Goal: Contribute content: Contribute content

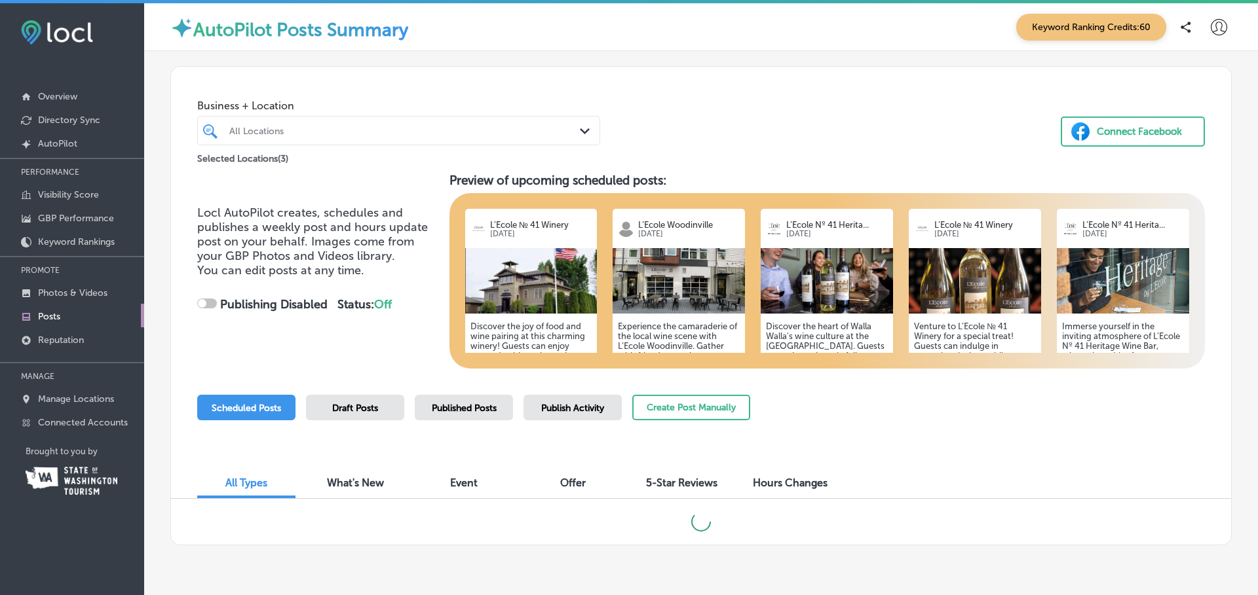
checkbox input "true"
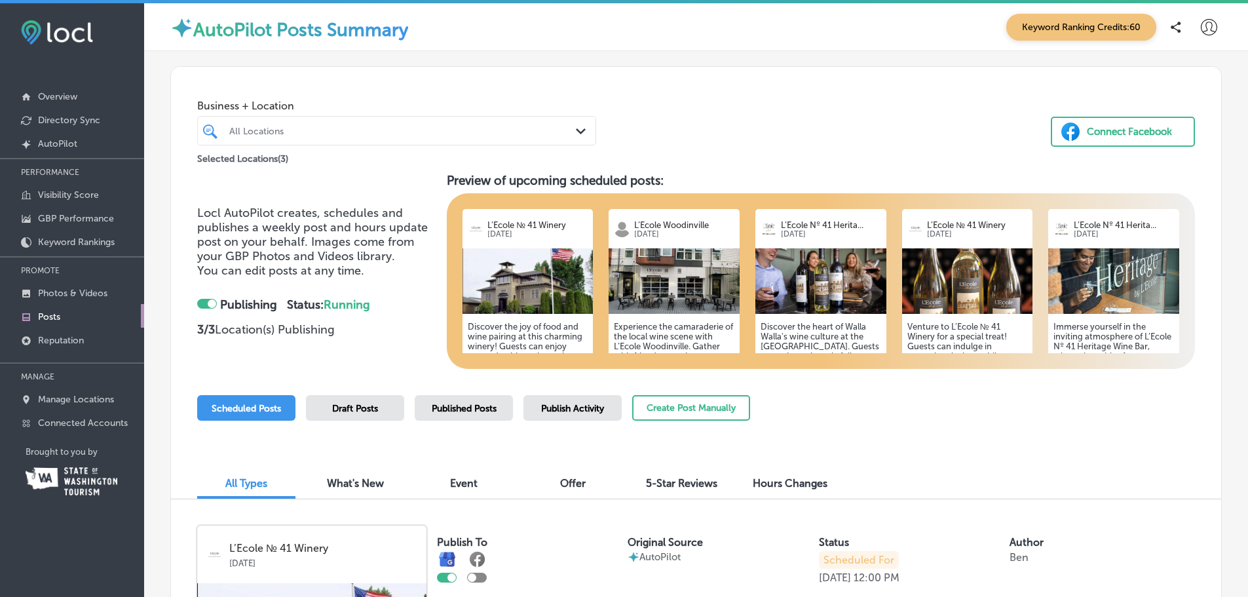
click at [611, 288] on img at bounding box center [674, 281] width 131 height 66
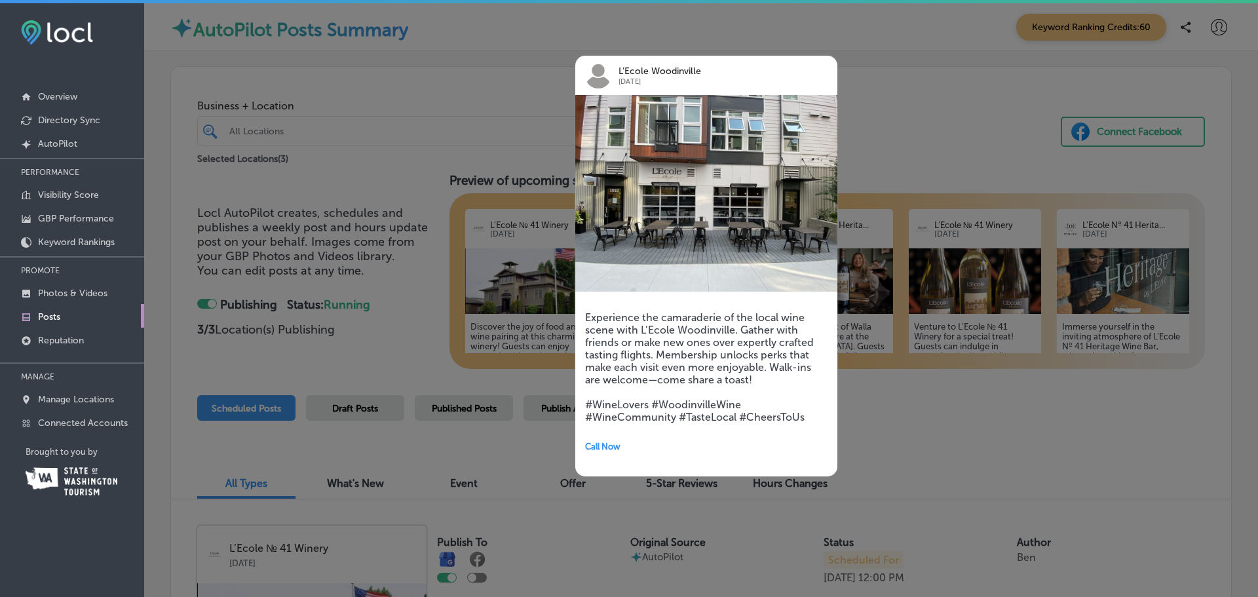
click at [486, 113] on div at bounding box center [629, 298] width 1258 height 597
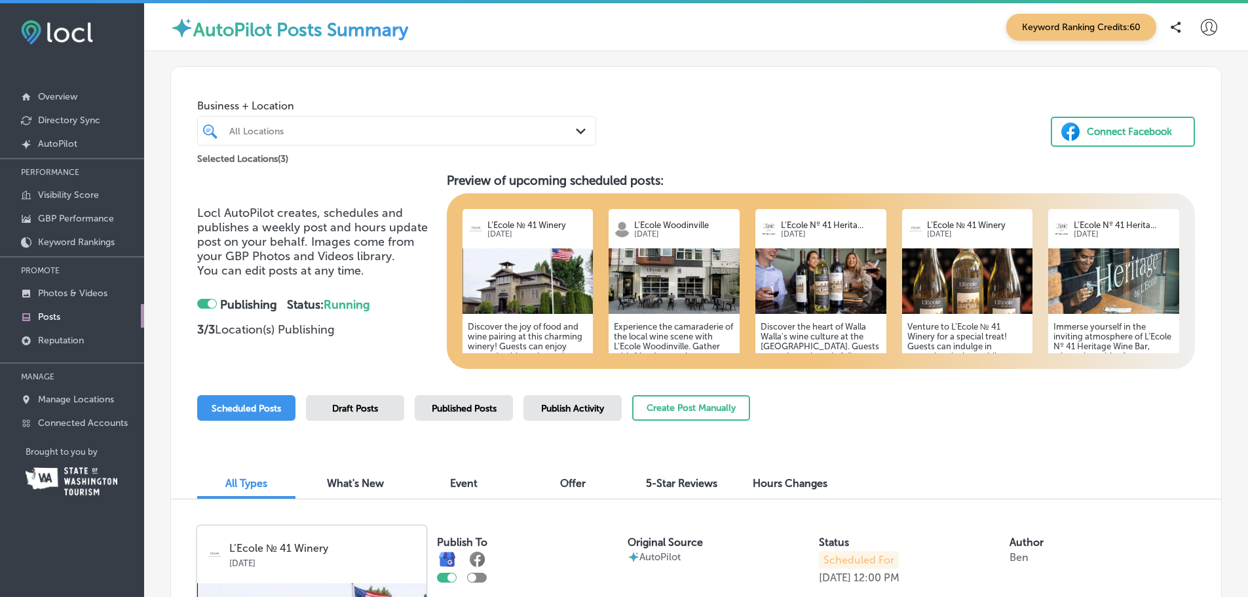
click at [381, 146] on div "Selected Locations ( 3 )" at bounding box center [396, 155] width 399 height 21
click at [380, 135] on div "All Locations" at bounding box center [403, 130] width 348 height 11
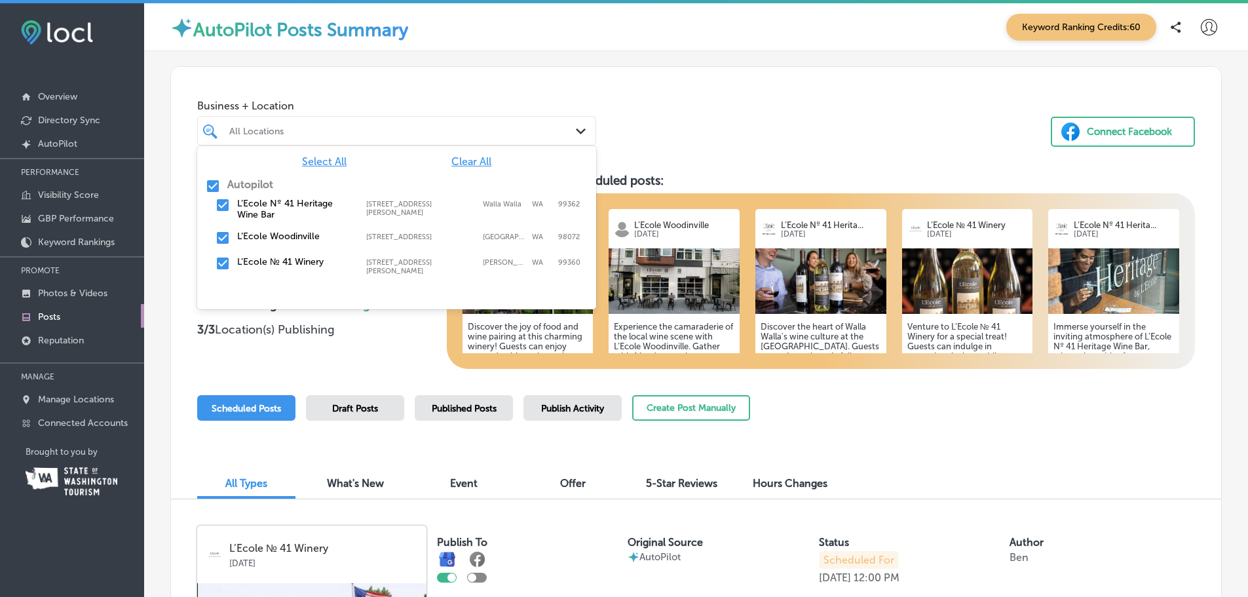
click at [210, 185] on input "checkbox" at bounding box center [213, 186] width 16 height 16
click at [216, 235] on input "checkbox" at bounding box center [223, 238] width 16 height 16
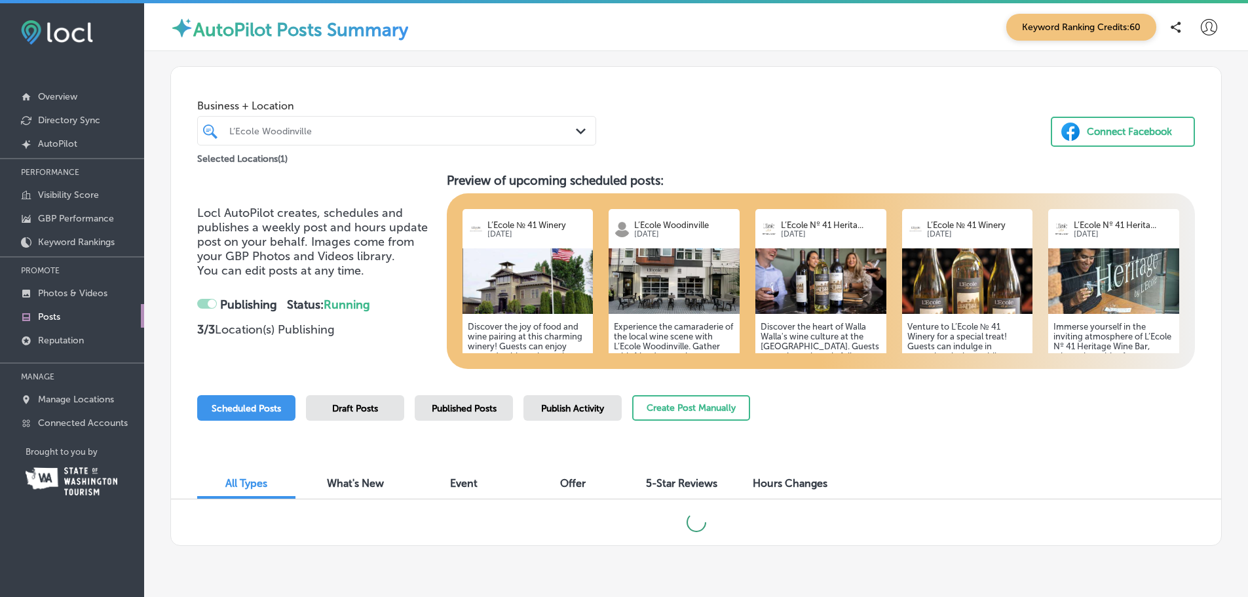
click at [251, 362] on div "Locl AutoPilot creates, schedules and publishes a weekly post and hours update …" at bounding box center [696, 271] width 998 height 196
click at [361, 485] on span "What's New" at bounding box center [355, 483] width 57 height 12
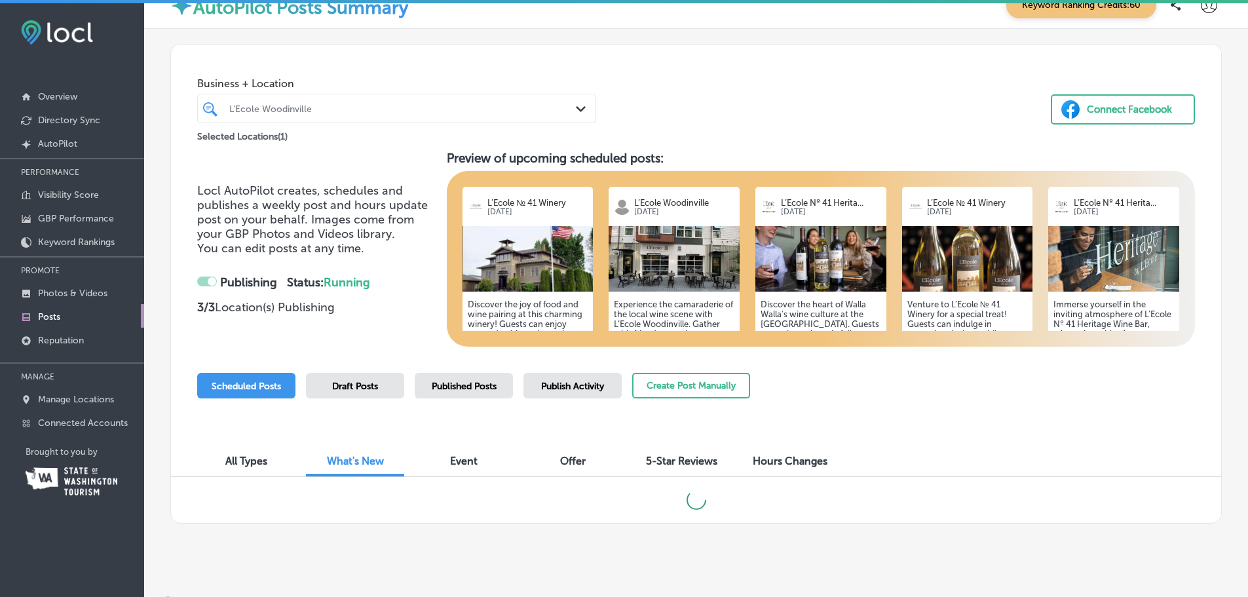
scroll to position [35, 0]
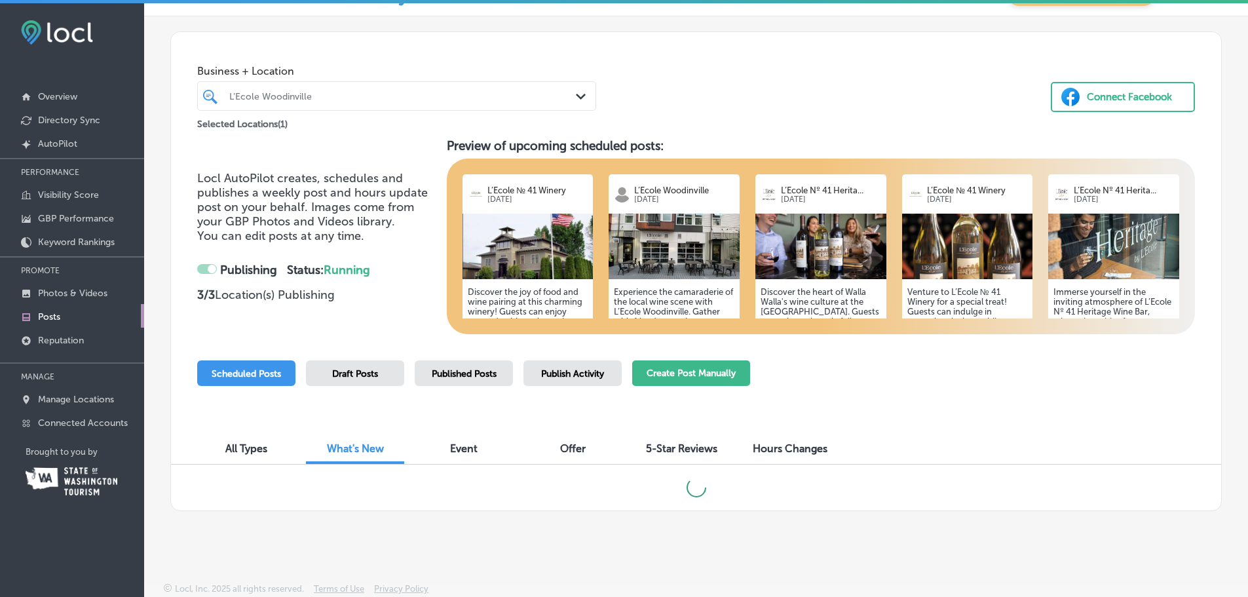
click at [710, 373] on button "Create Post Manually" at bounding box center [691, 373] width 118 height 26
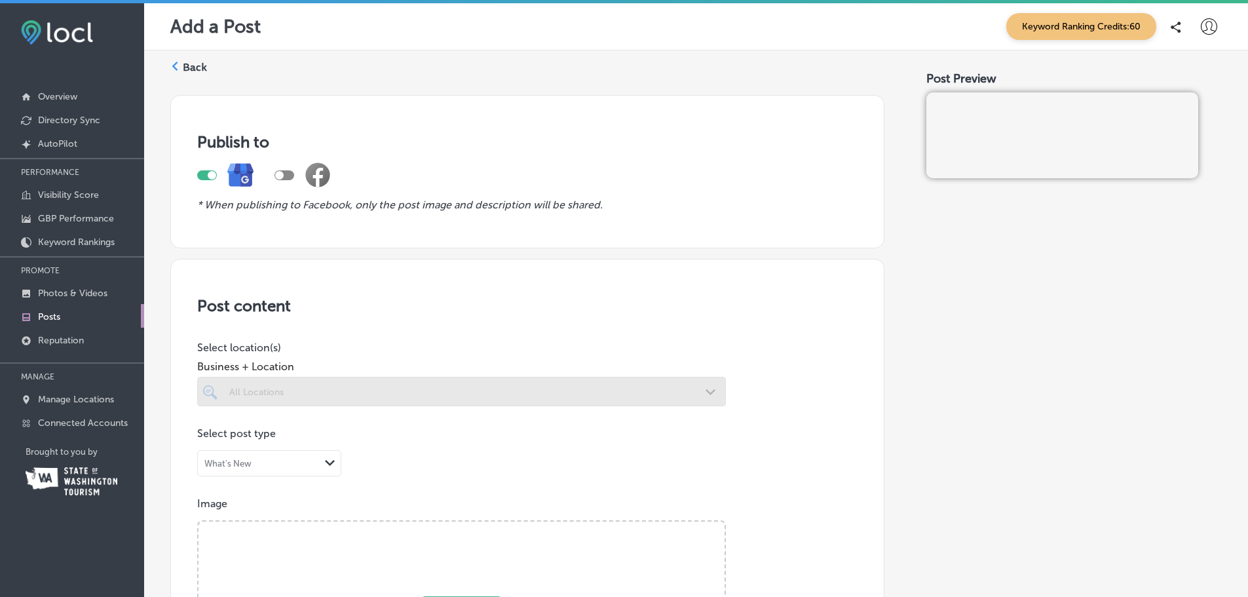
click at [238, 391] on div at bounding box center [461, 391] width 529 height 29
click at [294, 396] on div at bounding box center [461, 391] width 529 height 29
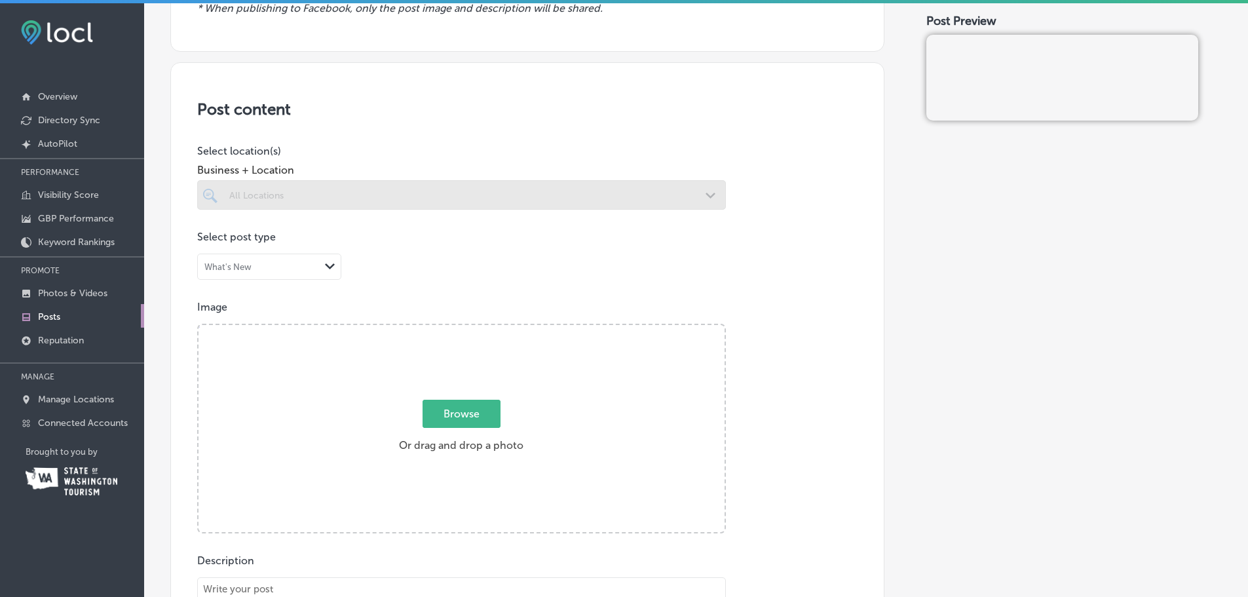
click at [356, 200] on div at bounding box center [461, 194] width 529 height 29
drag, startPoint x: 354, startPoint y: 198, endPoint x: 244, endPoint y: 257, distance: 124.8
click at [354, 198] on div at bounding box center [461, 194] width 529 height 29
click at [245, 259] on div "What's New Path Created with Sketch." at bounding box center [269, 266] width 143 height 25
click at [252, 290] on label "What's New" at bounding box center [234, 294] width 57 height 12
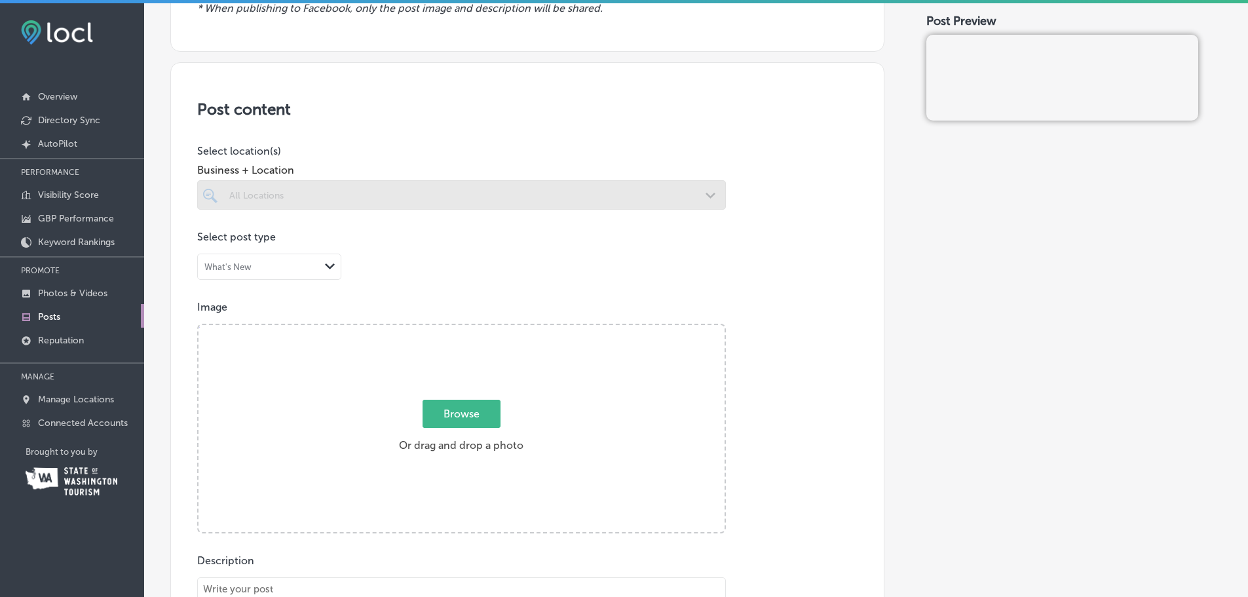
click at [291, 201] on div at bounding box center [461, 194] width 529 height 29
click at [497, 211] on div at bounding box center [461, 220] width 529 height 21
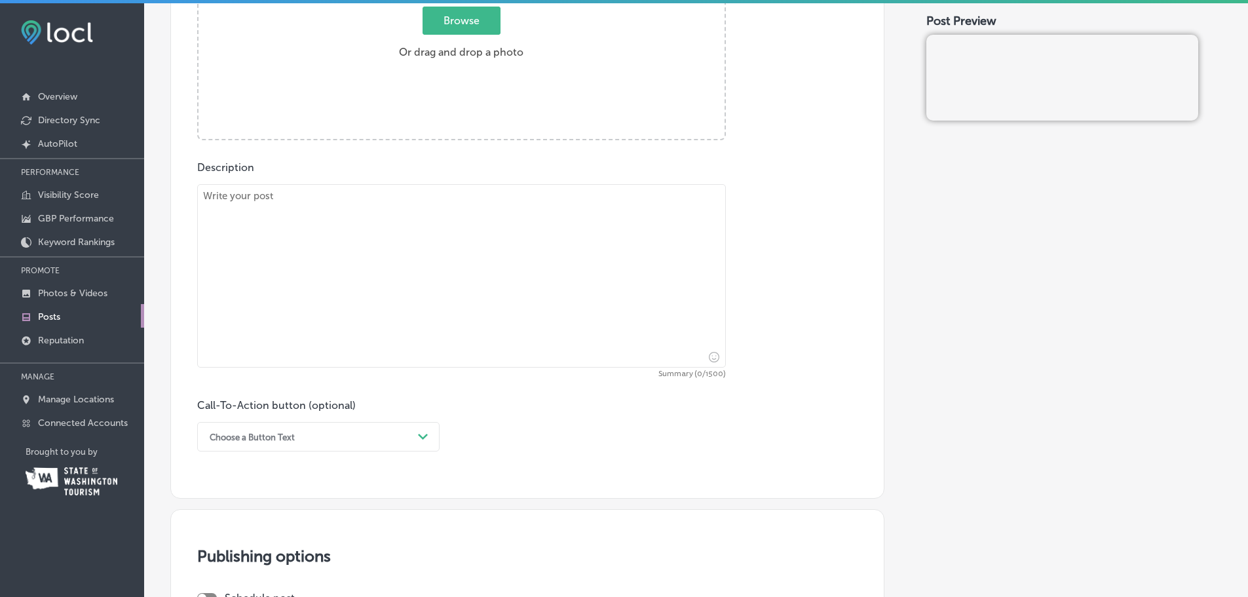
scroll to position [655, 0]
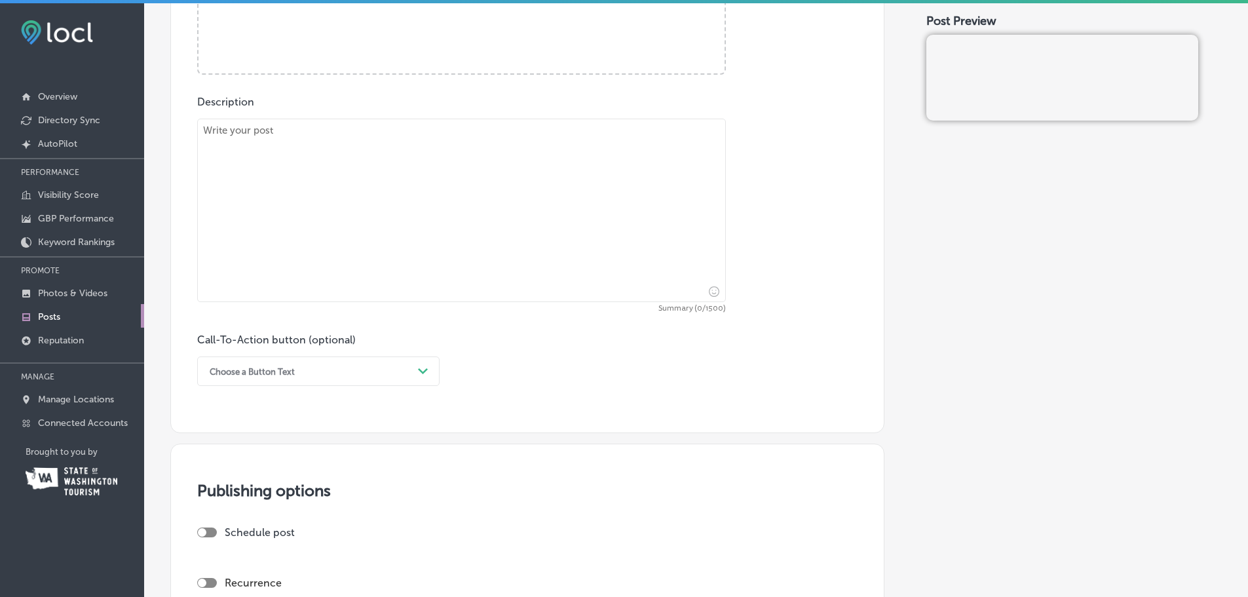
click at [318, 207] on textarea at bounding box center [461, 210] width 529 height 183
paste textarea "Cellar Sounds with Dimitri 08.24.2025"
type textarea "Cellar Sounds with Dimitri 08.24.2025"
drag, startPoint x: 440, startPoint y: 147, endPoint x: -46, endPoint y: 124, distance: 486.6
click at [0, 124] on html "iconmonstr-menu-thin copy Created with Sketch. Overview Directory Sync Created …" at bounding box center [624, 300] width 1248 height 600
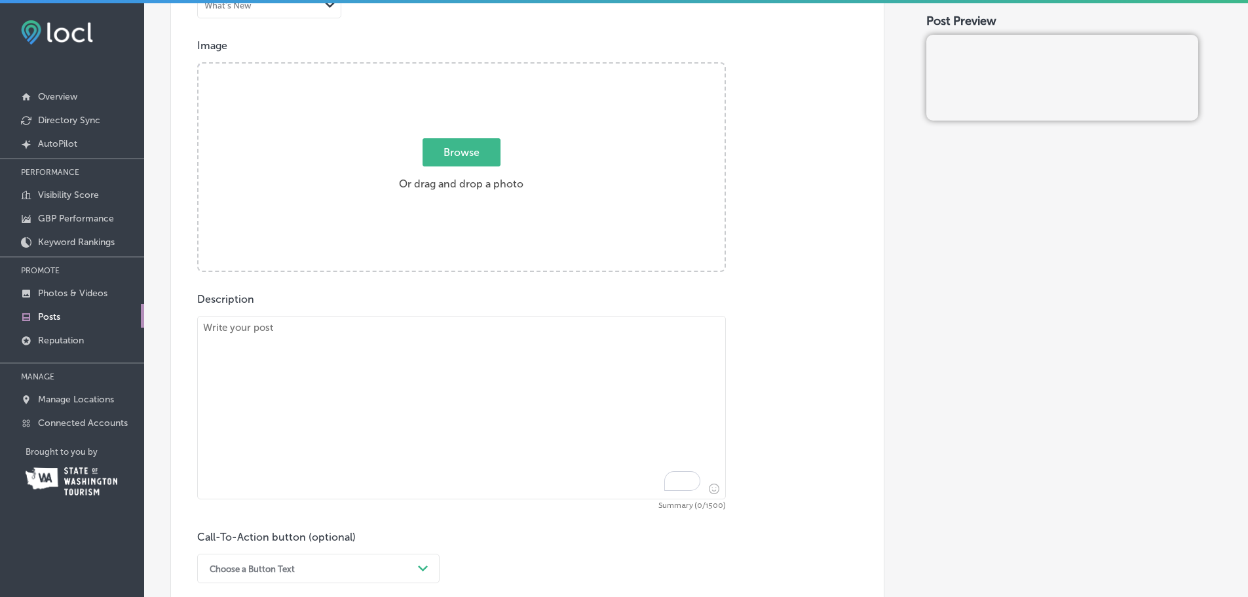
scroll to position [393, 0]
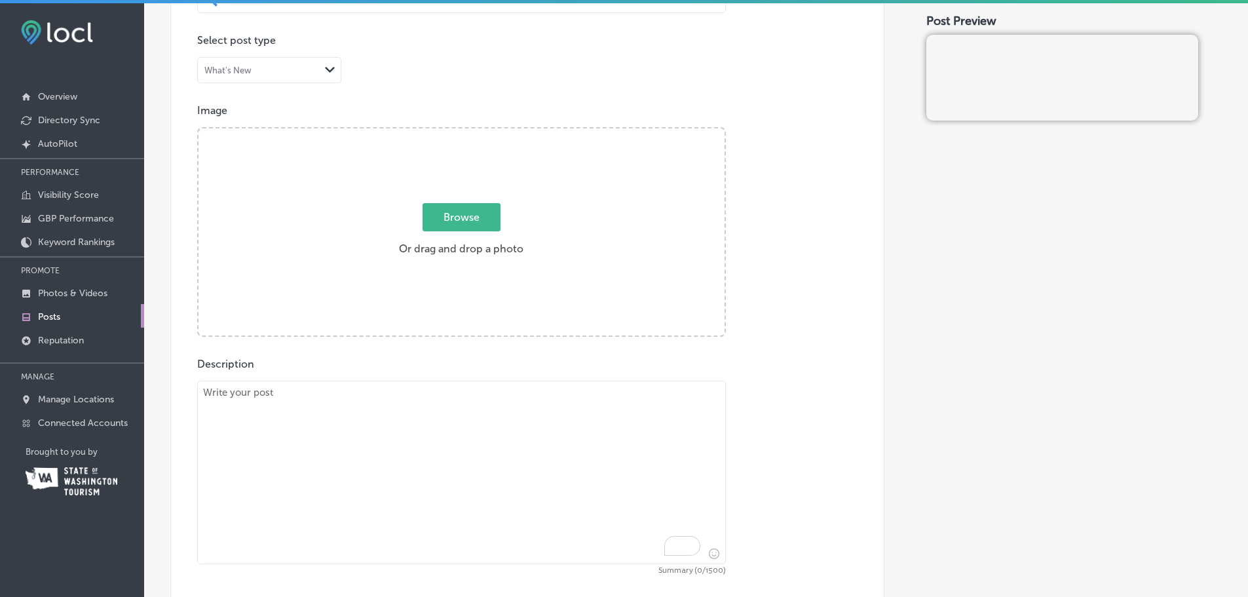
click at [459, 212] on span "Browse" at bounding box center [462, 217] width 78 height 28
click at [459, 132] on input "Browse Or drag and drop a photo" at bounding box center [461, 130] width 526 height 4
type input "C:\fakepath\Ferg Pre Release 2022v GMB POST 800 x 600 px.png"
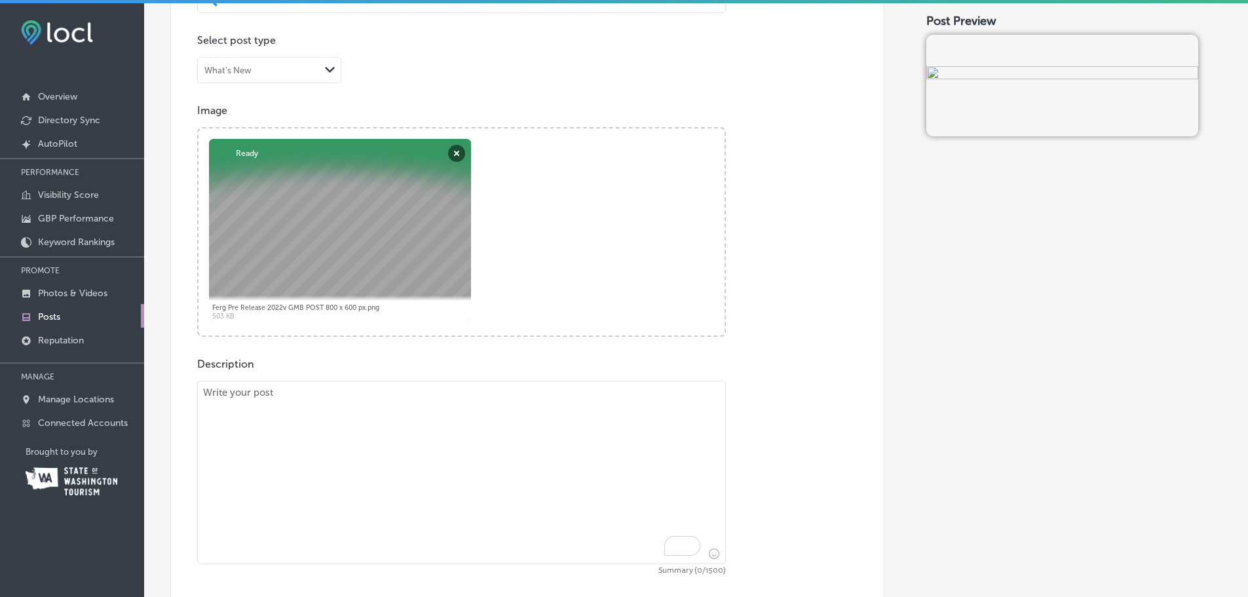
click at [308, 409] on textarea "To enrich screen reader interactions, please activate Accessibility in Grammarl…" at bounding box center [461, 472] width 529 height 183
paste textarea "The wait is over! 🍷 The 2022 Ferguson from L’Ecole № 41 is now available for pr…"
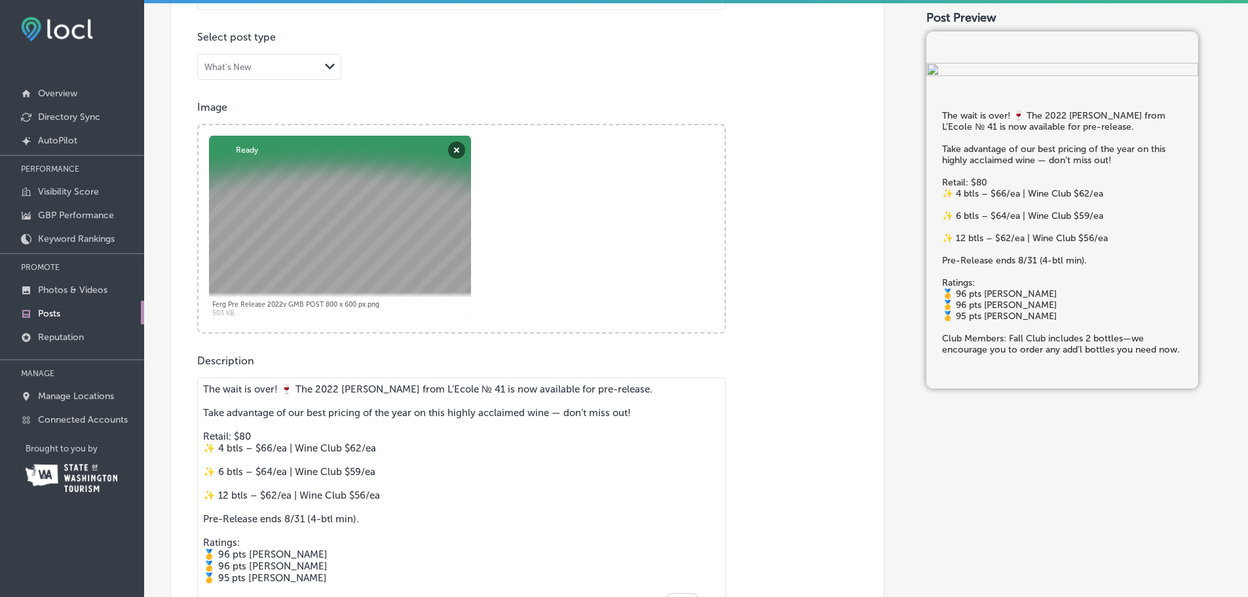
scroll to position [413, 0]
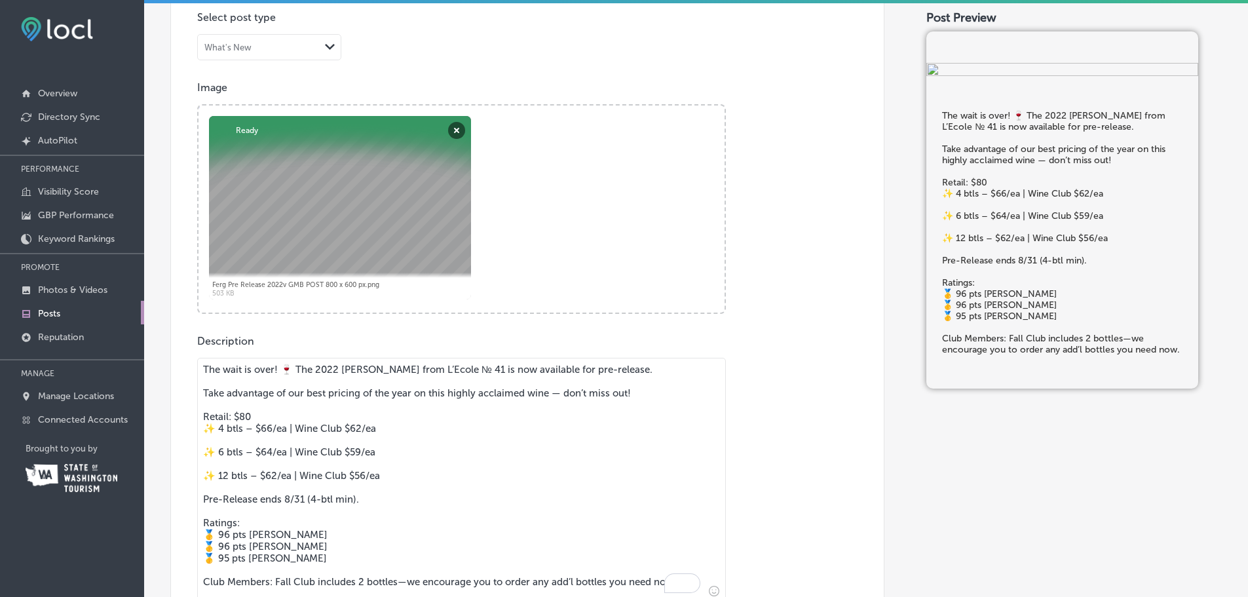
click at [315, 443] on textarea "The wait is over! 🍷 The 2022 Ferguson from L’Ecole № 41 is now available for pr…" at bounding box center [461, 480] width 529 height 244
click at [298, 456] on textarea "The wait is over! 🍷 The 2022 Ferguson from L’Ecole № 41 is now available for pr…" at bounding box center [461, 480] width 529 height 244
click at [285, 453] on textarea "The wait is over! 🍷 The 2022 Ferguson from L’Ecole № 41 is now available for pr…" at bounding box center [461, 480] width 529 height 244
click at [282, 451] on textarea "The wait is over! 🍷 The 2022 Ferguson from L’Ecole № 41 is now available for pr…" at bounding box center [461, 480] width 529 height 244
click at [281, 445] on textarea "The wait is over! 🍷 The 2022 Ferguson from L’Ecole № 41 is now available for pr…" at bounding box center [461, 480] width 529 height 244
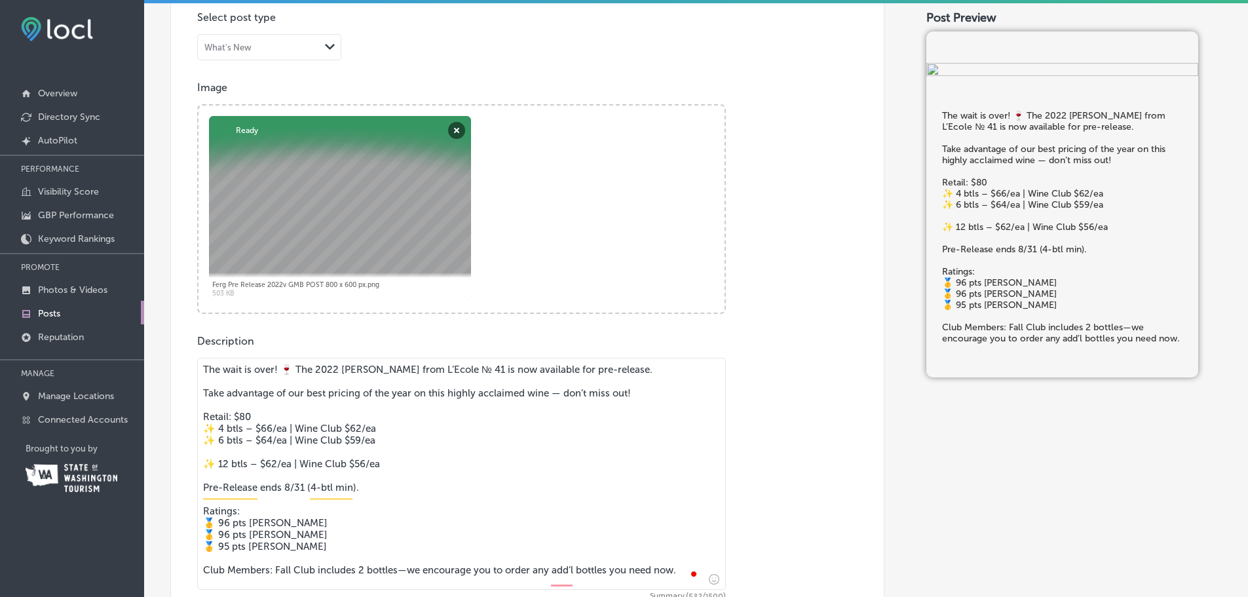
click at [273, 457] on textarea "The wait is over! 🍷 The 2022 Ferguson from L’Ecole № 41 is now available for pr…" at bounding box center [461, 474] width 529 height 232
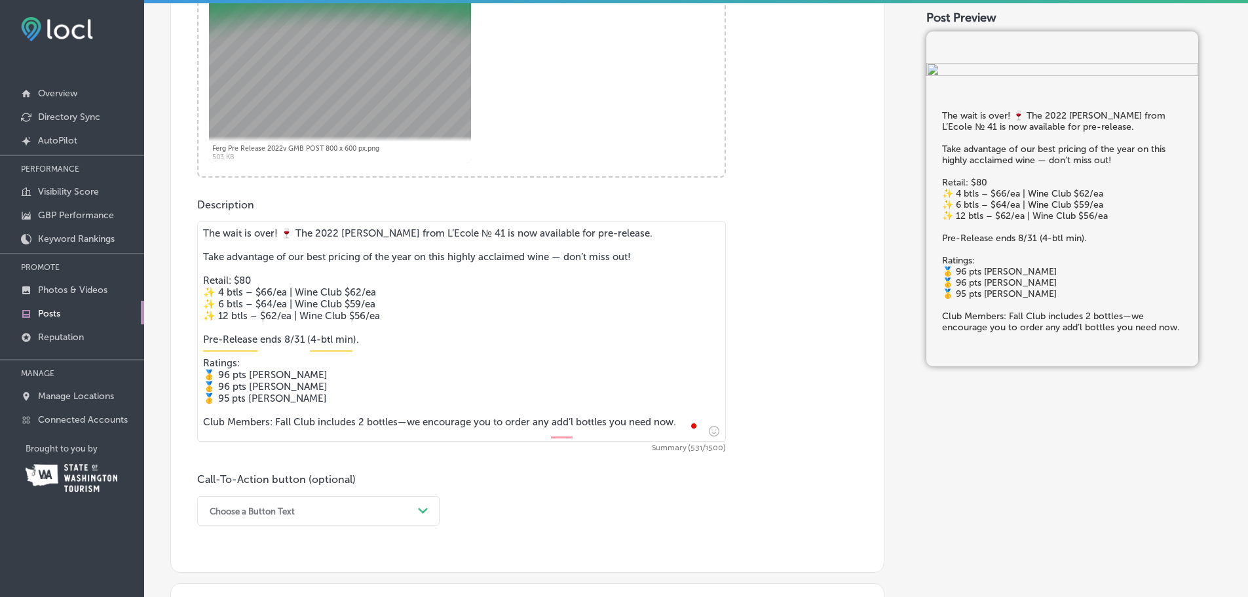
scroll to position [609, 0]
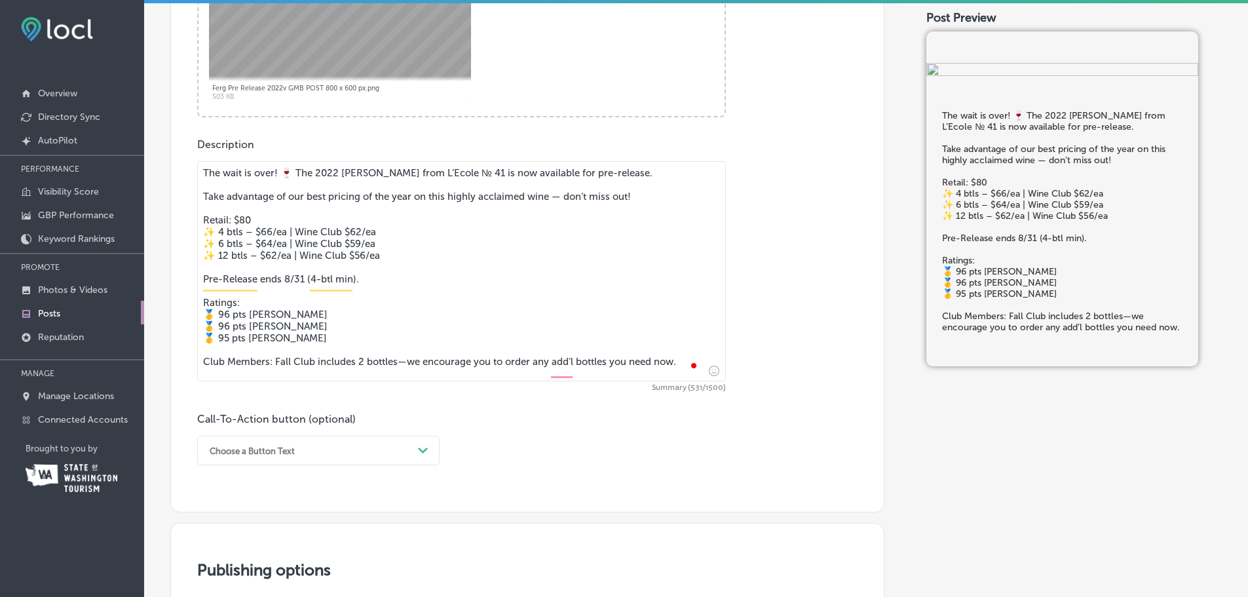
type textarea "The wait is over! 🍷 The 2022 [PERSON_NAME] from L’Ecole № 41 is now available f…"
click at [267, 445] on div "Choose a Button Text Path Created with Sketch." at bounding box center [318, 450] width 242 height 29
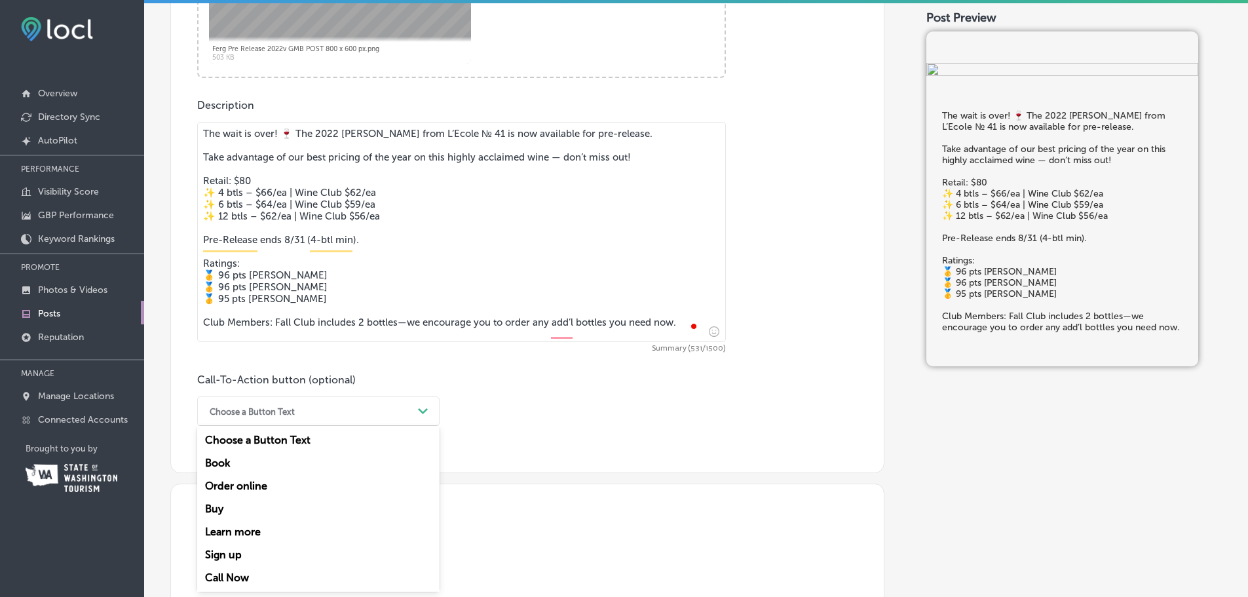
click at [259, 485] on div "Order online" at bounding box center [318, 485] width 242 height 23
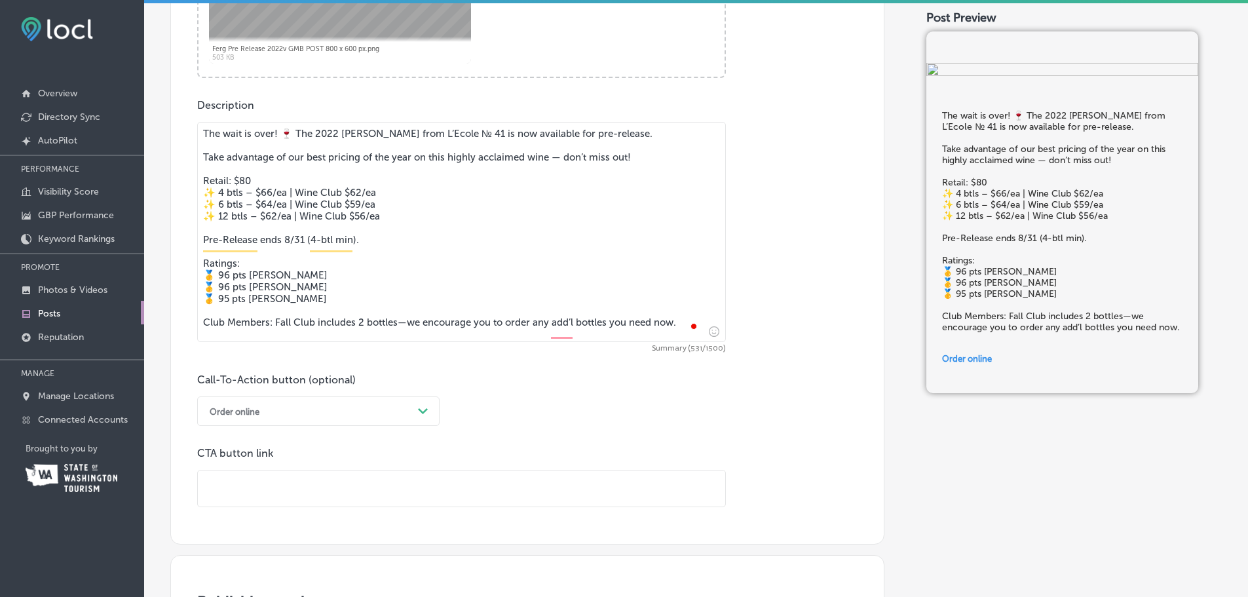
click at [254, 478] on input "text" at bounding box center [461, 488] width 527 height 36
paste input "https://www.lecole.com/shop/ferguson/"
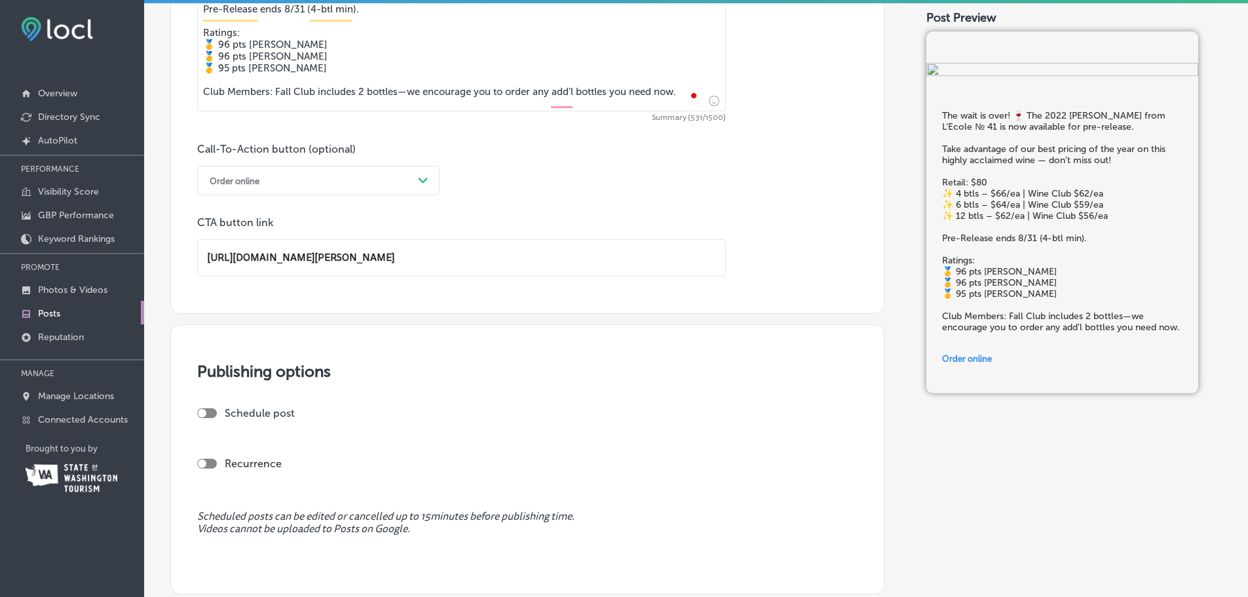
scroll to position [911, 0]
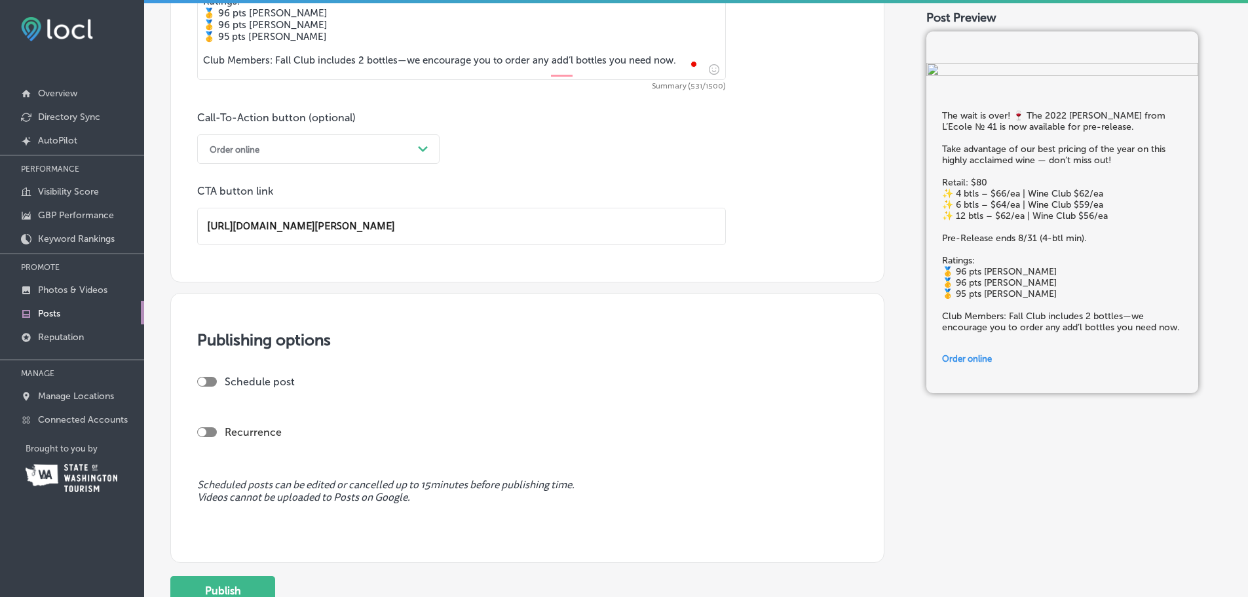
type input "https://www.lecole.com/shop/ferguson/"
click at [223, 388] on div "Schedule post" at bounding box center [522, 386] width 650 height 23
click at [204, 379] on div at bounding box center [202, 381] width 9 height 9
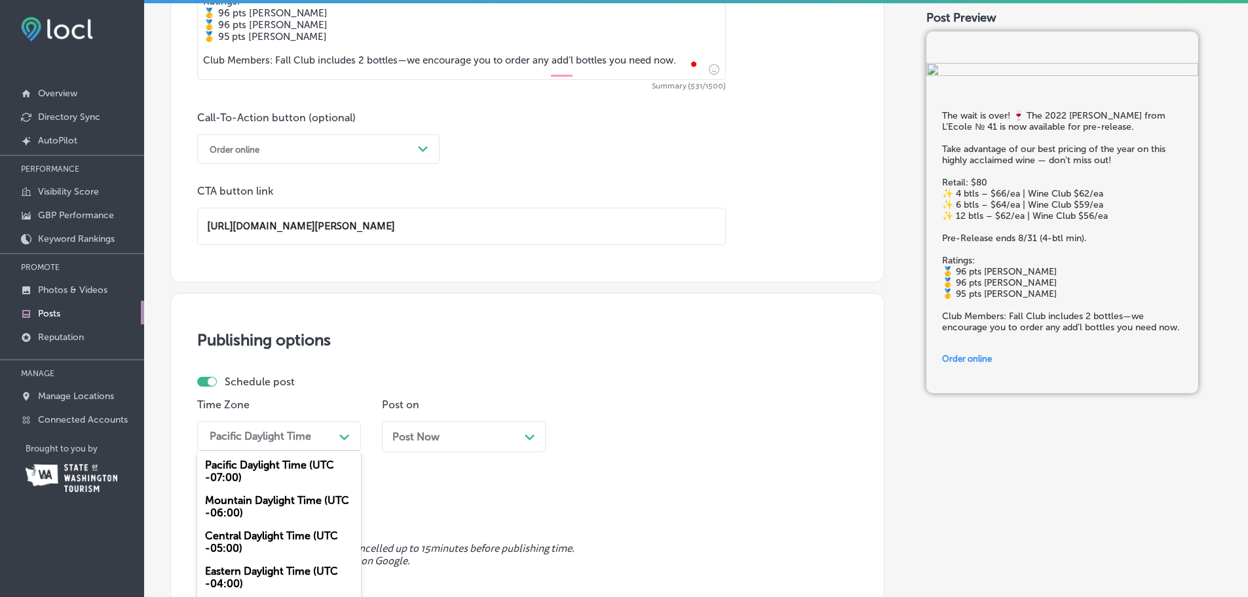
click at [259, 432] on div "option Pacific Daylight Time (UTC -07:00) focused, 1 of 5. 5 results available.…" at bounding box center [279, 435] width 164 height 29
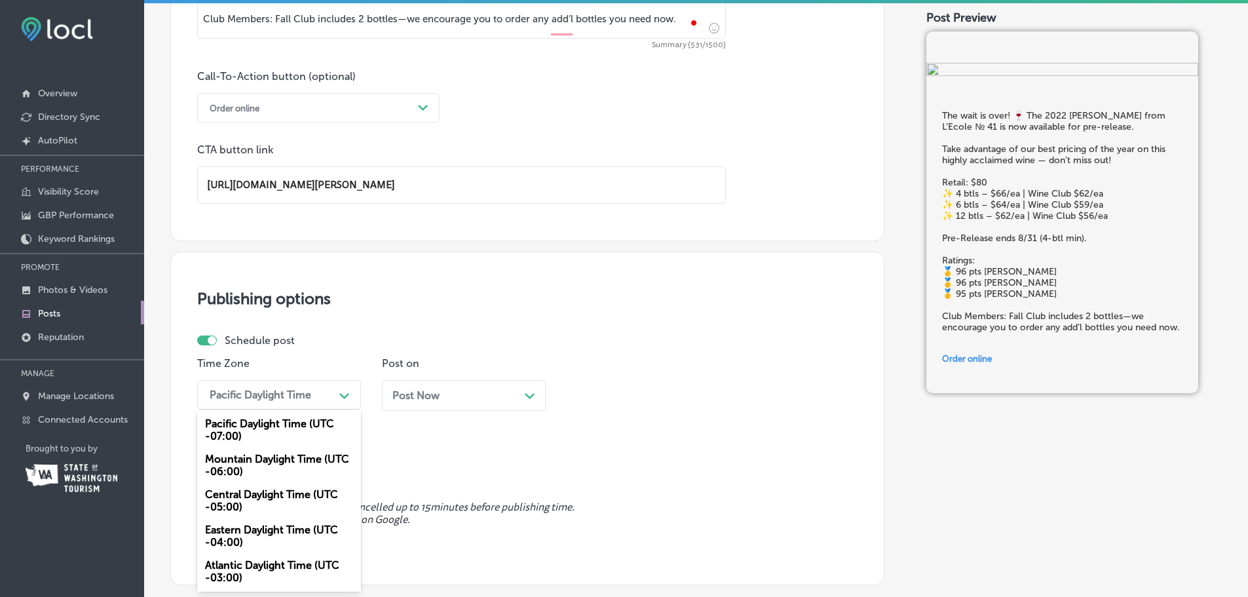
click at [272, 407] on div "Pacific Daylight Time Path Created with Sketch." at bounding box center [279, 394] width 164 height 29
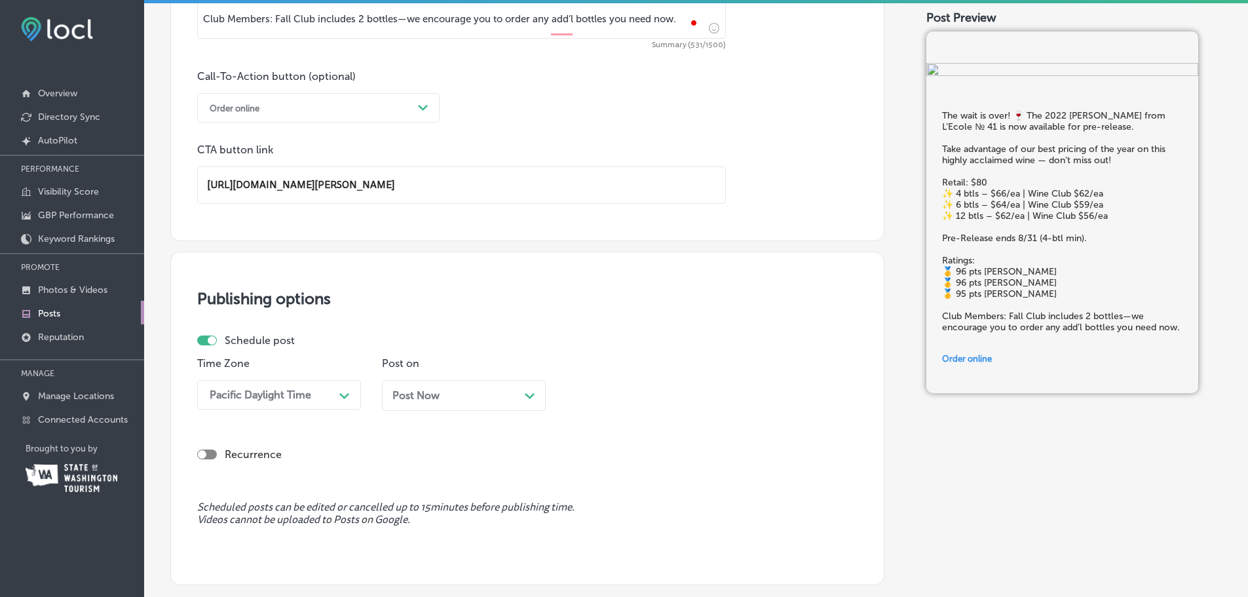
click at [488, 389] on div "Post Now Path Created with Sketch." at bounding box center [463, 395] width 143 height 12
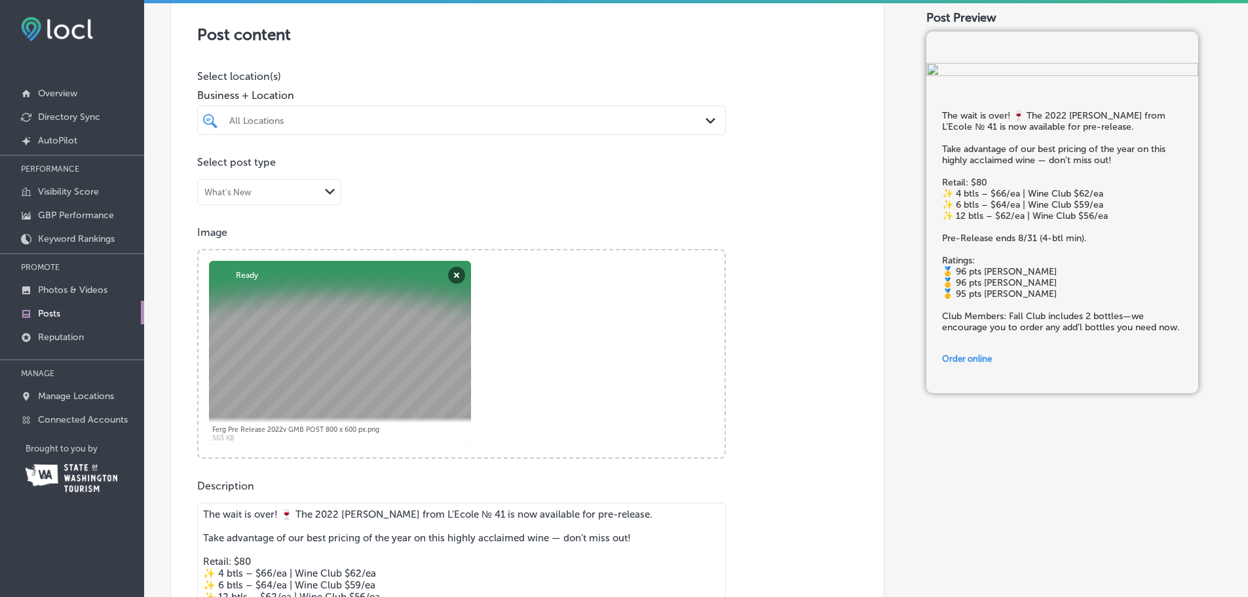
scroll to position [166, 0]
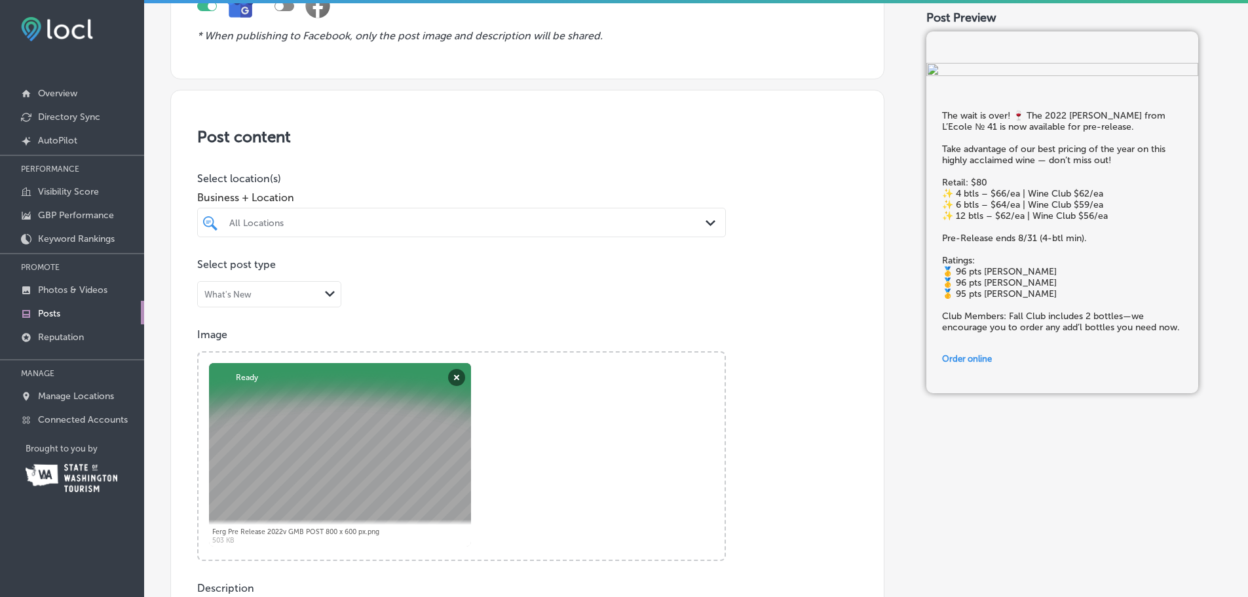
click at [292, 218] on div "All Locations" at bounding box center [468, 222] width 478 height 11
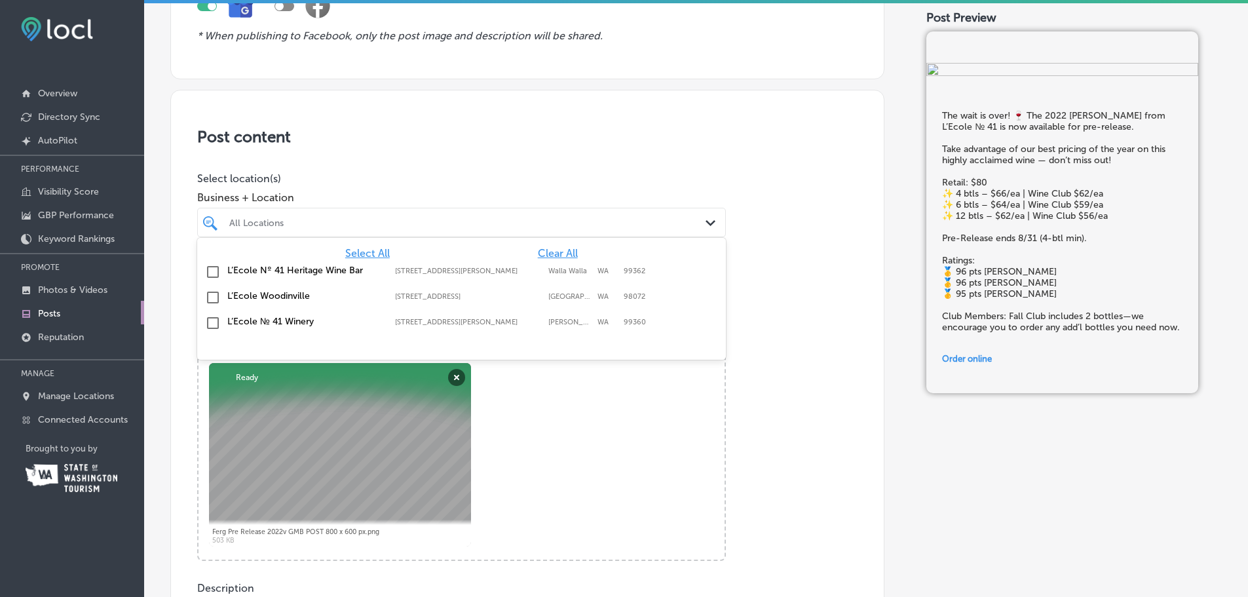
click at [215, 297] on input "checkbox" at bounding box center [213, 298] width 16 height 16
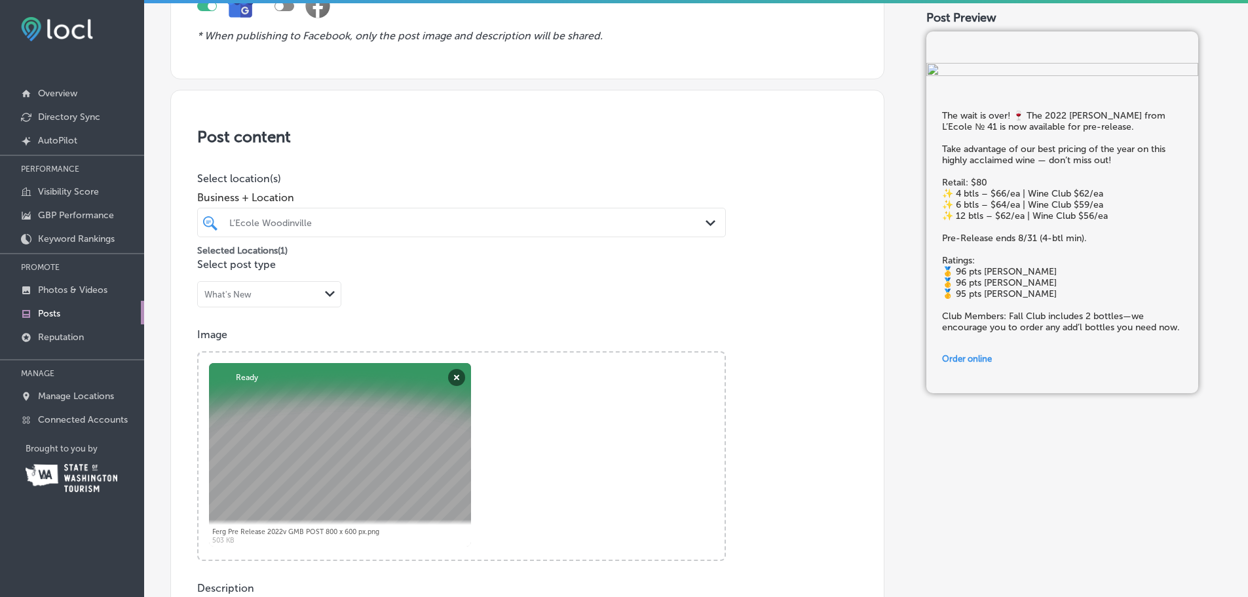
click at [379, 176] on p "Select location(s)" at bounding box center [461, 178] width 529 height 12
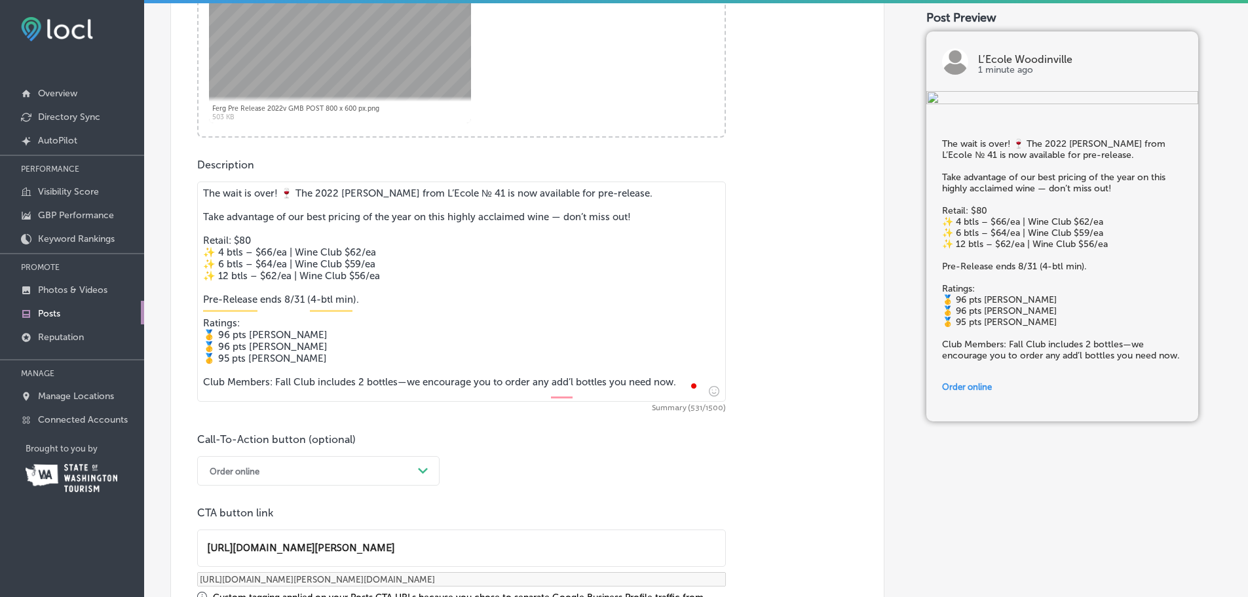
scroll to position [755, 0]
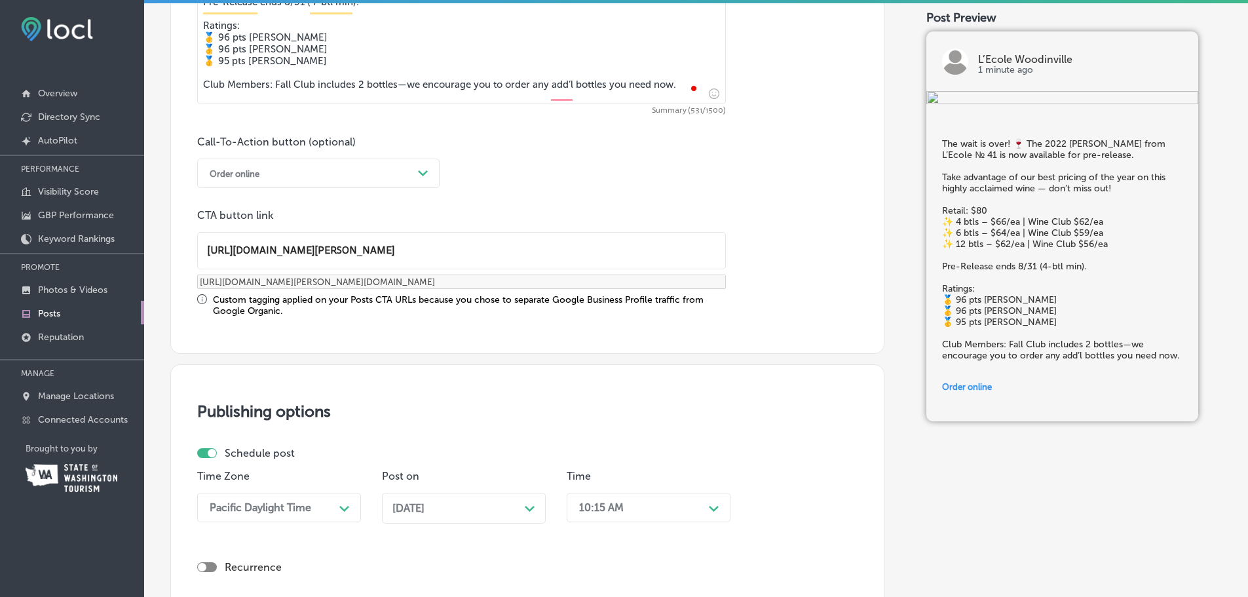
click at [603, 508] on div "10:15 AM Path Created with Sketch." at bounding box center [649, 507] width 164 height 29
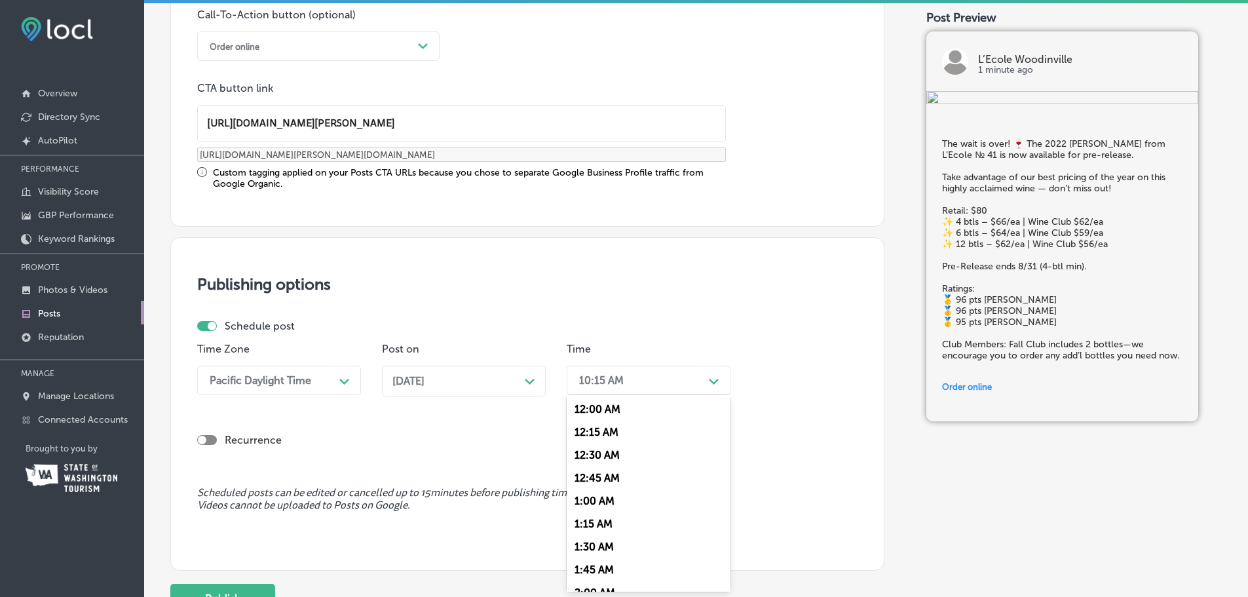
click at [253, 380] on div "Pacific Daylight Time" at bounding box center [261, 380] width 102 height 12
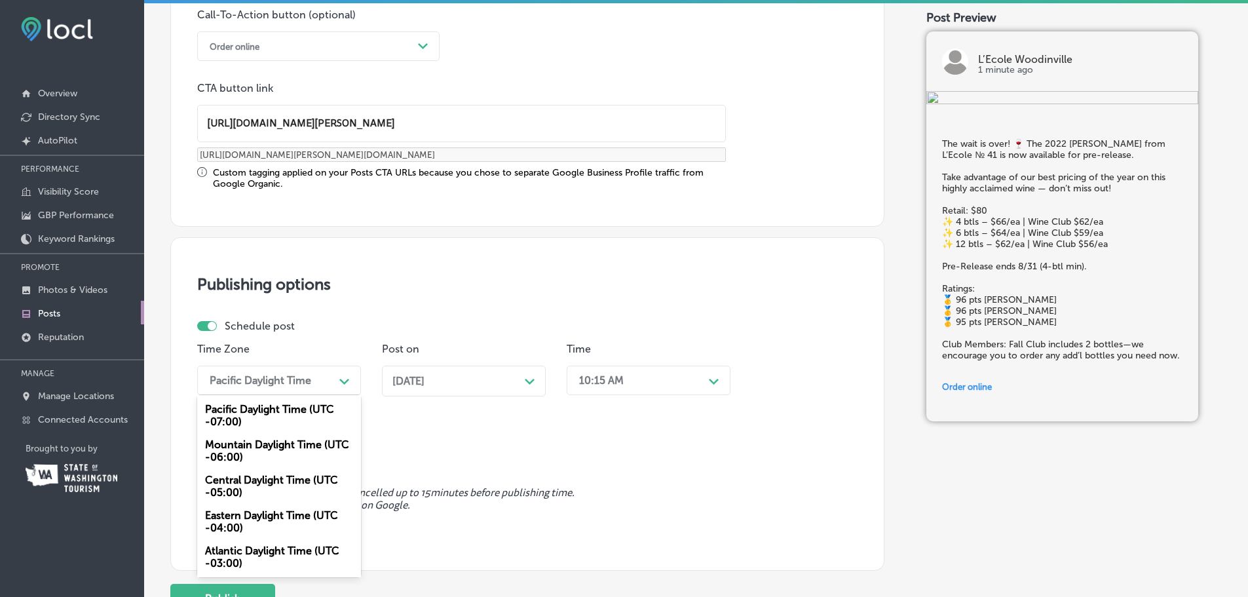
click at [255, 383] on div "Pacific Daylight Time" at bounding box center [261, 380] width 102 height 12
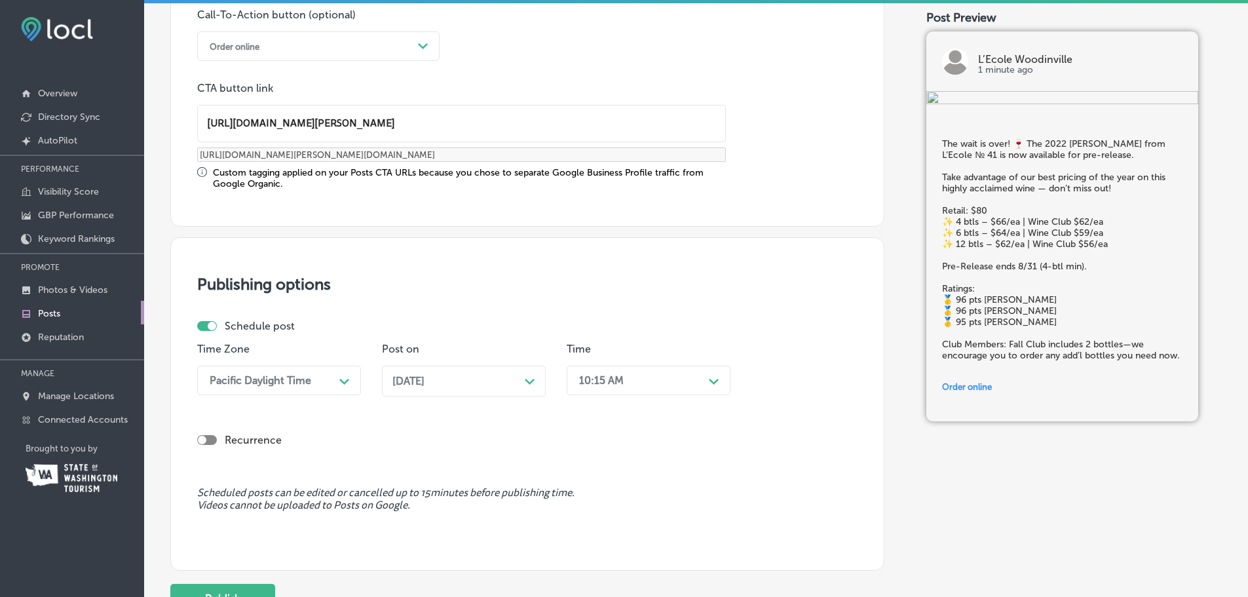
click at [421, 378] on span "Aug 27, 2025" at bounding box center [408, 381] width 32 height 12
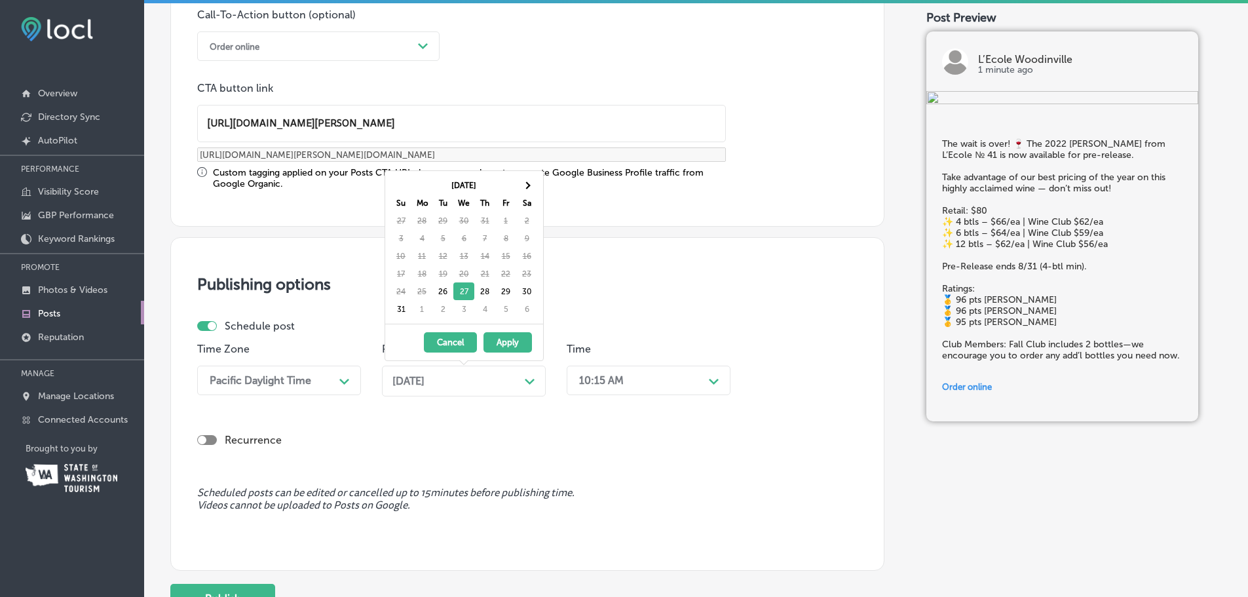
click at [423, 383] on span "Aug 27, 2025" at bounding box center [408, 381] width 32 height 12
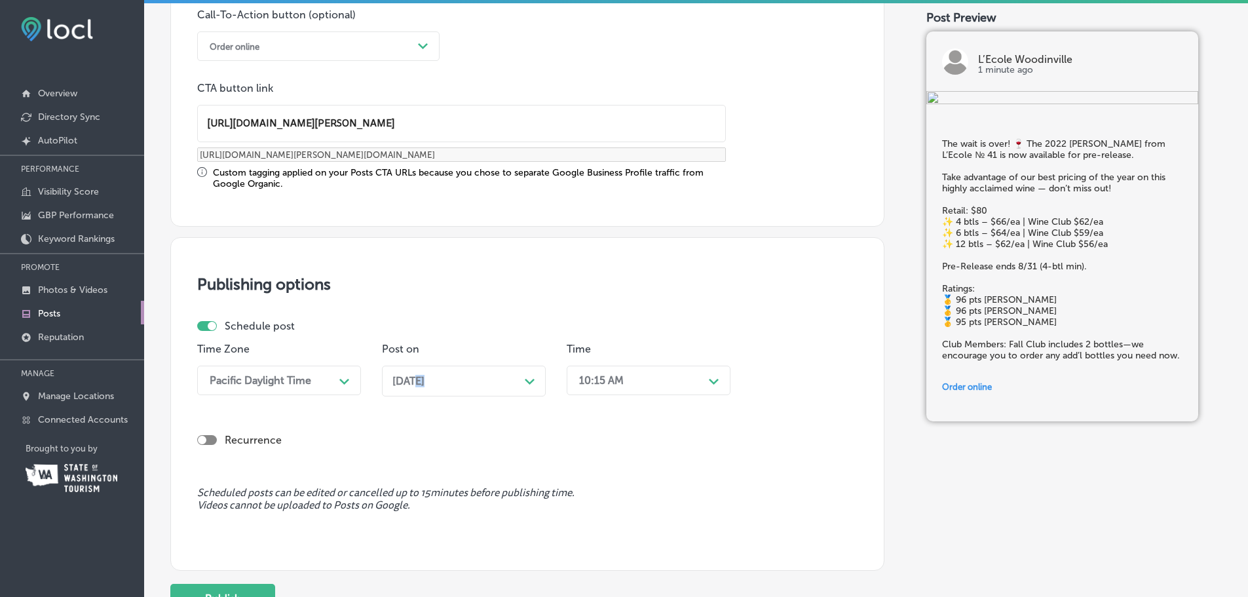
click at [423, 383] on span "Aug 27, 2025" at bounding box center [408, 381] width 32 height 12
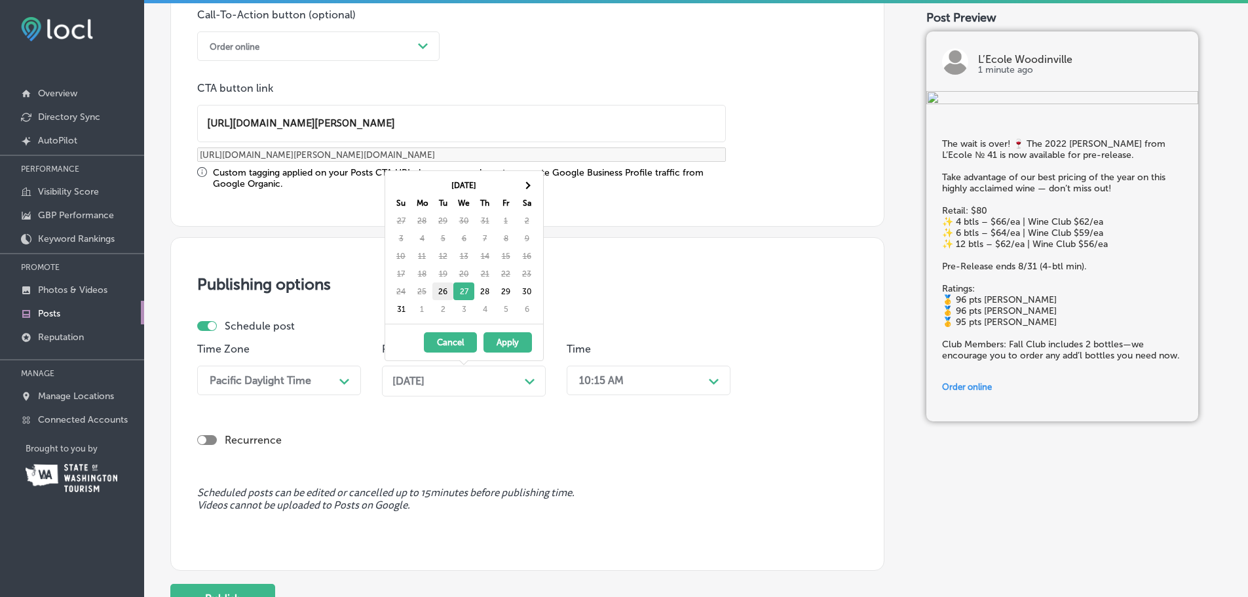
drag, startPoint x: 429, startPoint y: 290, endPoint x: 443, endPoint y: 295, distance: 15.6
click at [429, 291] on td "25" at bounding box center [421, 291] width 21 height 18
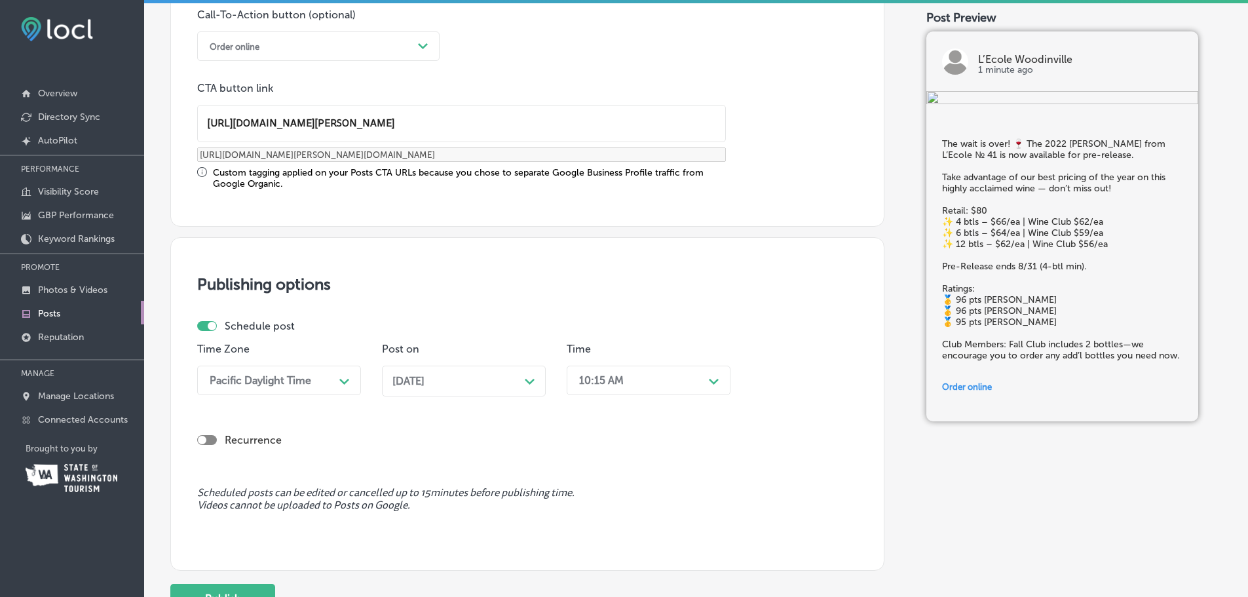
click at [586, 382] on div "10:15 AM" at bounding box center [601, 380] width 45 height 12
click at [595, 413] on div "10:15 AM" at bounding box center [649, 409] width 164 height 23
click at [210, 329] on div at bounding box center [212, 326] width 9 height 9
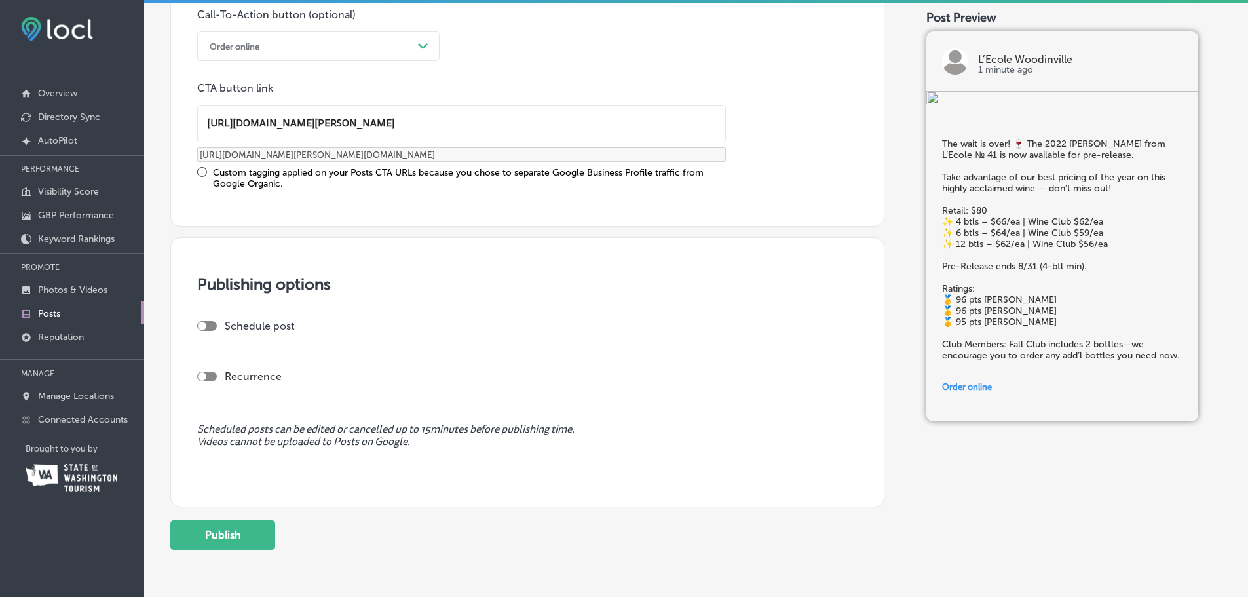
click at [210, 328] on div at bounding box center [207, 326] width 20 height 10
checkbox input "true"
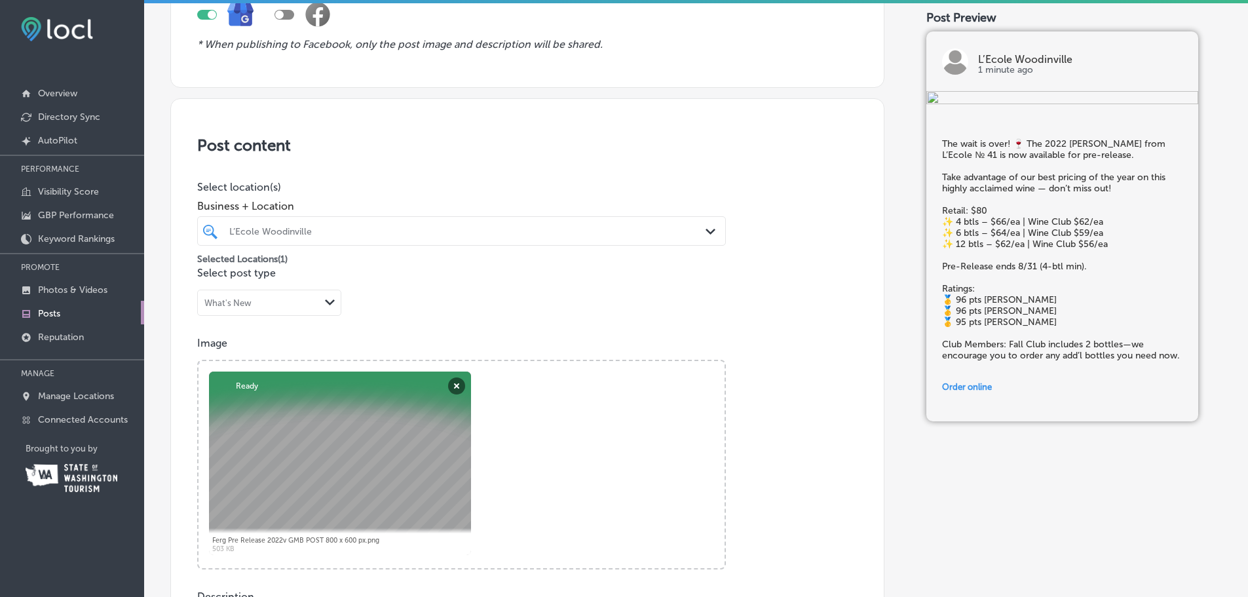
scroll to position [83, 0]
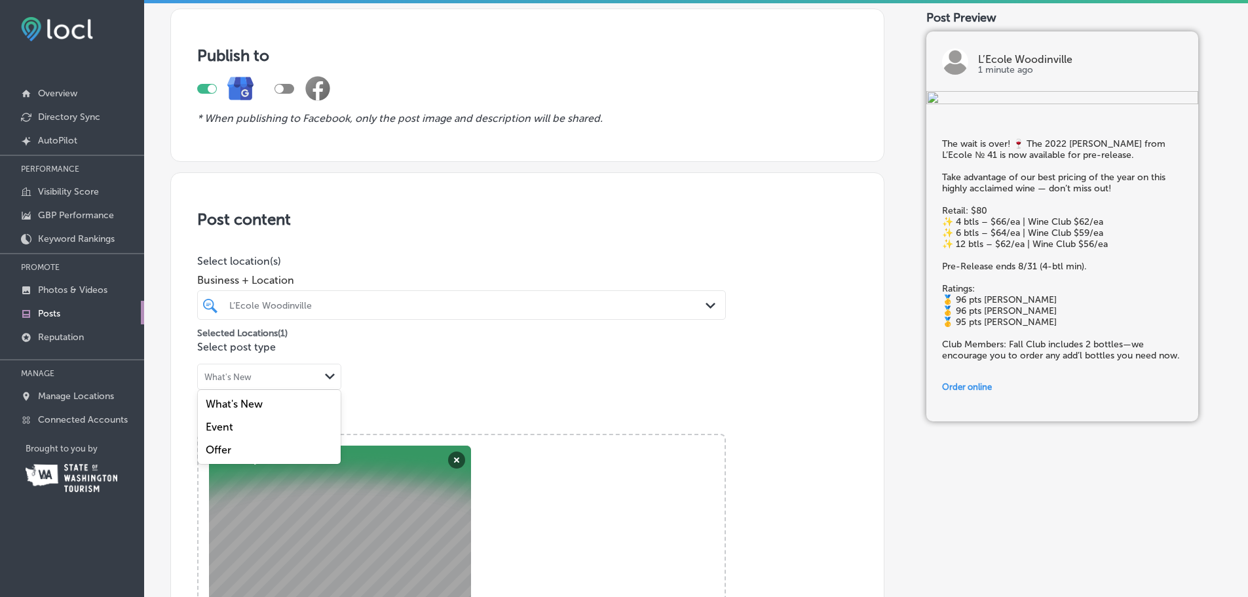
click at [257, 380] on div "What's New" at bounding box center [259, 377] width 122 height 12
click at [259, 381] on div "What's New" at bounding box center [259, 377] width 122 height 12
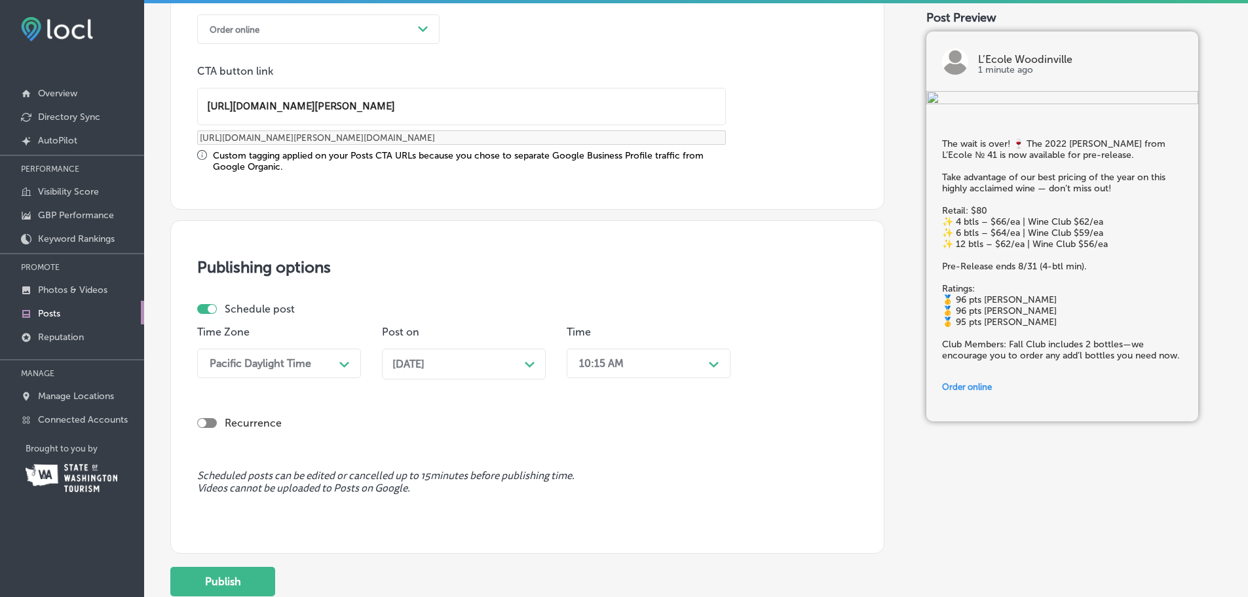
scroll to position [1131, 0]
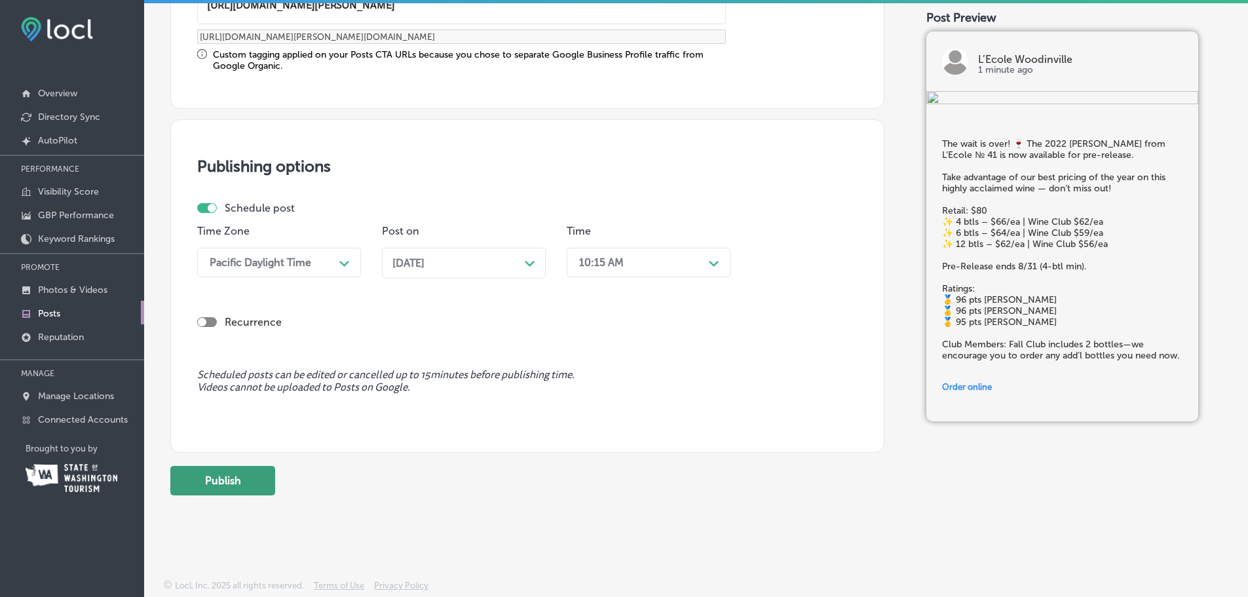
click at [240, 487] on button "Publish" at bounding box center [222, 480] width 105 height 29
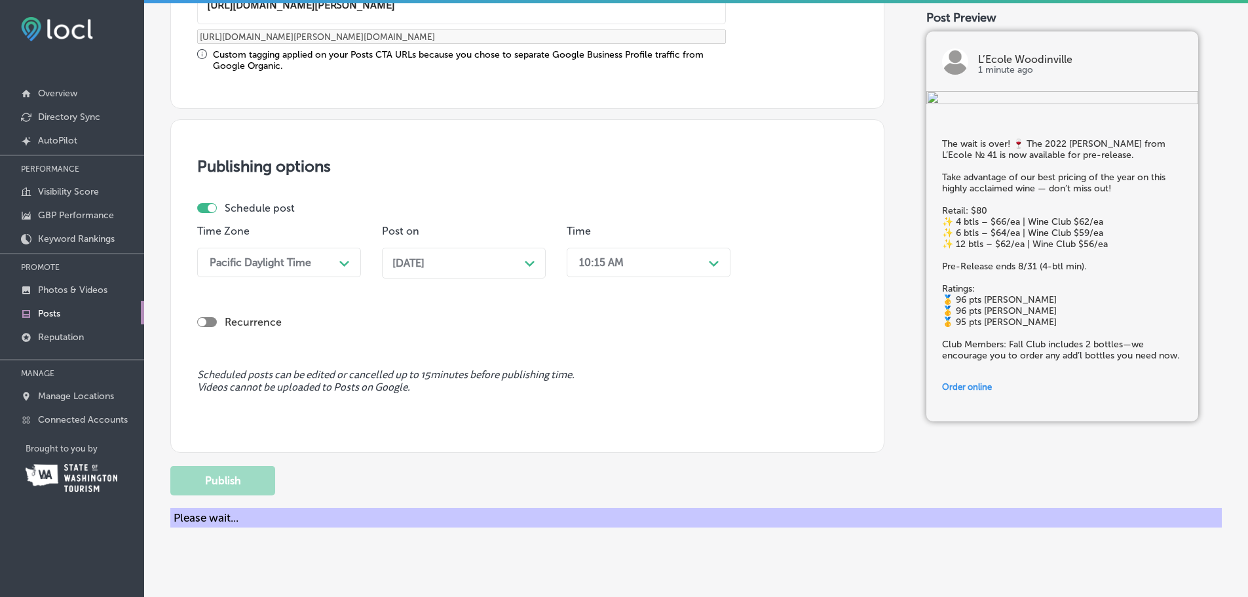
scroll to position [1013, 0]
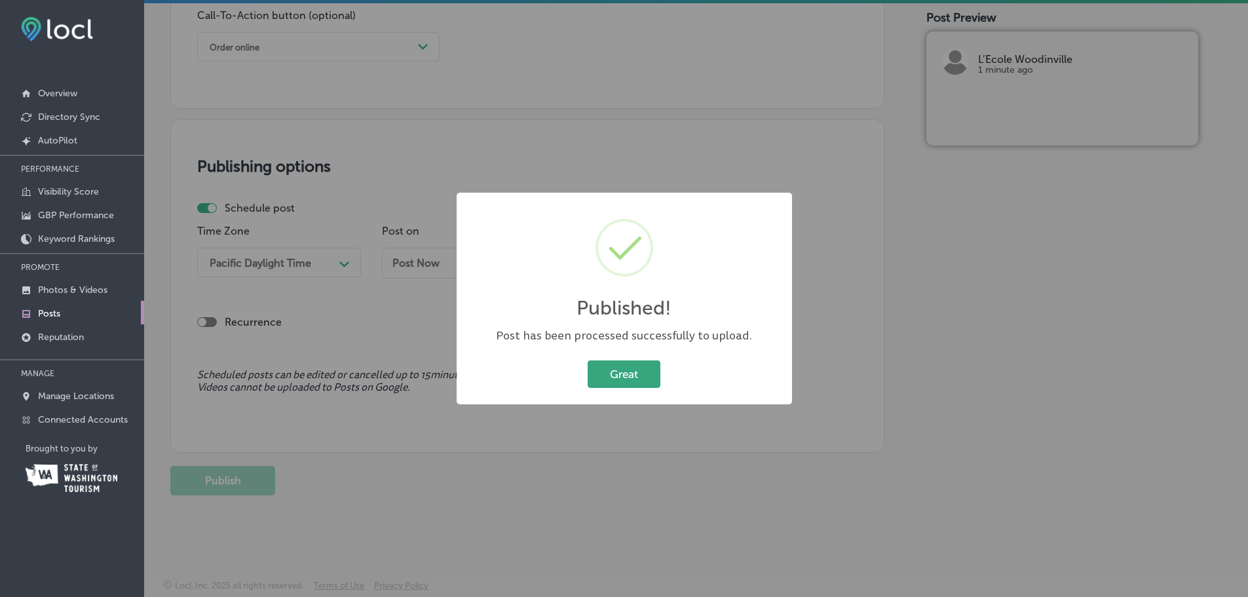
click at [618, 373] on button "Great" at bounding box center [624, 373] width 73 height 27
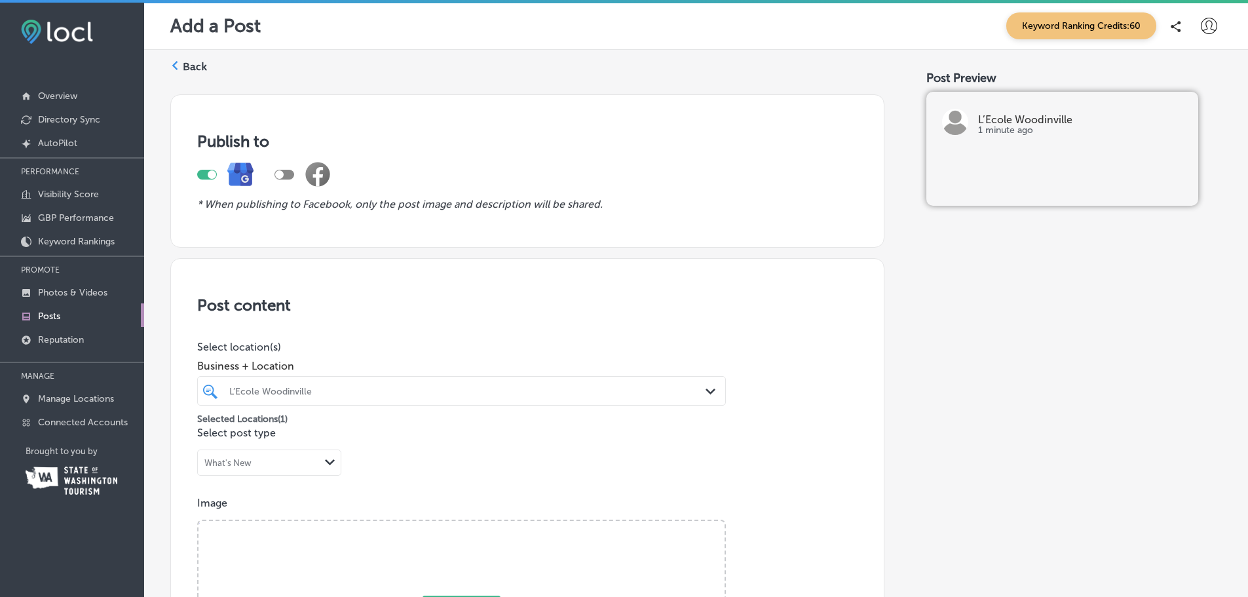
scroll to position [0, 0]
click at [1014, 127] on p "1 minute ago" at bounding box center [1080, 131] width 204 height 10
click at [1011, 121] on p "L’Ecole Woodinville" at bounding box center [1080, 120] width 204 height 10
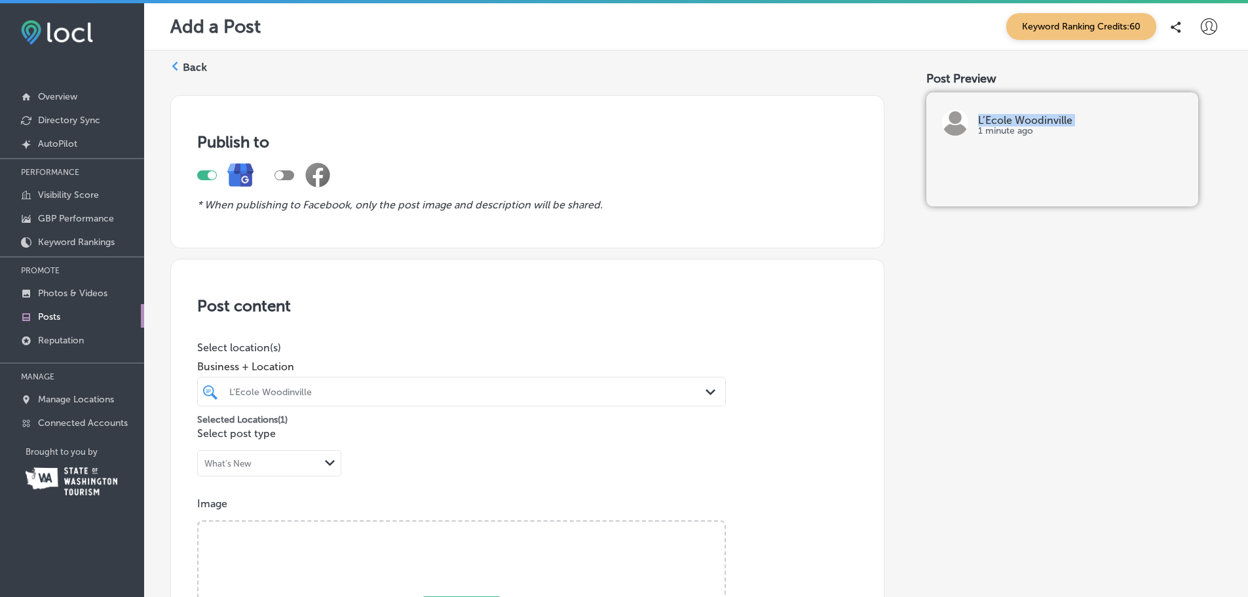
copy p "L’Ecole Woodinville"
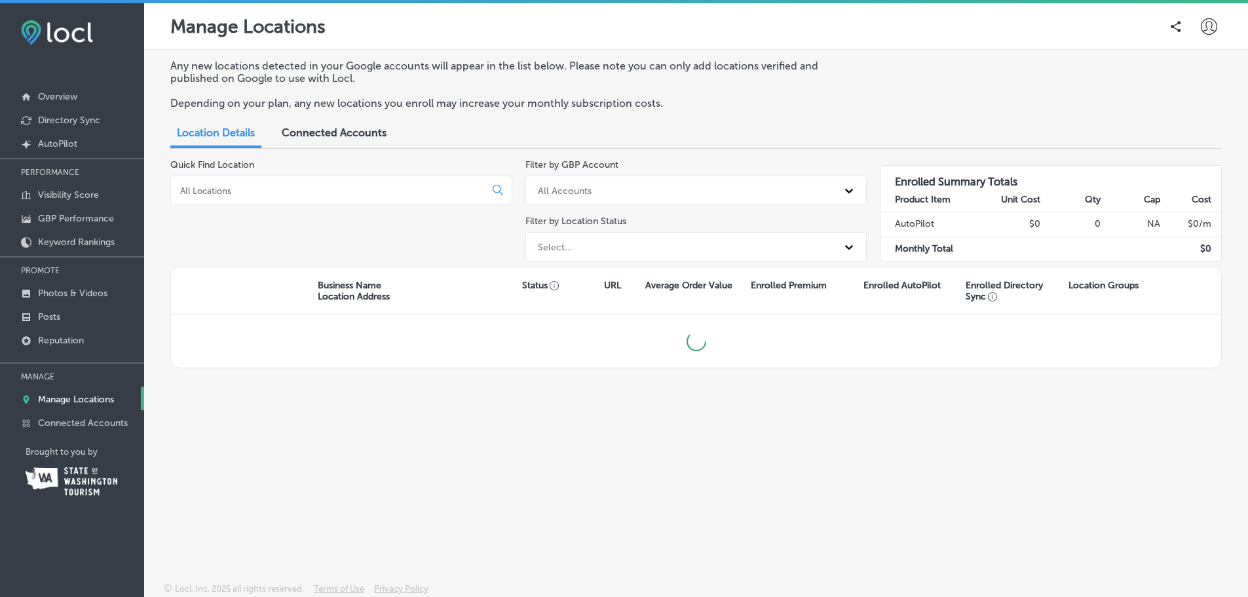
click at [280, 235] on div "Quick Find Location" at bounding box center [341, 212] width 342 height 107
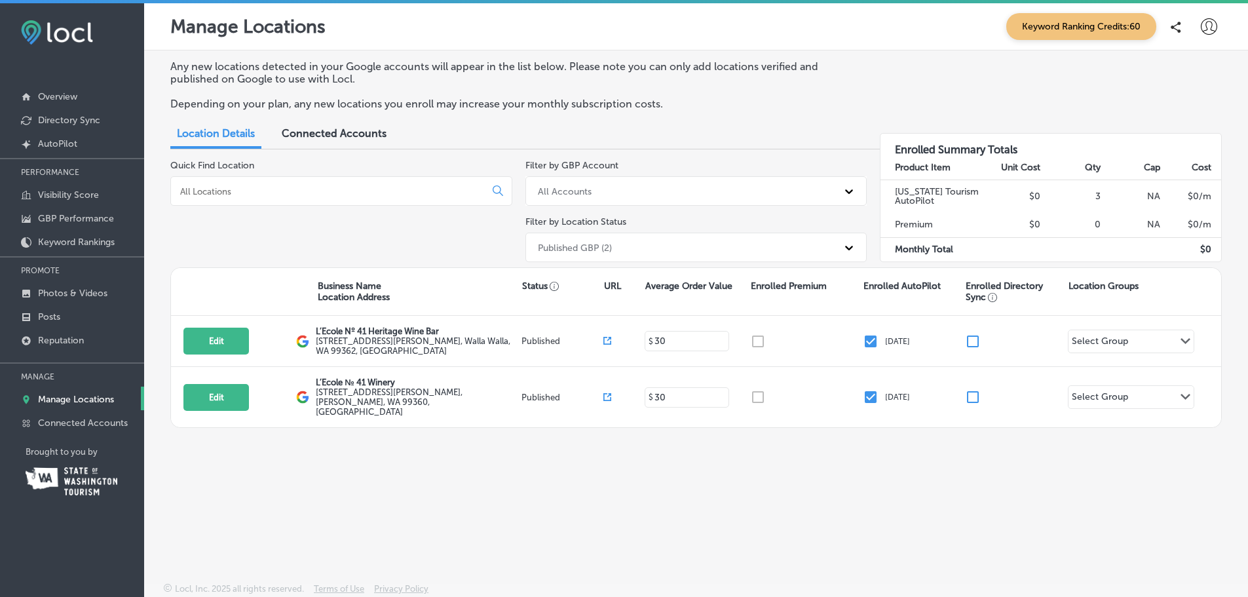
click at [238, 195] on input at bounding box center [330, 191] width 303 height 12
drag, startPoint x: 333, startPoint y: 198, endPoint x: 341, endPoint y: 199, distance: 8.6
click at [333, 198] on div at bounding box center [341, 190] width 342 height 29
click at [377, 196] on input at bounding box center [330, 191] width 303 height 12
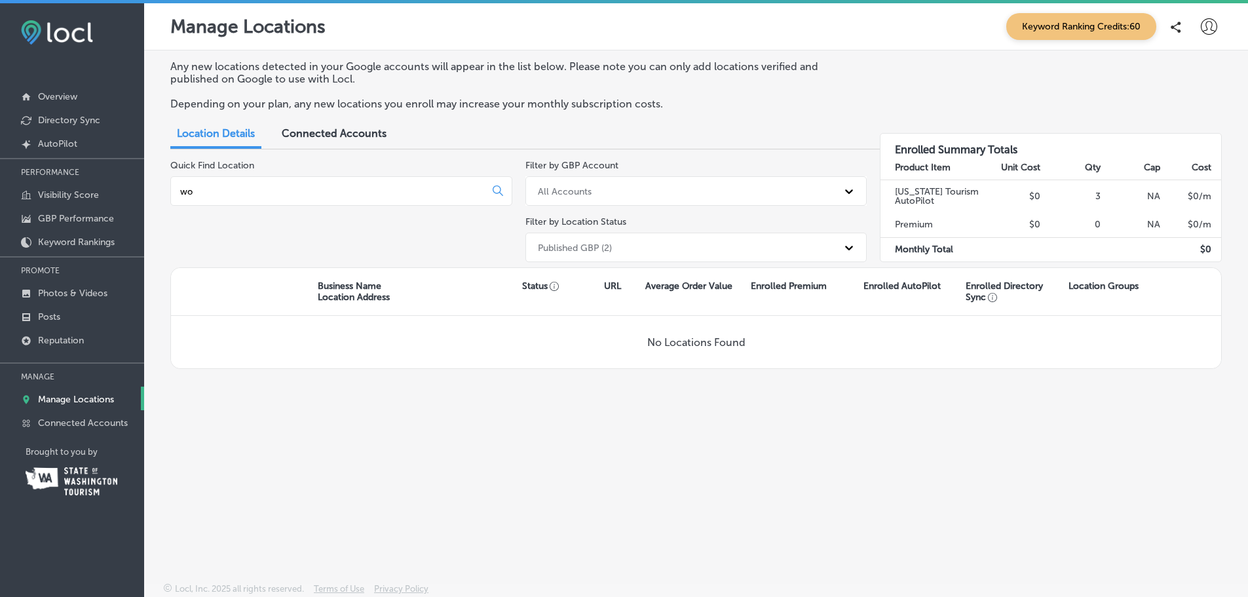
type input "w"
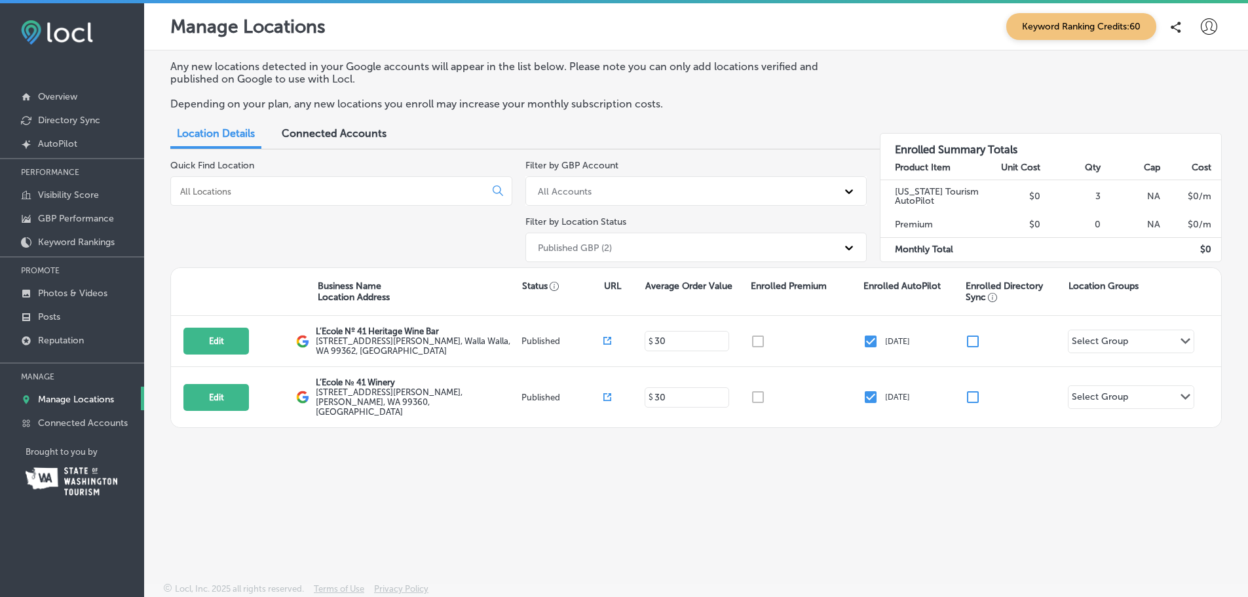
click at [216, 231] on div "Quick Find Location" at bounding box center [341, 213] width 342 height 107
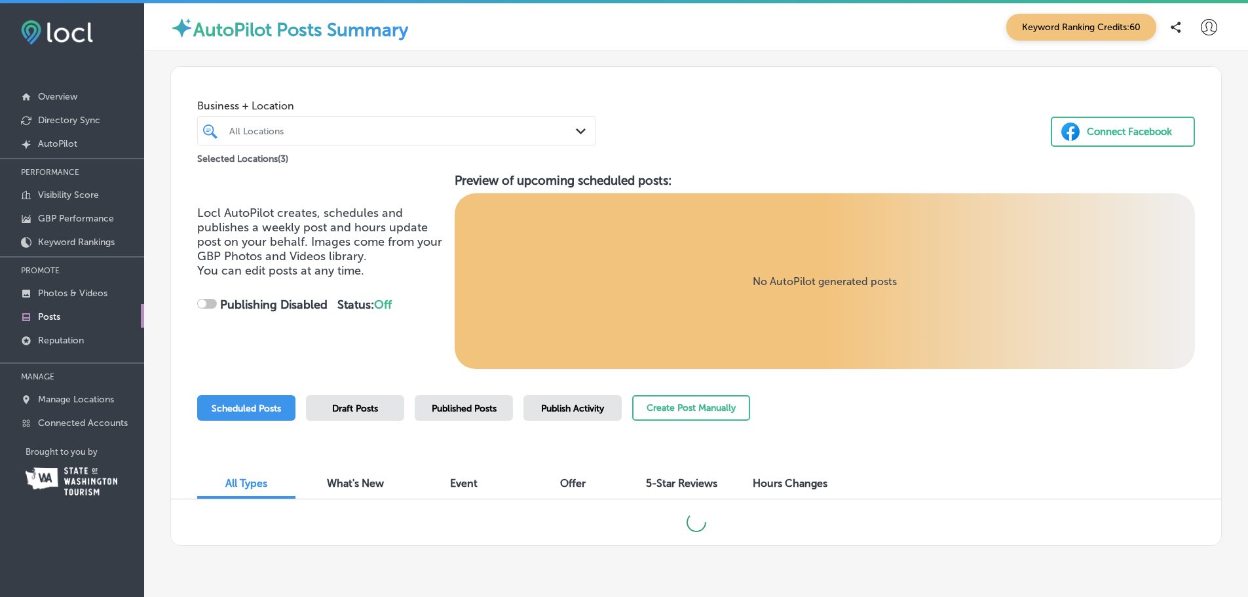
checkbox input "true"
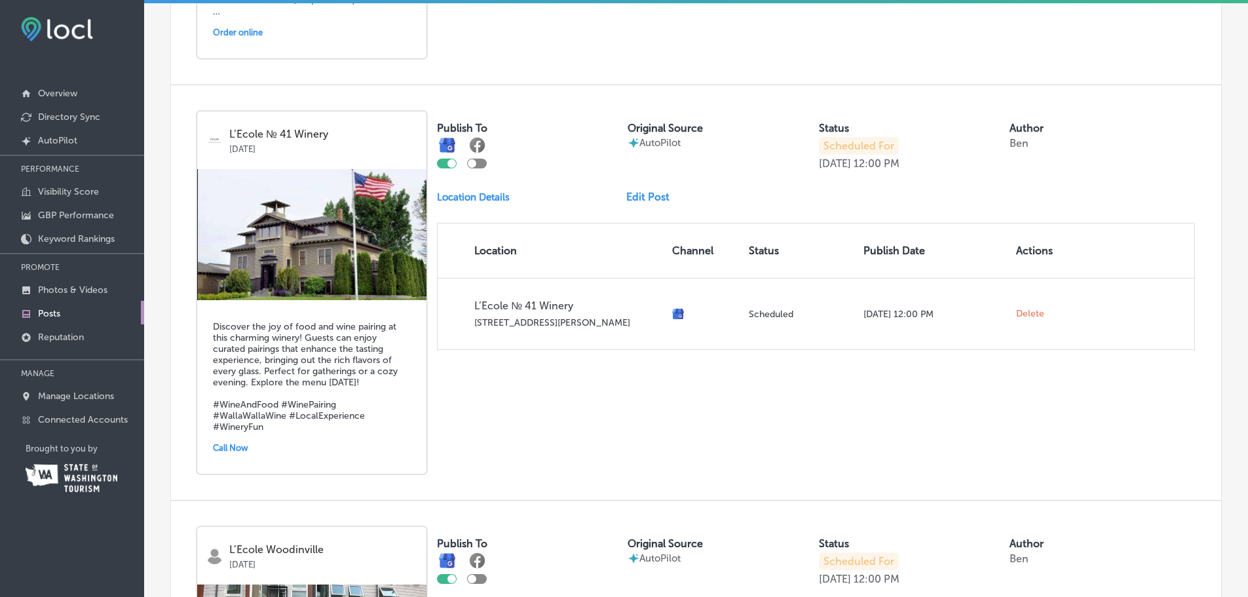
scroll to position [886, 0]
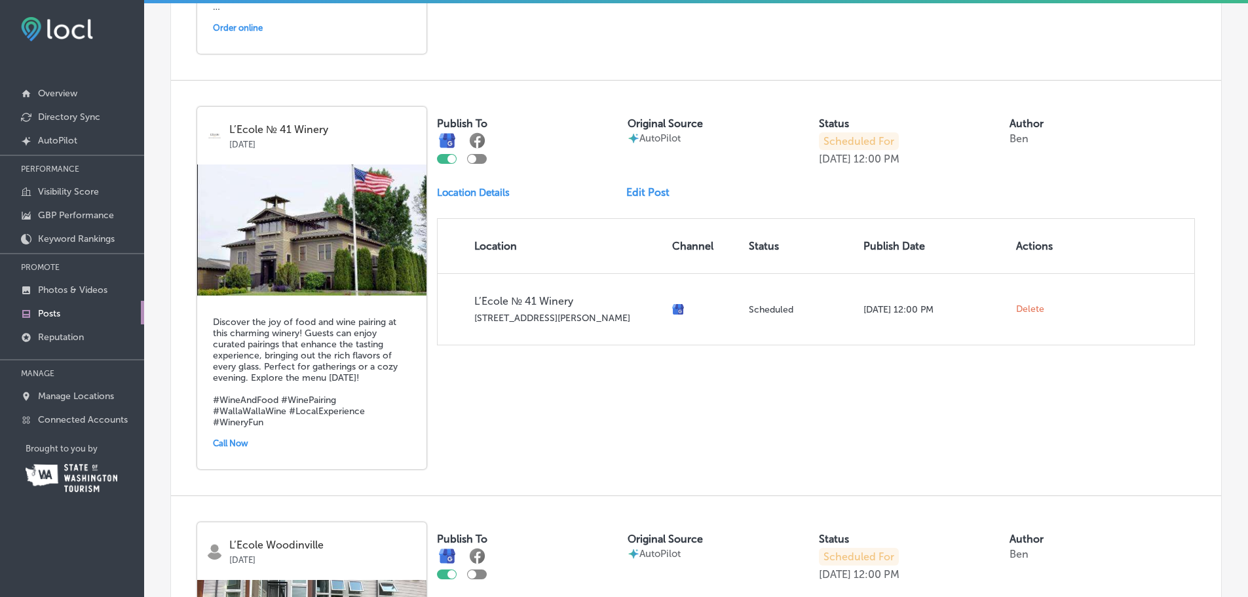
click at [650, 197] on link "Edit Post" at bounding box center [653, 192] width 54 height 12
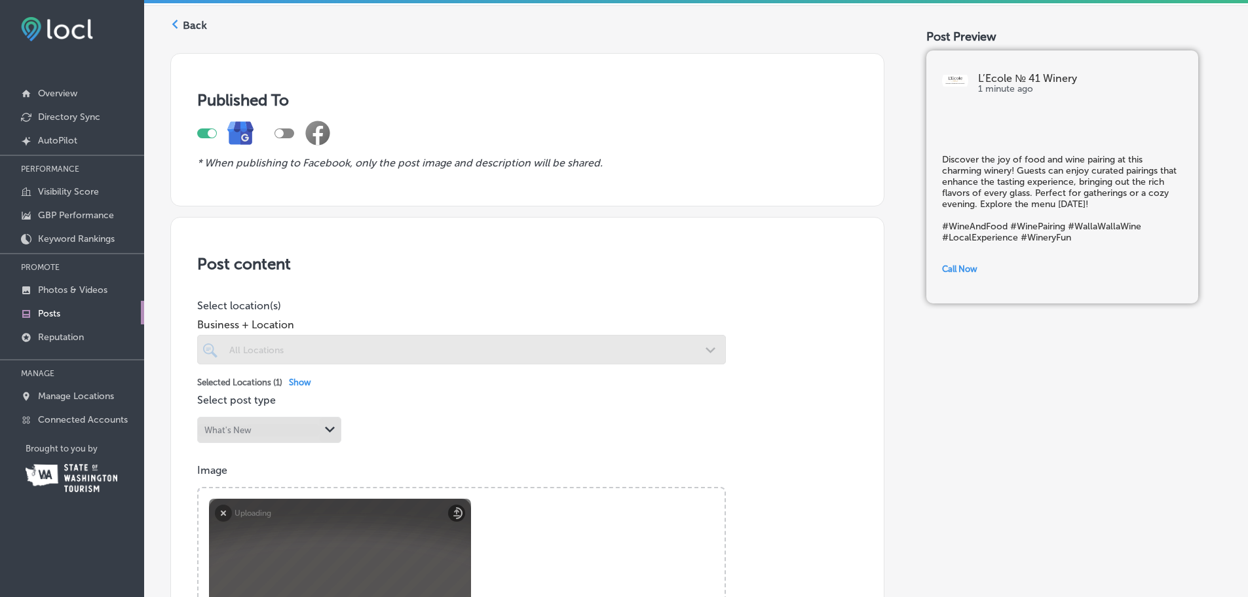
scroll to position [262, 0]
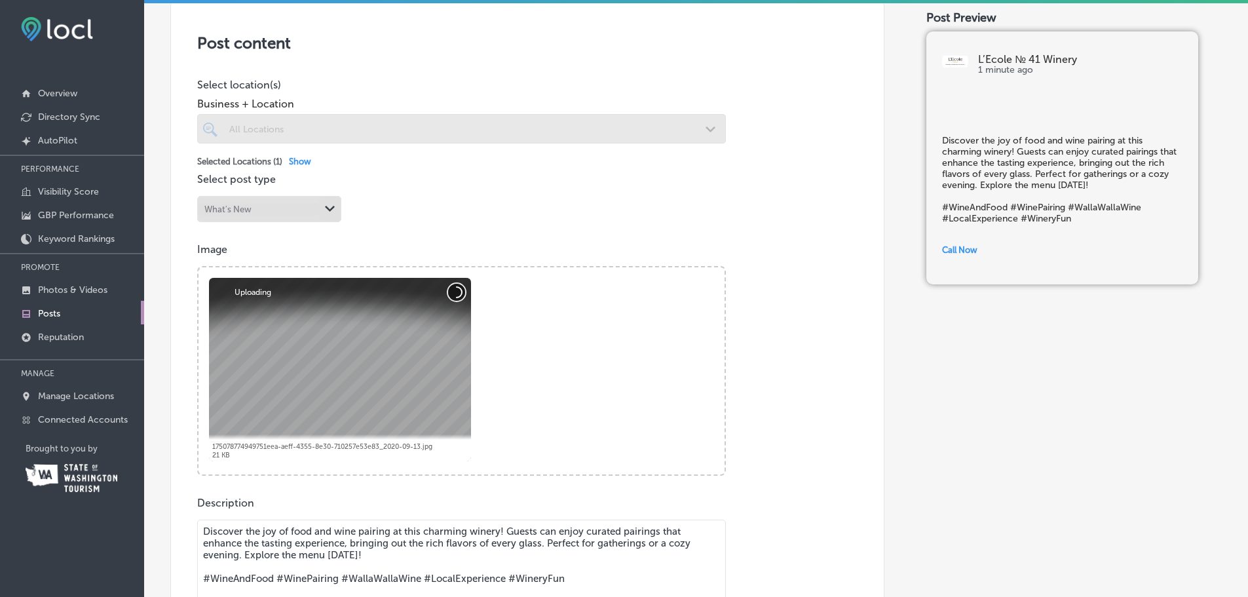
click at [459, 297] on button "Cancel" at bounding box center [456, 292] width 17 height 17
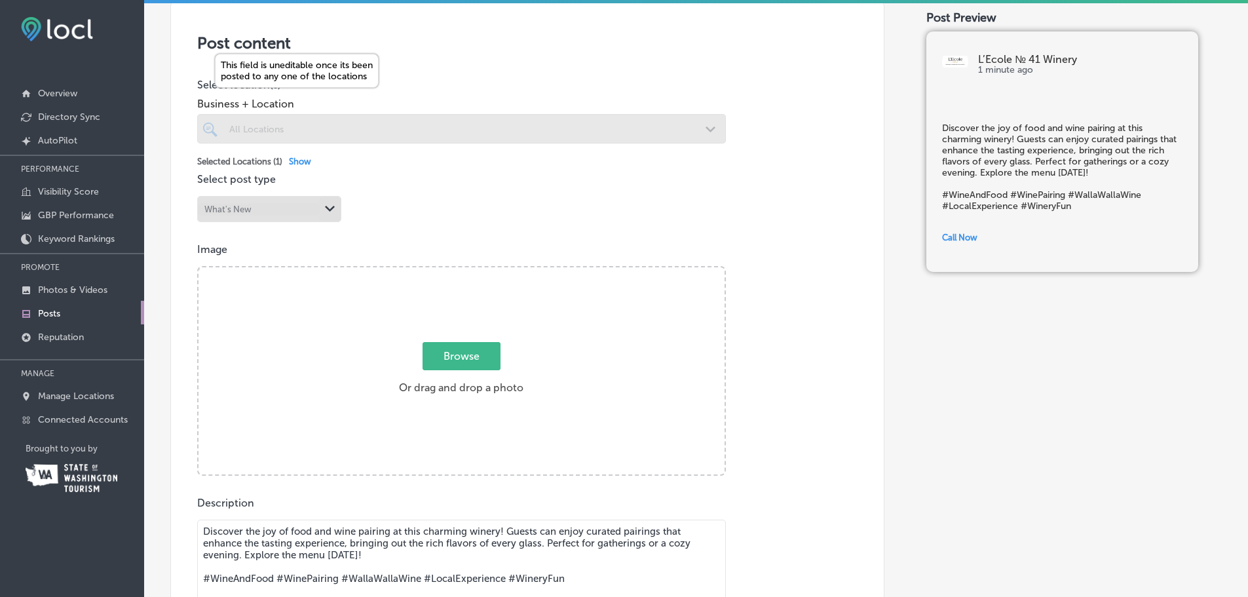
click at [338, 128] on div at bounding box center [461, 128] width 529 height 29
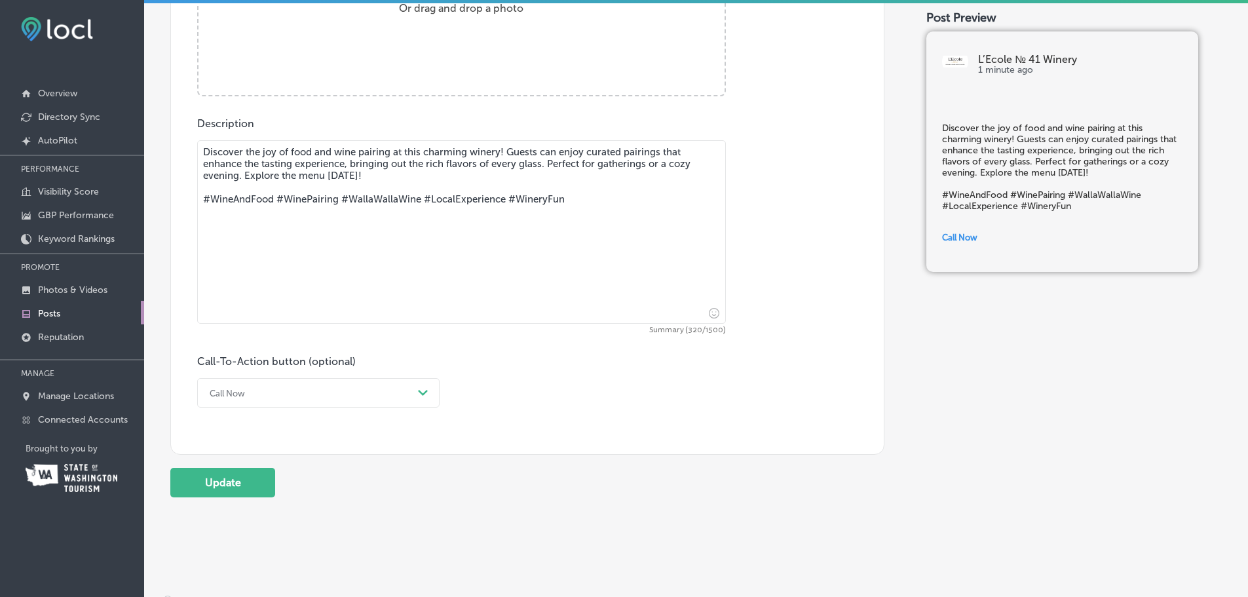
scroll to position [655, 0]
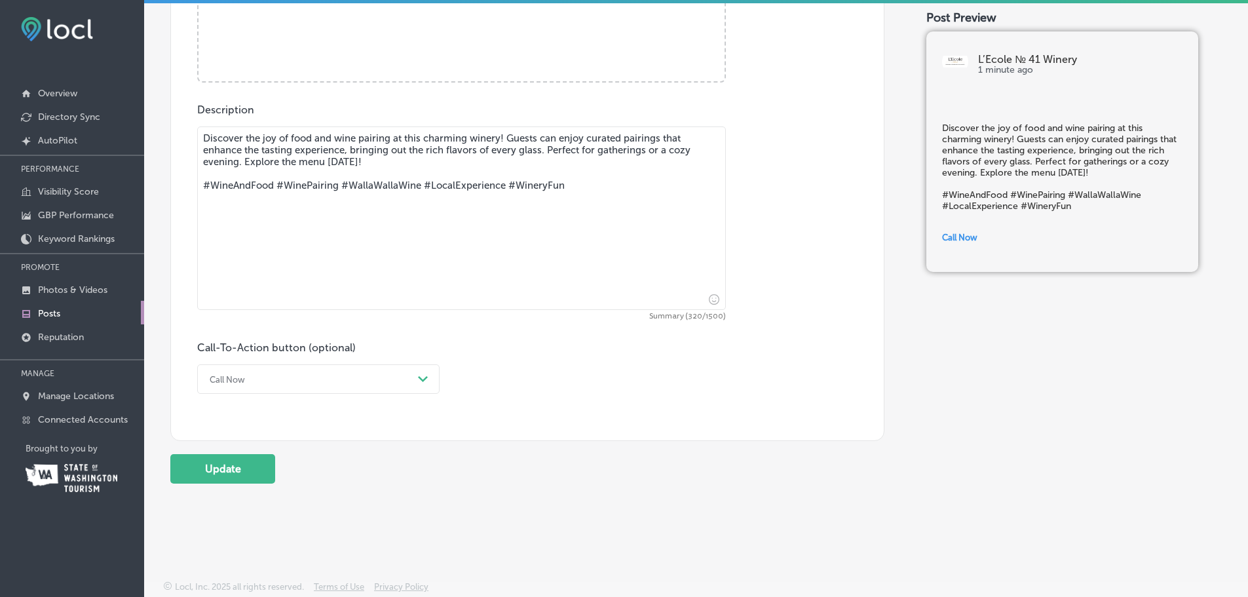
click at [279, 381] on div "Call Now" at bounding box center [308, 379] width 210 height 20
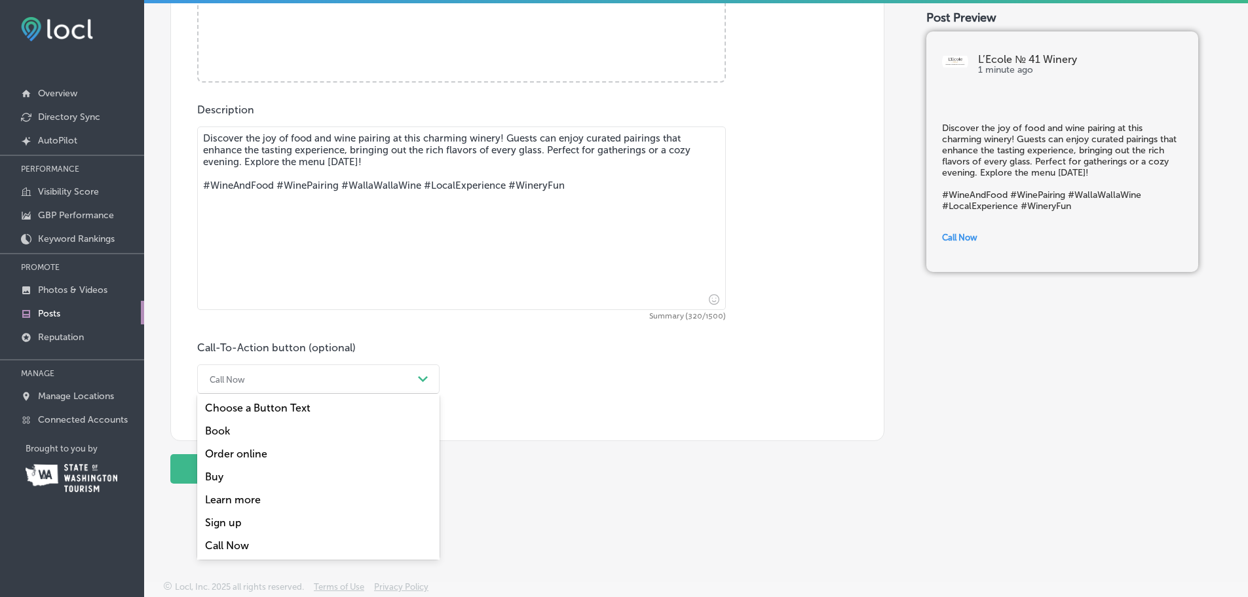
click at [271, 432] on div "Book" at bounding box center [318, 430] width 242 height 23
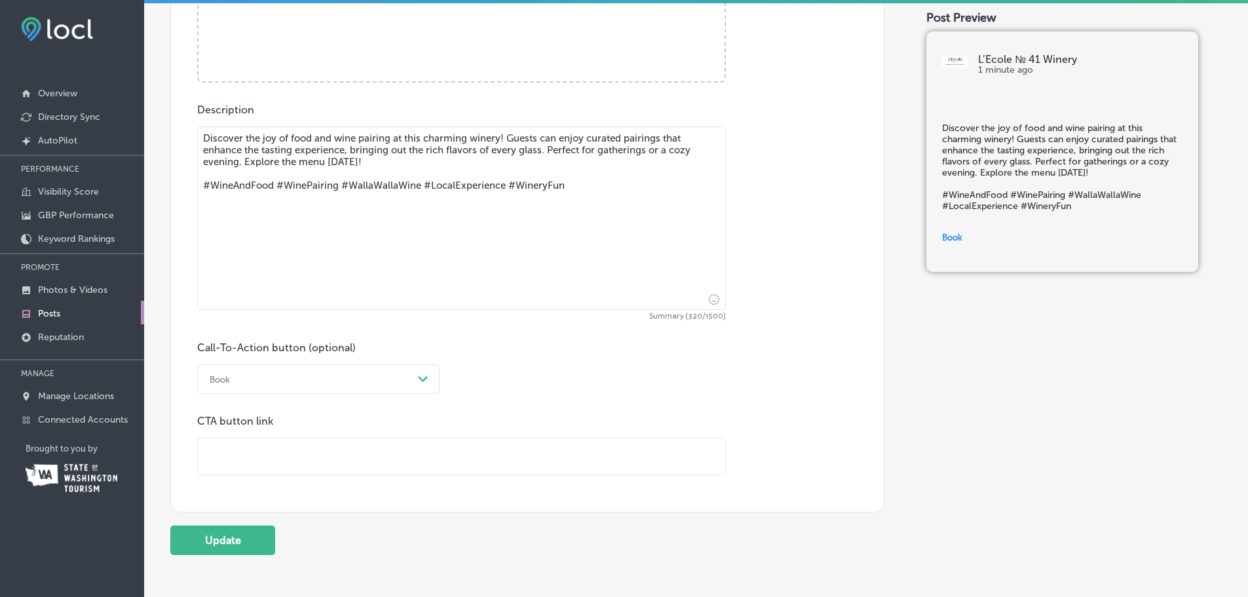
click at [257, 449] on input "text" at bounding box center [461, 456] width 527 height 36
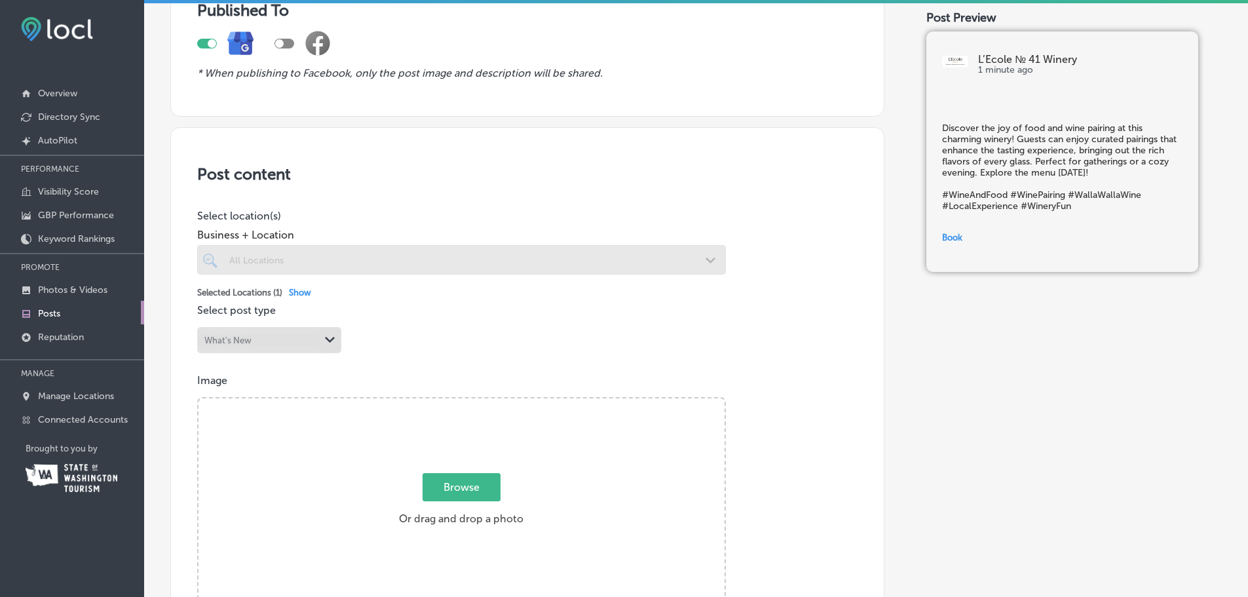
scroll to position [328, 0]
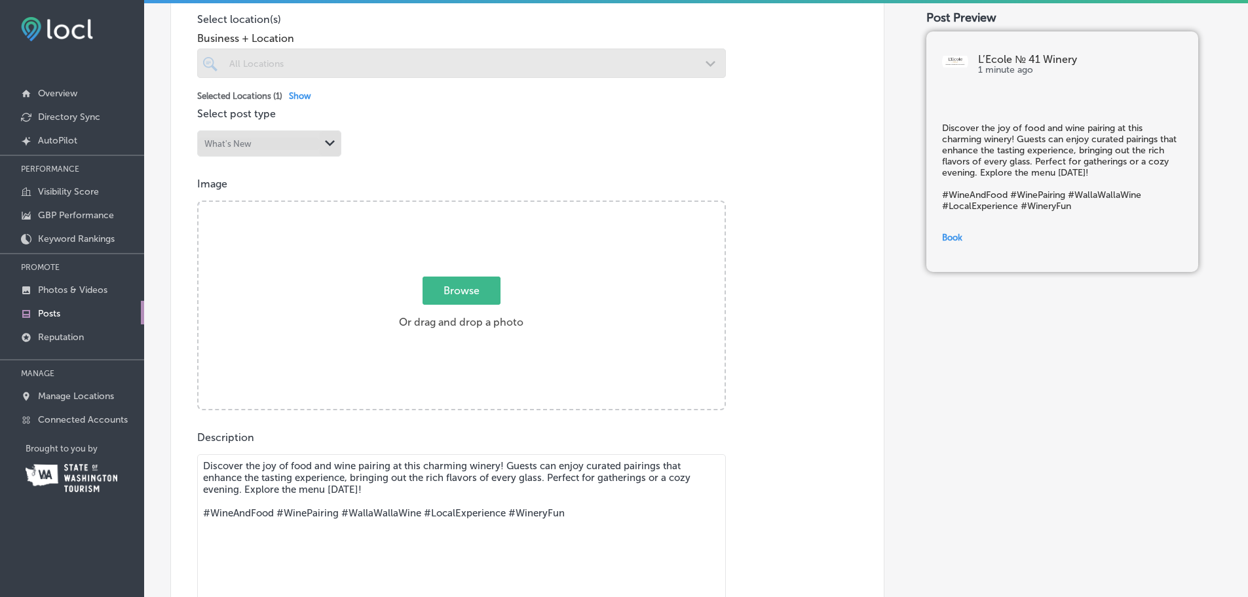
click at [454, 287] on span "Browse" at bounding box center [462, 290] width 78 height 28
click at [454, 206] on input "Browse Or drag and drop a photo" at bounding box center [461, 204] width 526 height 4
click at [455, 295] on span "Browse" at bounding box center [462, 290] width 78 height 28
click at [455, 206] on input "Browse Or drag and drop a photo" at bounding box center [461, 204] width 526 height 4
click at [472, 285] on span "Browse" at bounding box center [462, 290] width 78 height 28
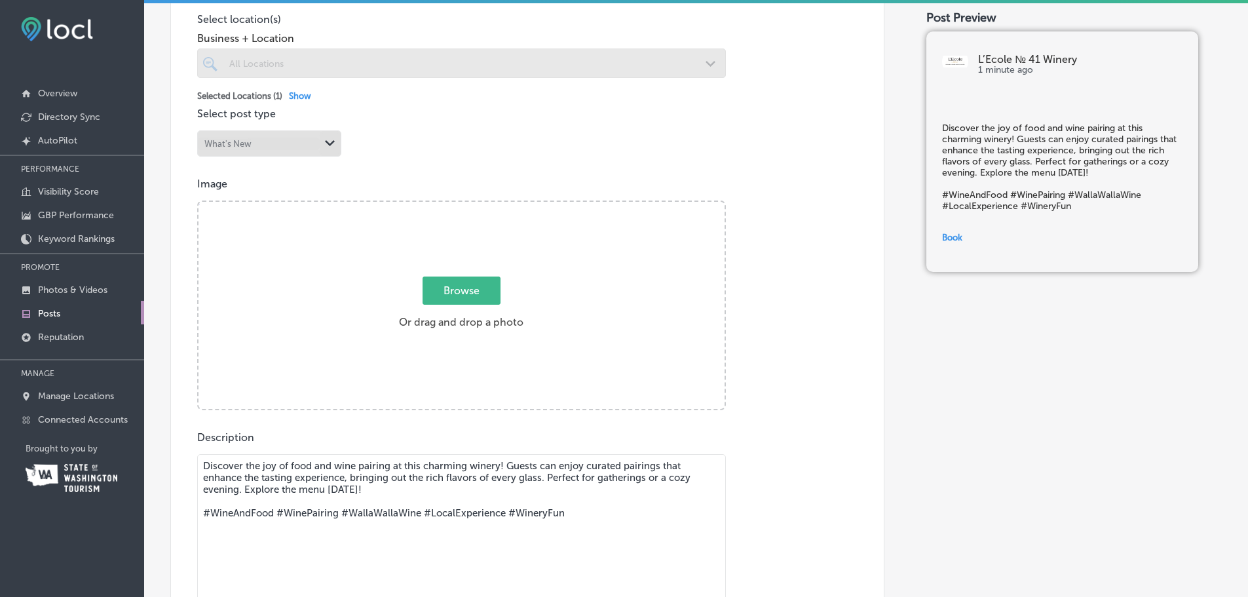
click at [472, 206] on input "Browse Or drag and drop a photo" at bounding box center [461, 204] width 526 height 4
type input "C:\fakepath\_MG_1056.jpg"
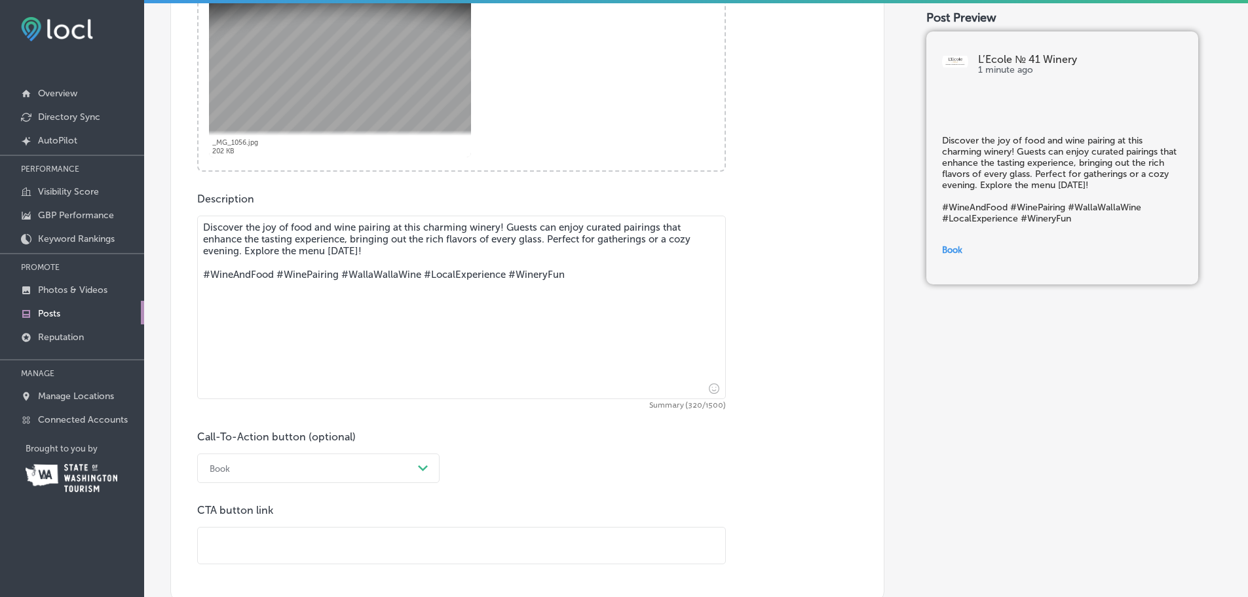
scroll to position [590, 0]
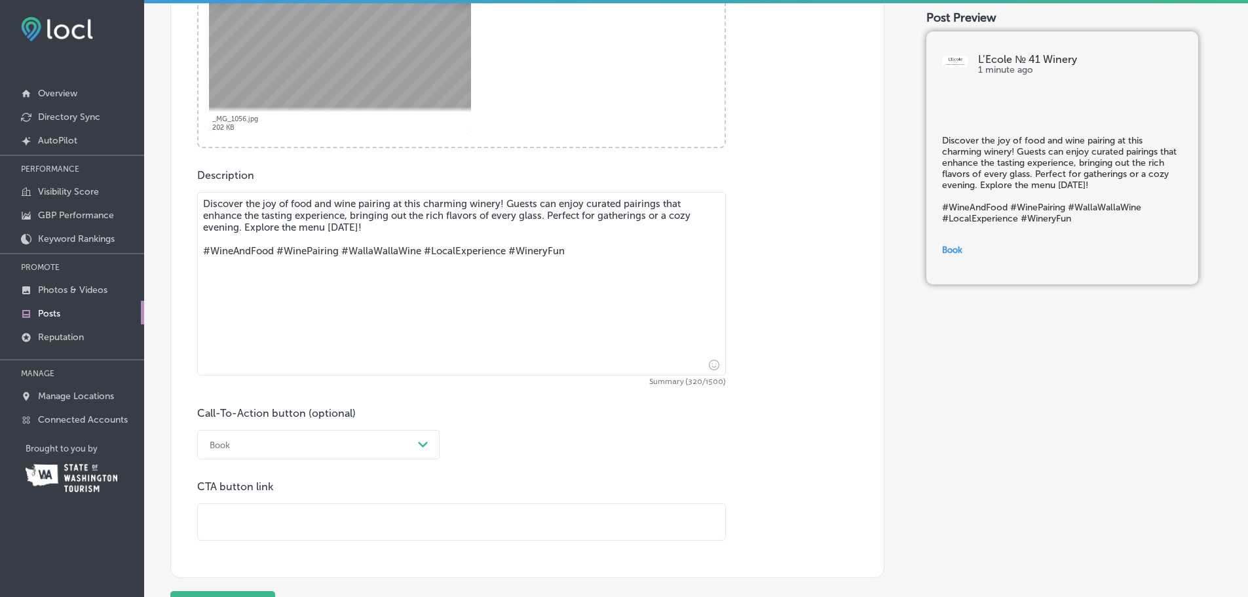
click at [292, 252] on textarea "Discover the joy of food and wine pairing at this charming winery! Guests can e…" at bounding box center [461, 283] width 529 height 183
click at [405, 231] on textarea "Discover the joy of food and wine pairing at this charming winery! Guests can e…" at bounding box center [461, 283] width 529 height 183
drag, startPoint x: 609, startPoint y: 250, endPoint x: 60, endPoint y: 157, distance: 557.3
click at [56, 157] on div "iconmonstr-menu-thin copy Created with Sketch. Overview Directory Sync Created …" at bounding box center [624, 298] width 1248 height 597
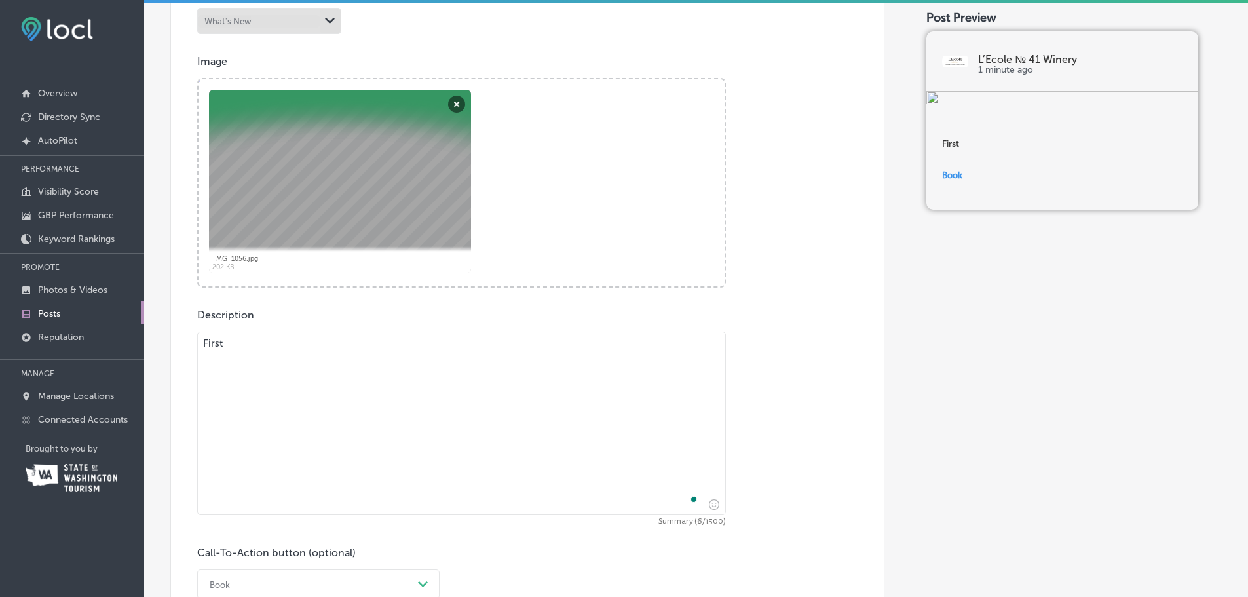
scroll to position [262, 0]
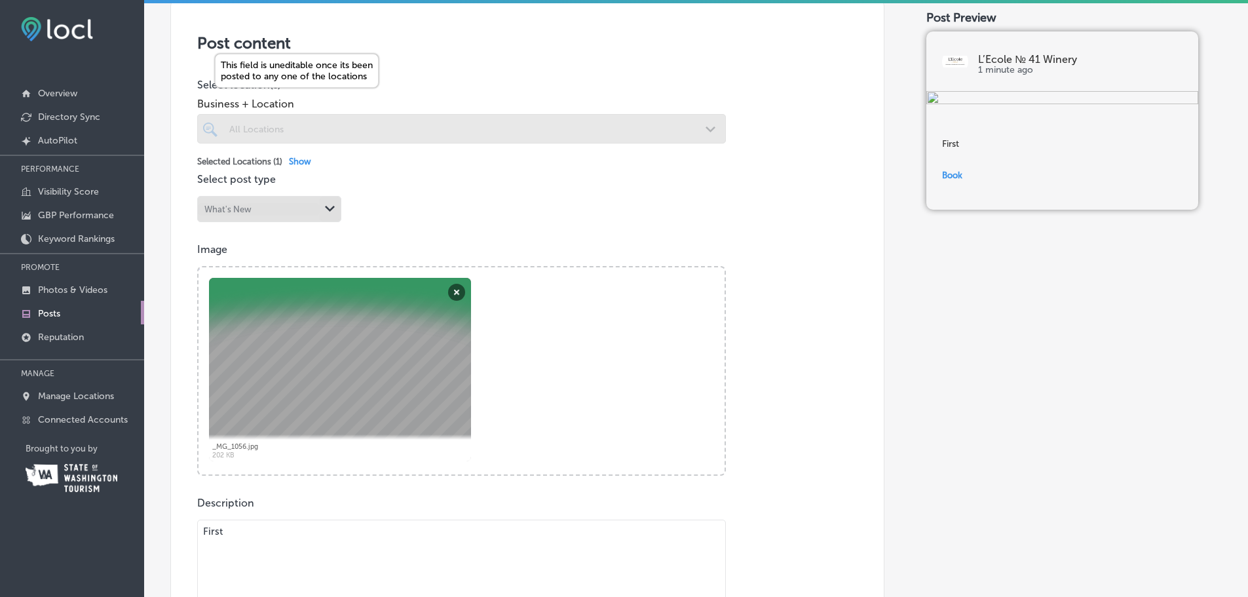
click at [281, 131] on div at bounding box center [461, 128] width 529 height 29
drag, startPoint x: 271, startPoint y: 540, endPoint x: 178, endPoint y: 542, distance: 92.4
click at [178, 542] on div "Post content Select location(s) Business + Location All Locations Path Created …" at bounding box center [527, 450] width 714 height 909
paste textarea "The first fruit of the season is here, and with it comes a sense of wonder. Sun…"
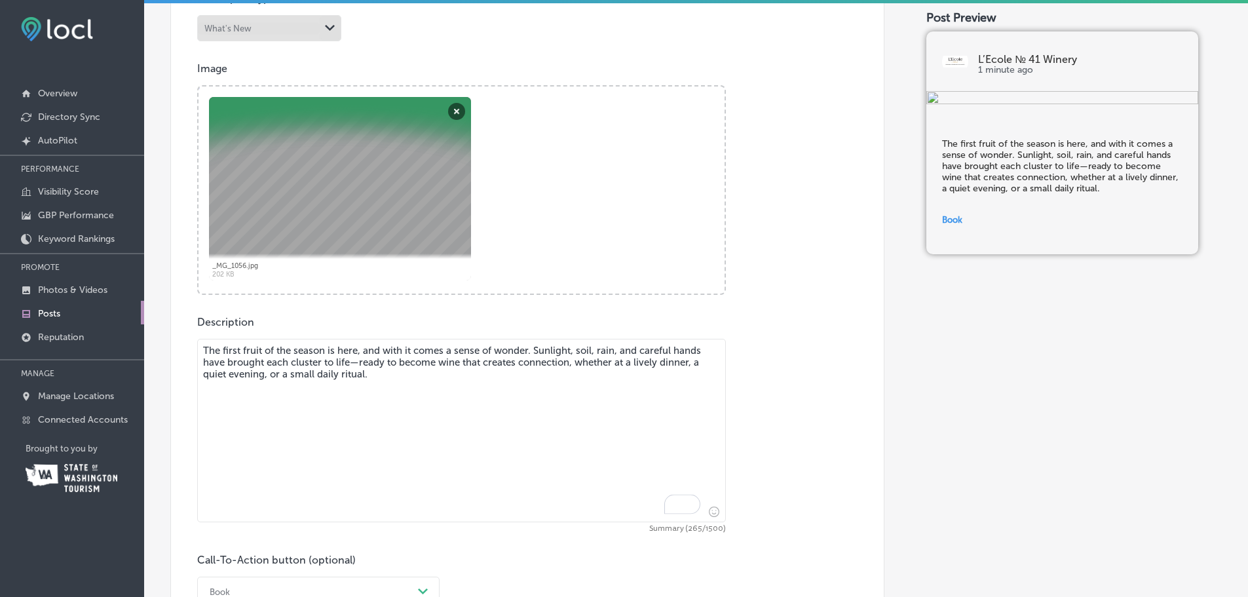
scroll to position [459, 0]
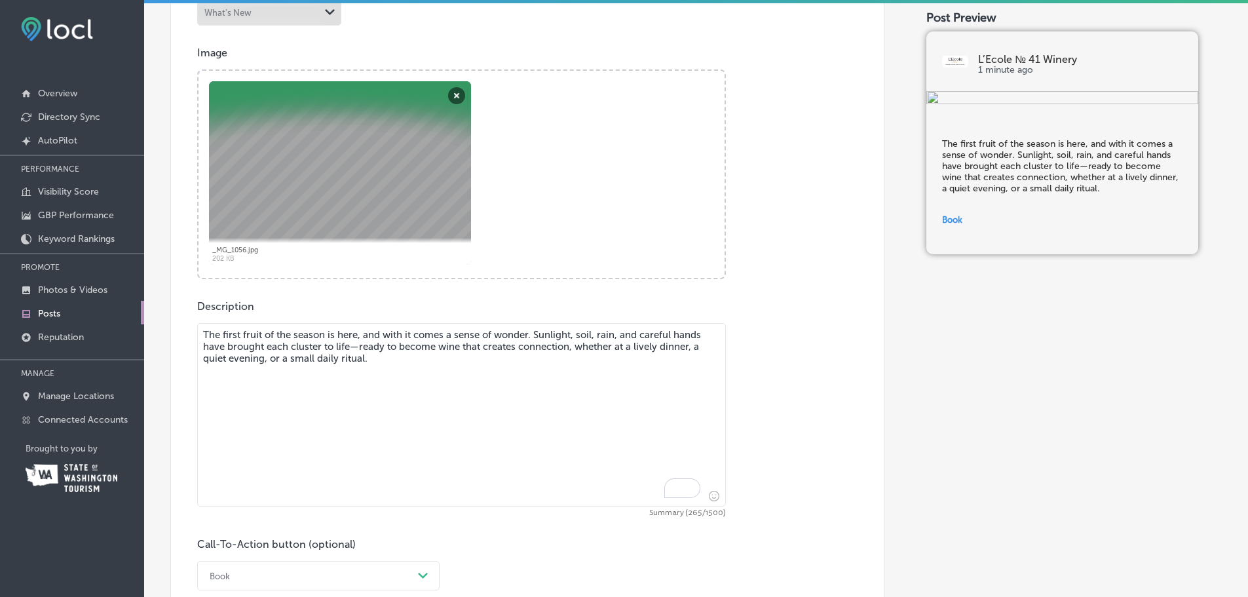
click at [227, 381] on textarea "The first fruit of the season is here, and with it comes a sense of wonder. Sun…" at bounding box center [461, 414] width 529 height 183
click at [419, 359] on textarea "The first fruit of the season is here, and with it comes a sense of wonder. Sun…" at bounding box center [461, 414] width 529 height 183
paste textarea "Lor Ipsumdo Sita: C Adipisc Elitsedd Eiusmodtem Incid-Utl Etdolo ma ali Enimad …"
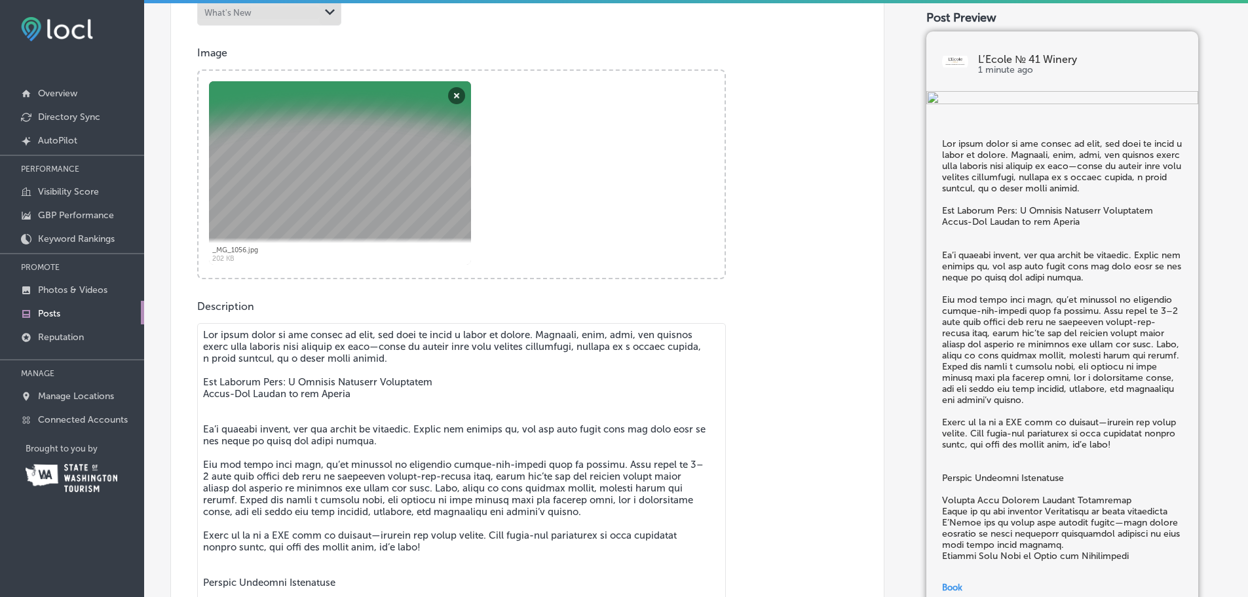
scroll to position [533, 0]
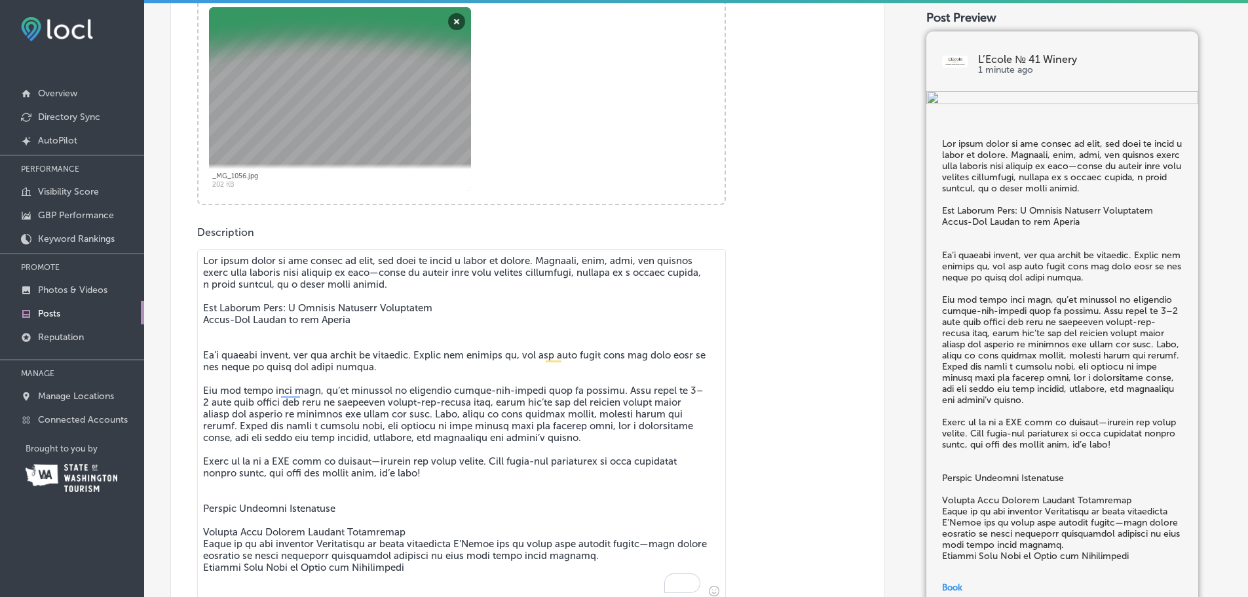
click at [241, 330] on textarea "To enrich screen reader interactions, please activate Accessibility in Grammarl…" at bounding box center [461, 425] width 529 height 352
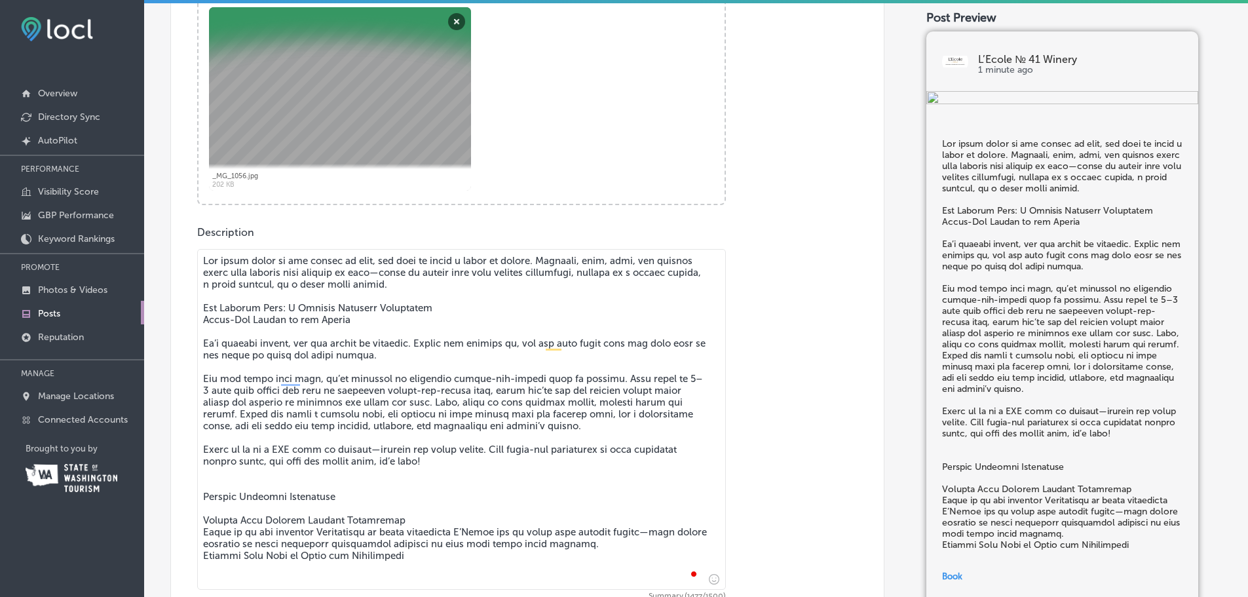
click at [381, 285] on textarea "To enrich screen reader interactions, please activate Accessibility in Grammarl…" at bounding box center [461, 419] width 529 height 341
drag, startPoint x: 535, startPoint y: 257, endPoint x: 548, endPoint y: 265, distance: 14.4
click at [548, 265] on textarea "To enrich screen reader interactions, please activate Accessibility in Grammarl…" at bounding box center [461, 419] width 529 height 341
click at [545, 265] on textarea "To enrich screen reader interactions, please activate Accessibility in Grammarl…" at bounding box center [461, 419] width 529 height 341
click at [441, 269] on textarea "To enrich screen reader interactions, please activate Accessibility in Grammarl…" at bounding box center [461, 419] width 529 height 341
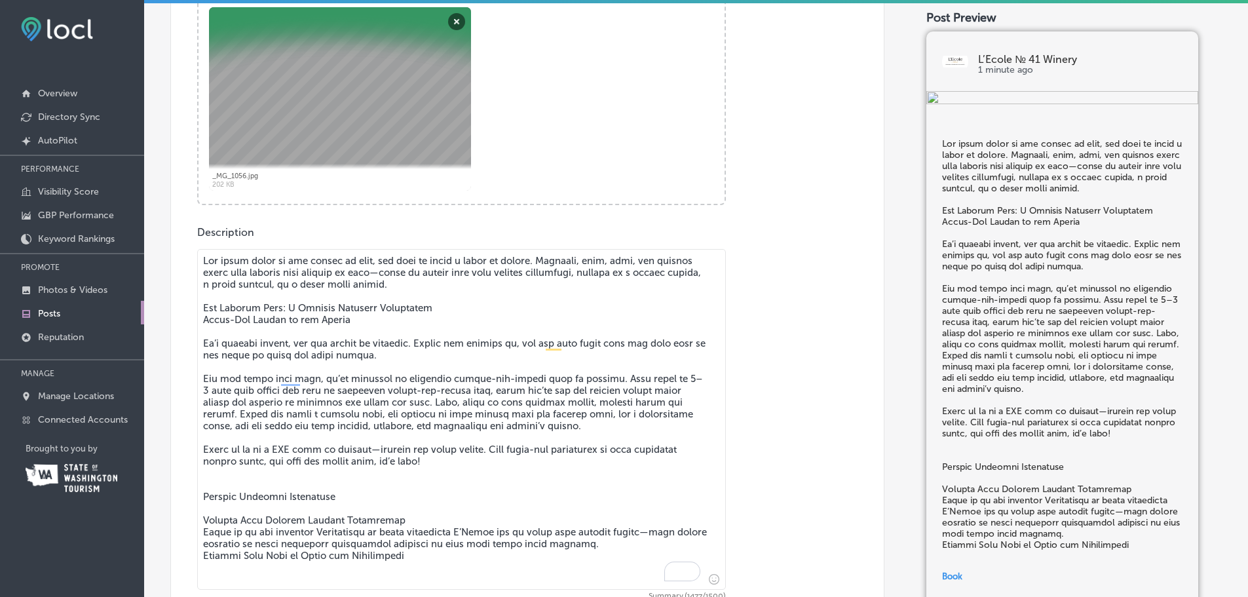
drag, startPoint x: 350, startPoint y: 271, endPoint x: 375, endPoint y: 276, distance: 25.4
click at [375, 276] on textarea "To enrich screen reader interactions, please activate Accessibility in Grammarl…" at bounding box center [461, 419] width 529 height 341
click at [376, 280] on textarea "To enrich screen reader interactions, please activate Accessibility in Grammarl…" at bounding box center [461, 419] width 529 height 341
drag, startPoint x: 350, startPoint y: 275, endPoint x: 373, endPoint y: 282, distance: 23.2
click at [373, 282] on textarea "To enrich screen reader interactions, please activate Accessibility in Grammarl…" at bounding box center [461, 419] width 529 height 341
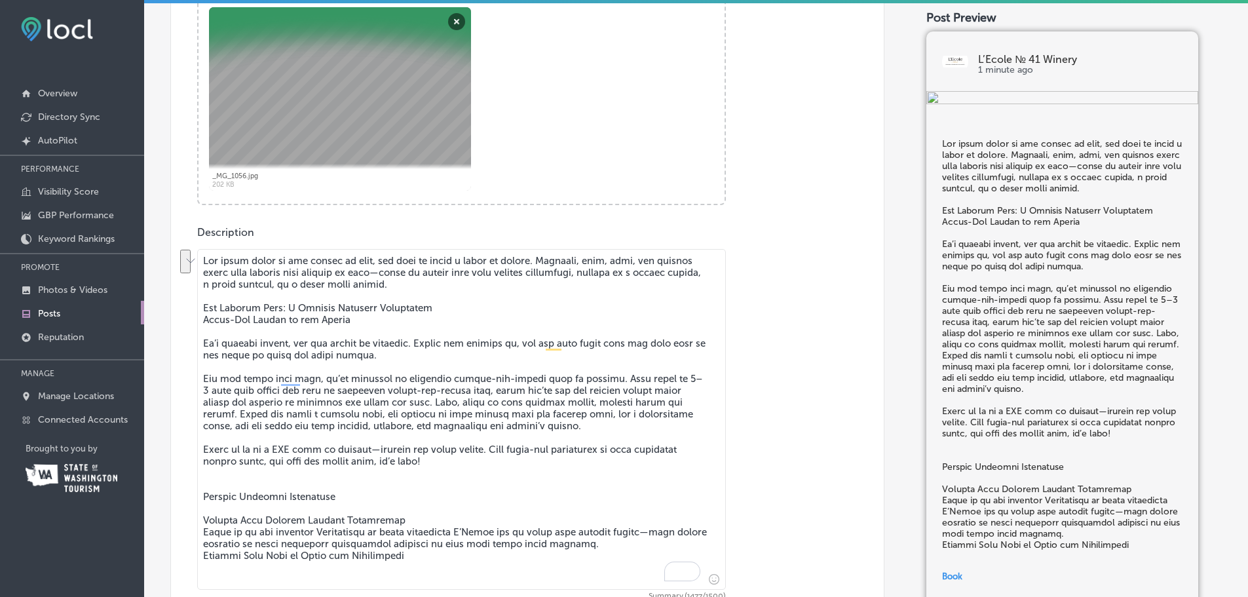
click at [398, 275] on textarea "To enrich screen reader interactions, please activate Accessibility in Grammarl…" at bounding box center [461, 419] width 529 height 341
drag, startPoint x: 351, startPoint y: 270, endPoint x: 435, endPoint y: 301, distance: 89.3
click at [435, 301] on textarea "To enrich screen reader interactions, please activate Accessibility in Grammarl…" at bounding box center [461, 419] width 529 height 341
click at [556, 262] on textarea "To enrich screen reader interactions, please activate Accessibility in Grammarl…" at bounding box center [461, 419] width 529 height 341
drag, startPoint x: 535, startPoint y: 257, endPoint x: 583, endPoint y: 279, distance: 53.3
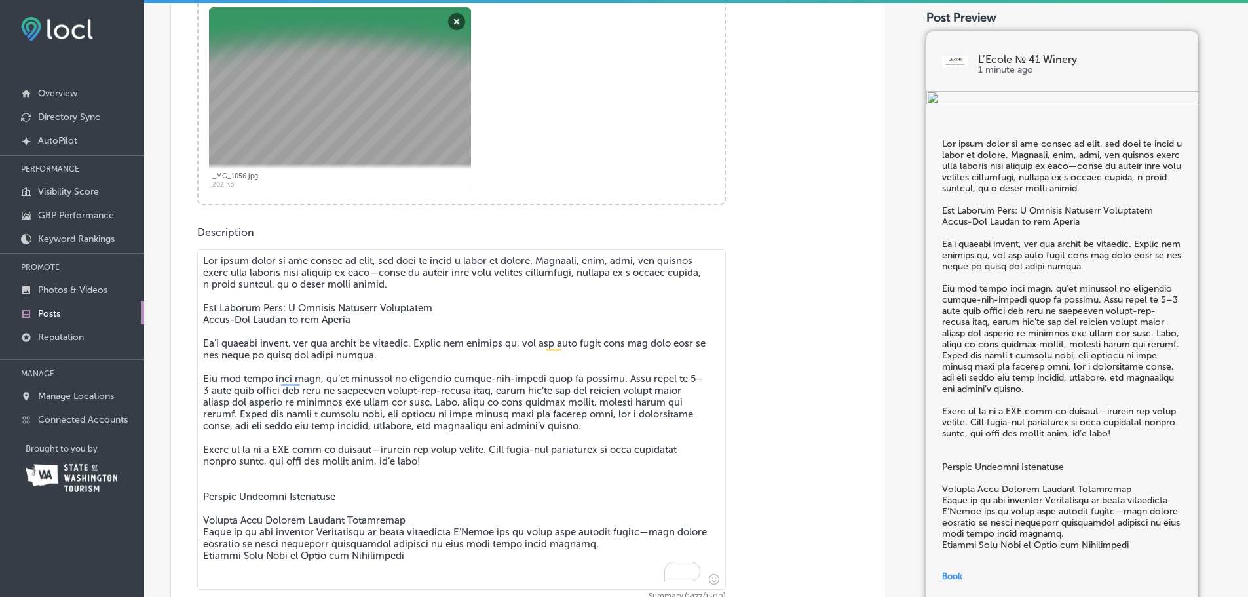
click at [583, 279] on textarea "To enrich screen reader interactions, please activate Accessibility in Grammarl…" at bounding box center [461, 419] width 529 height 341
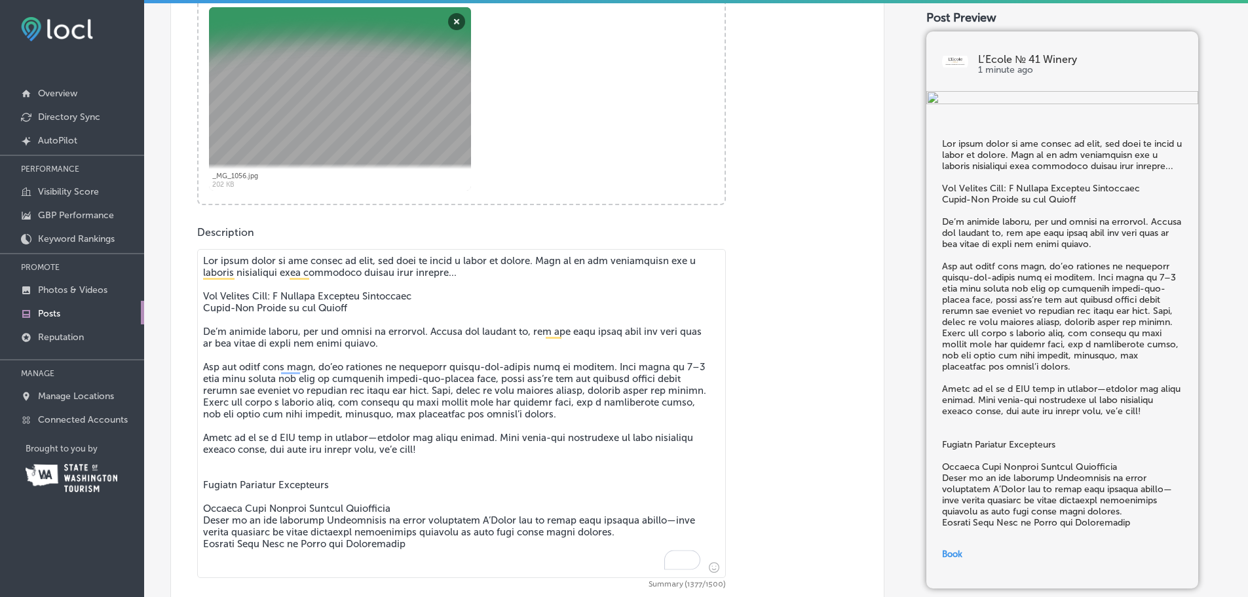
click at [295, 307] on textarea "To enrich screen reader interactions, please activate Accessibility in Grammarl…" at bounding box center [461, 413] width 529 height 329
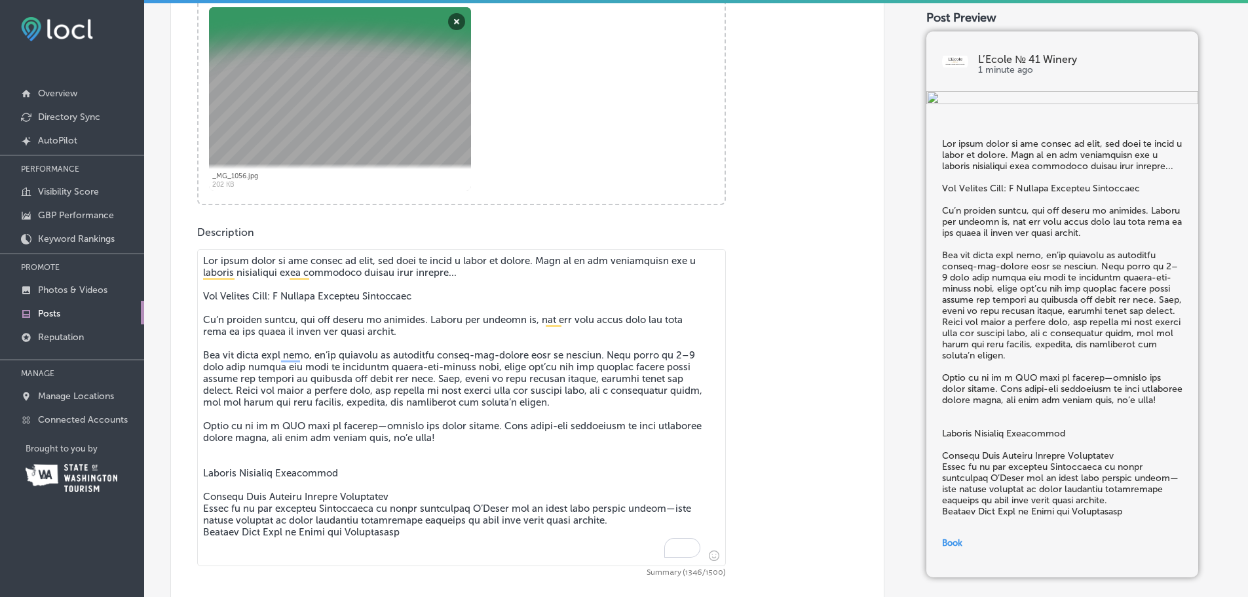
click at [249, 183] on div at bounding box center [340, 98] width 262 height 183
click at [602, 258] on textarea "To enrich screen reader interactions, please activate Accessibility in Grammarl…" at bounding box center [461, 407] width 529 height 317
click at [394, 269] on textarea "To enrich screen reader interactions, please activate Accessibility in Grammarl…" at bounding box center [461, 407] width 529 height 317
click at [419, 271] on textarea "To enrich screen reader interactions, please activate Accessibility in Grammarl…" at bounding box center [461, 407] width 529 height 317
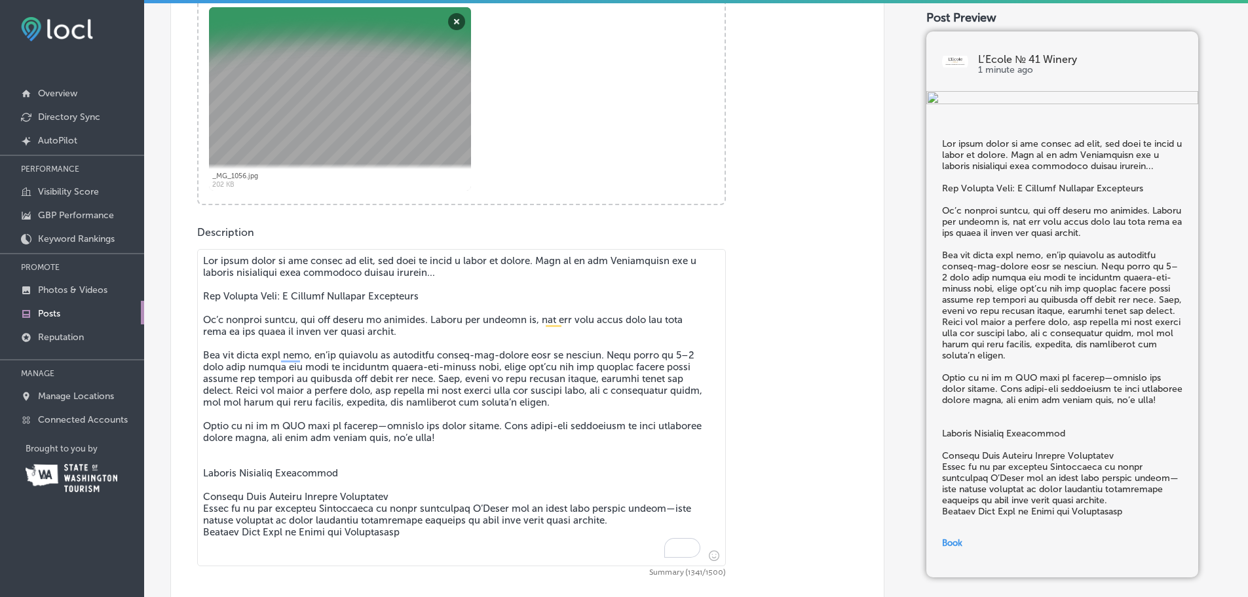
click at [403, 268] on textarea "To enrich screen reader interactions, please activate Accessibility in Grammarl…" at bounding box center [461, 407] width 529 height 317
drag, startPoint x: 430, startPoint y: 547, endPoint x: 203, endPoint y: 449, distance: 247.6
click at [203, 449] on textarea "To enrich screen reader interactions, please activate Accessibility in Grammarl…" at bounding box center [461, 407] width 529 height 317
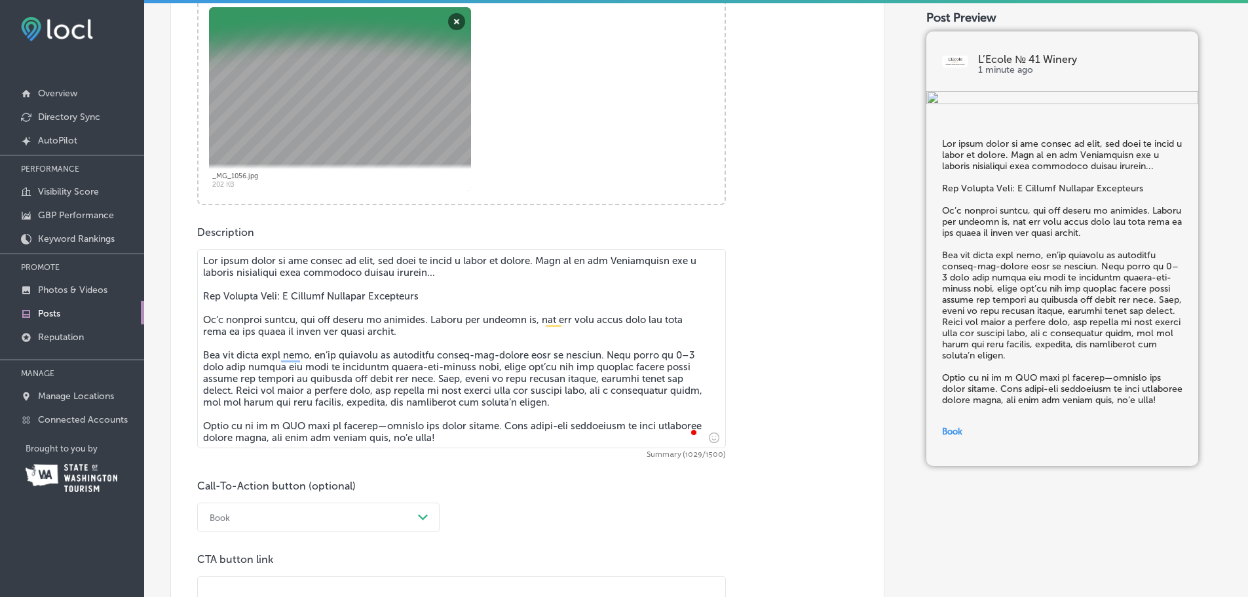
click at [315, 429] on textarea "To enrich screen reader interactions, please activate Accessibility in Grammarl…" at bounding box center [461, 348] width 529 height 199
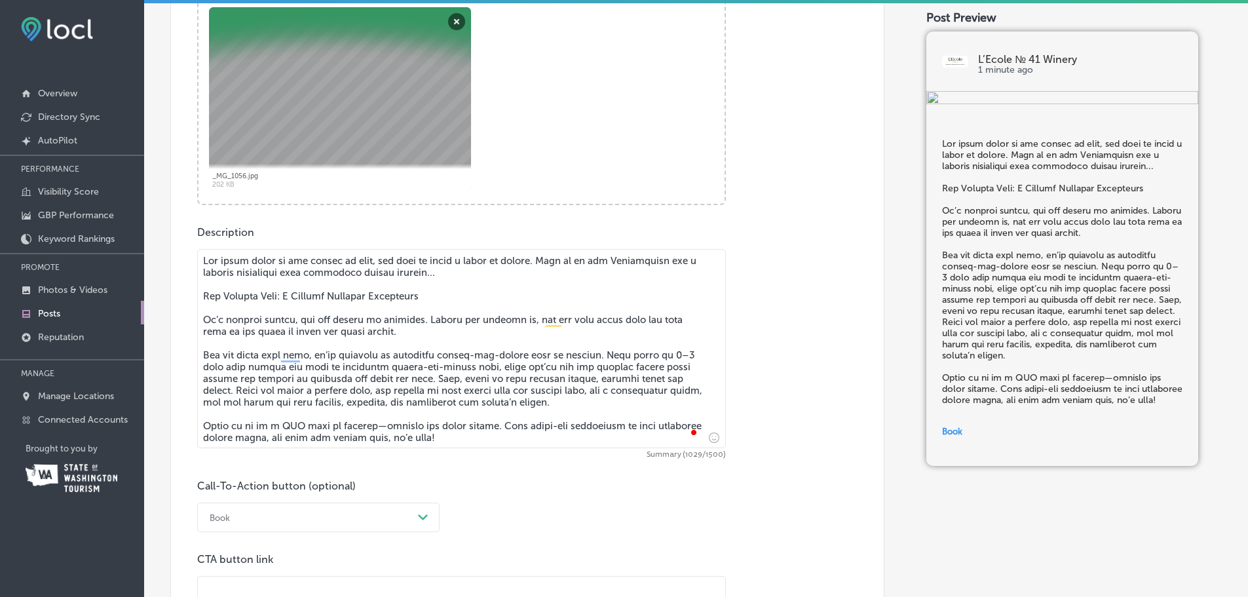
click at [315, 429] on textarea "To enrich screen reader interactions, please activate Accessibility in Grammarl…" at bounding box center [461, 348] width 529 height 199
click at [464, 434] on textarea "To enrich screen reader interactions, please activate Accessibility in Grammarl…" at bounding box center [461, 348] width 529 height 199
type textarea "Lor ipsum dolor si ame consec ad elit, sed doei te incid u labor et dolore. Mag…"
click at [322, 516] on div "Book Path Created with Sketch." at bounding box center [318, 516] width 242 height 29
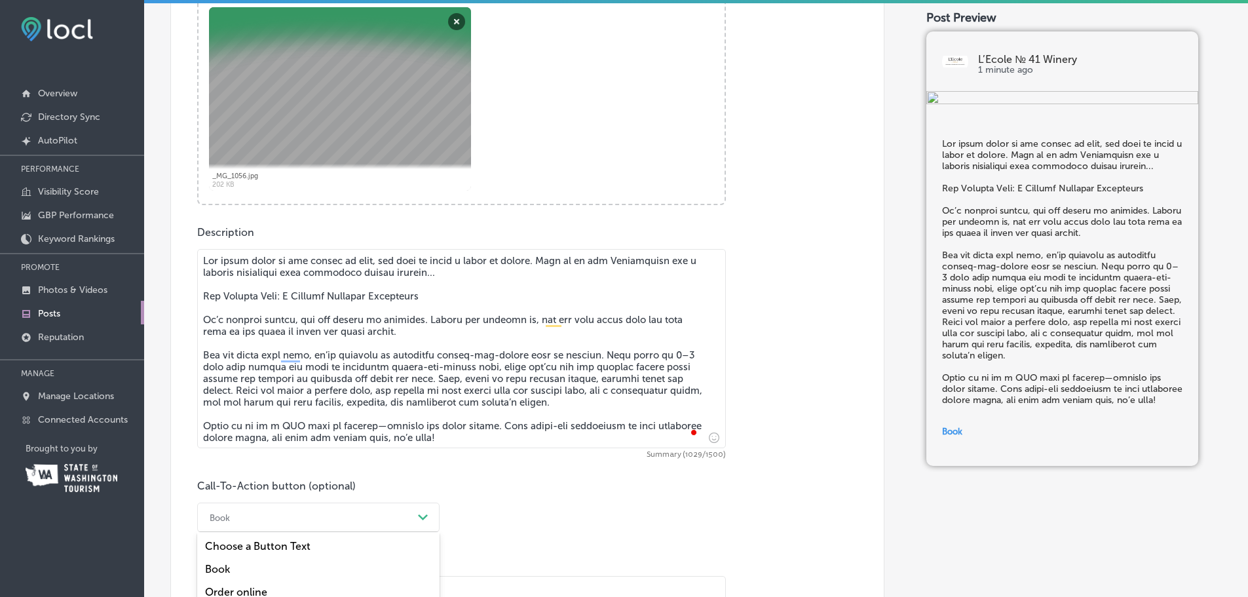
scroll to position [639, 0]
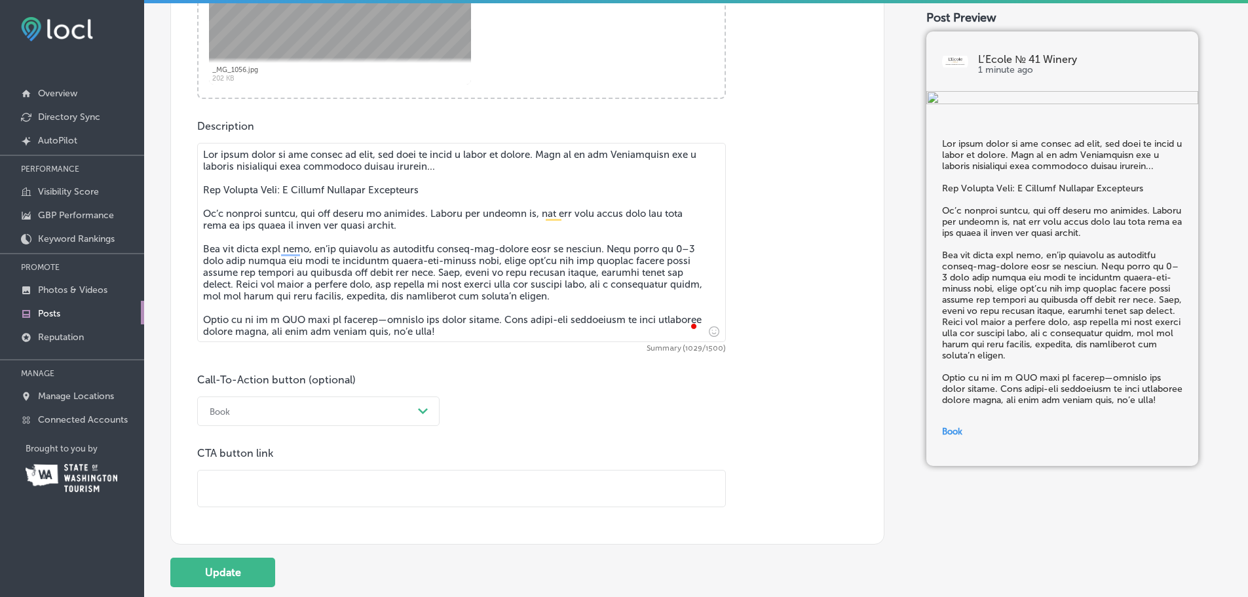
click at [349, 377] on label "Call-To-Action button (optional)" at bounding box center [276, 379] width 159 height 12
click at [299, 232] on textarea "To enrich screen reader interactions, please activate Accessibility in Grammarl…" at bounding box center [461, 242] width 529 height 199
click at [326, 261] on textarea "To enrich screen reader interactions, please activate Accessibility in Grammarl…" at bounding box center [461, 242] width 529 height 199
click at [523, 297] on textarea "To enrich screen reader interactions, please activate Accessibility in Grammarl…" at bounding box center [461, 242] width 529 height 199
click at [415, 293] on textarea "To enrich screen reader interactions, please activate Accessibility in Grammarl…" at bounding box center [461, 242] width 529 height 199
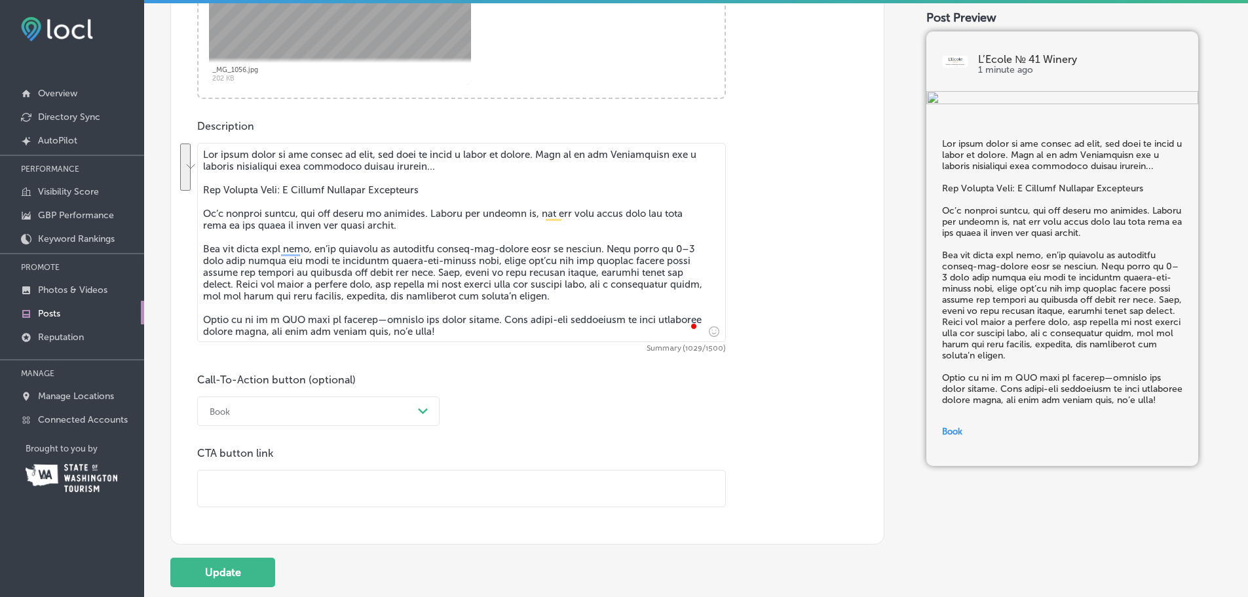
click at [419, 282] on textarea "To enrich screen reader interactions, please activate Accessibility in Grammarl…" at bounding box center [461, 242] width 529 height 199
click at [424, 285] on textarea "To enrich screen reader interactions, please activate Accessibility in Grammarl…" at bounding box center [461, 242] width 529 height 199
click at [426, 284] on textarea "To enrich screen reader interactions, please activate Accessibility in Grammarl…" at bounding box center [461, 242] width 529 height 199
click at [242, 430] on div "Call-To-Action button (optional) Book Path Created with Sketch. CTA button link" at bounding box center [527, 440] width 660 height 134
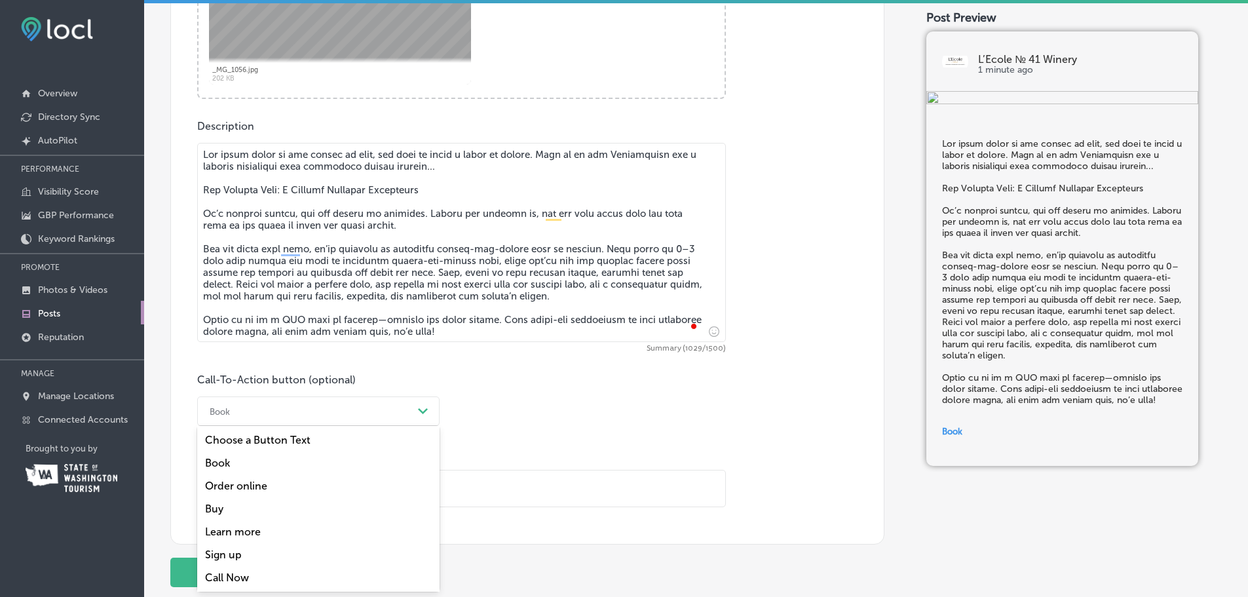
click at [246, 417] on div "Book" at bounding box center [308, 411] width 210 height 20
click at [230, 465] on div "Book" at bounding box center [318, 462] width 242 height 23
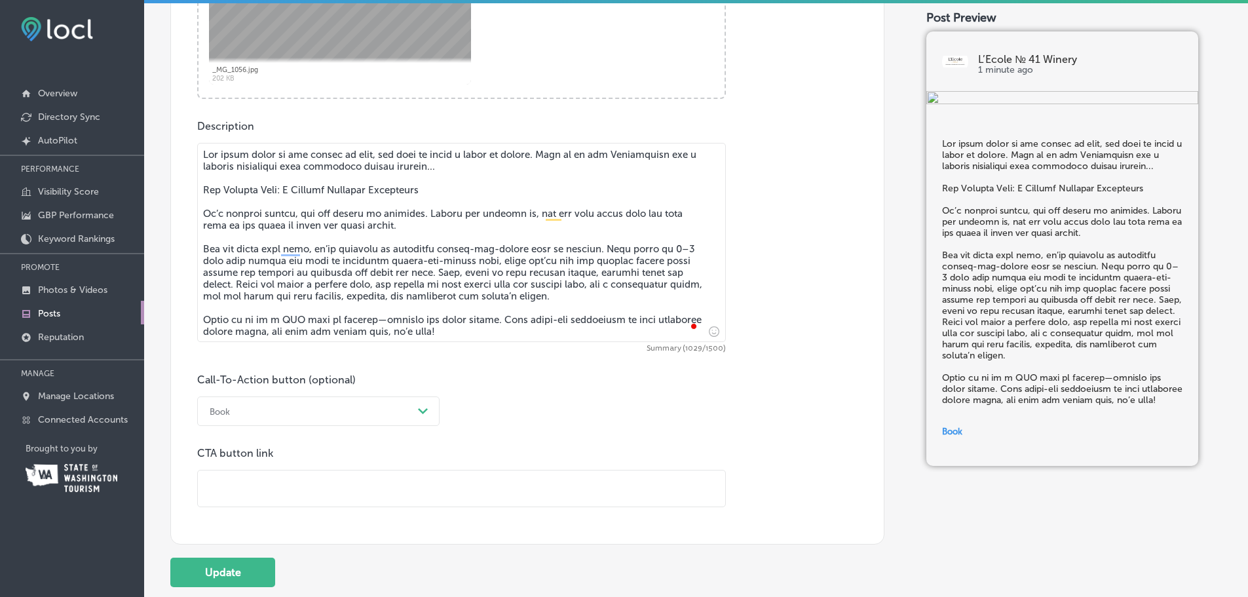
click at [242, 489] on input "text" at bounding box center [461, 488] width 527 height 36
paste input "[URL][DOMAIN_NAME]"
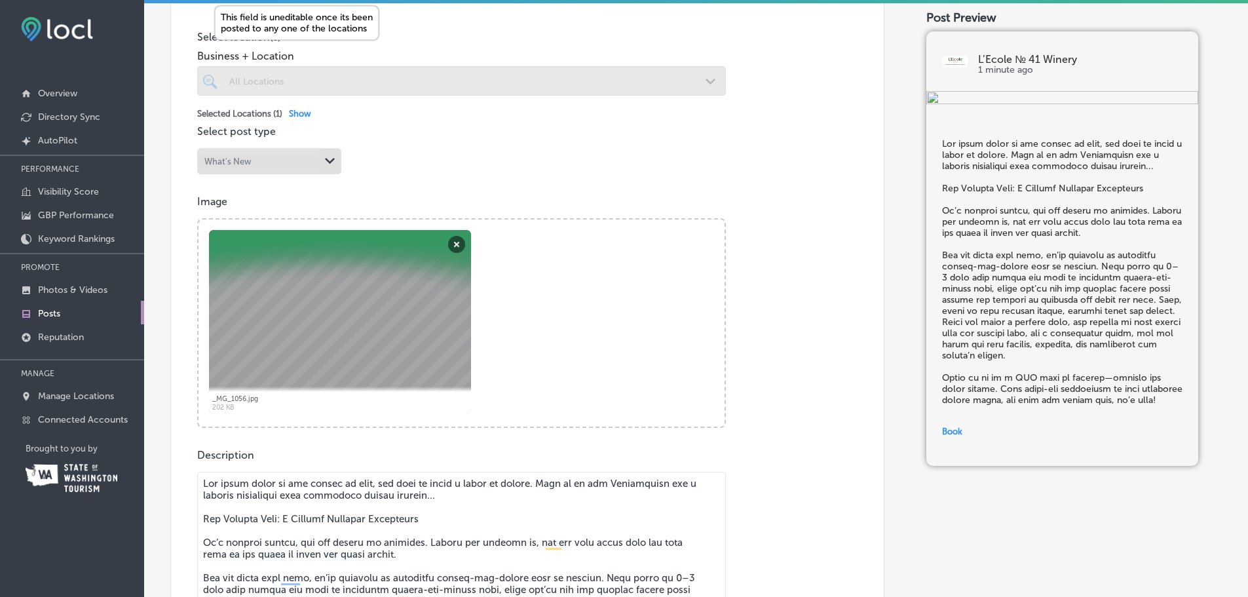
scroll to position [201, 0]
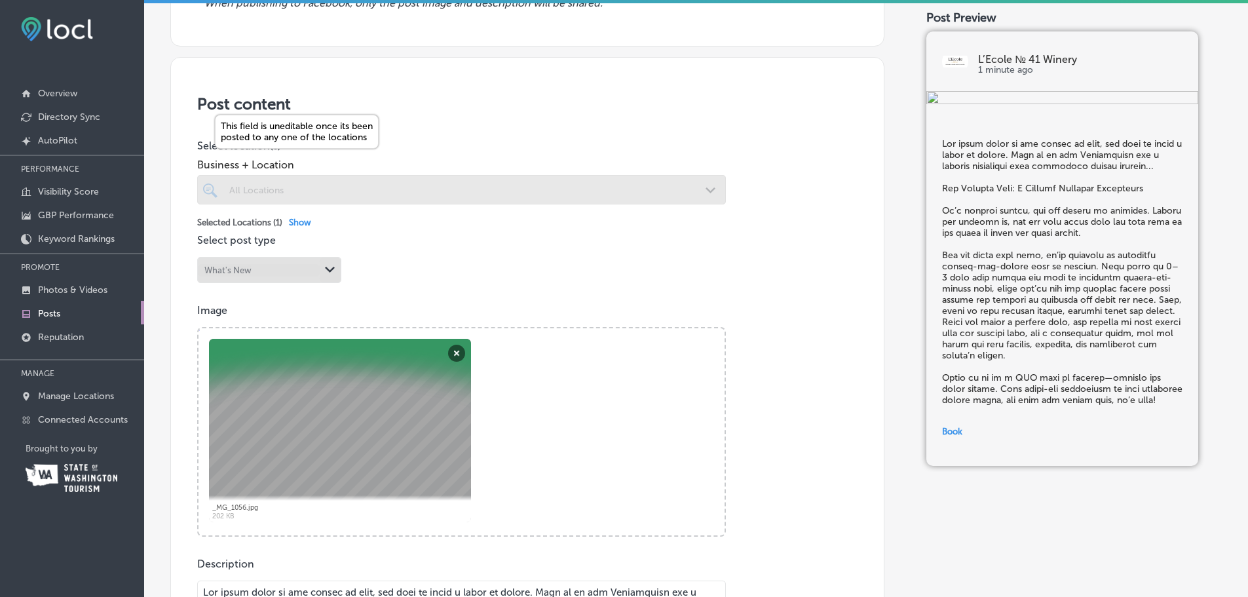
type input "[URL][DOMAIN_NAME]"
click at [259, 183] on div at bounding box center [461, 189] width 529 height 29
click at [527, 120] on div "Post content Select location(s) Business + Location All Locations Path Created …" at bounding box center [527, 543] width 714 height 972
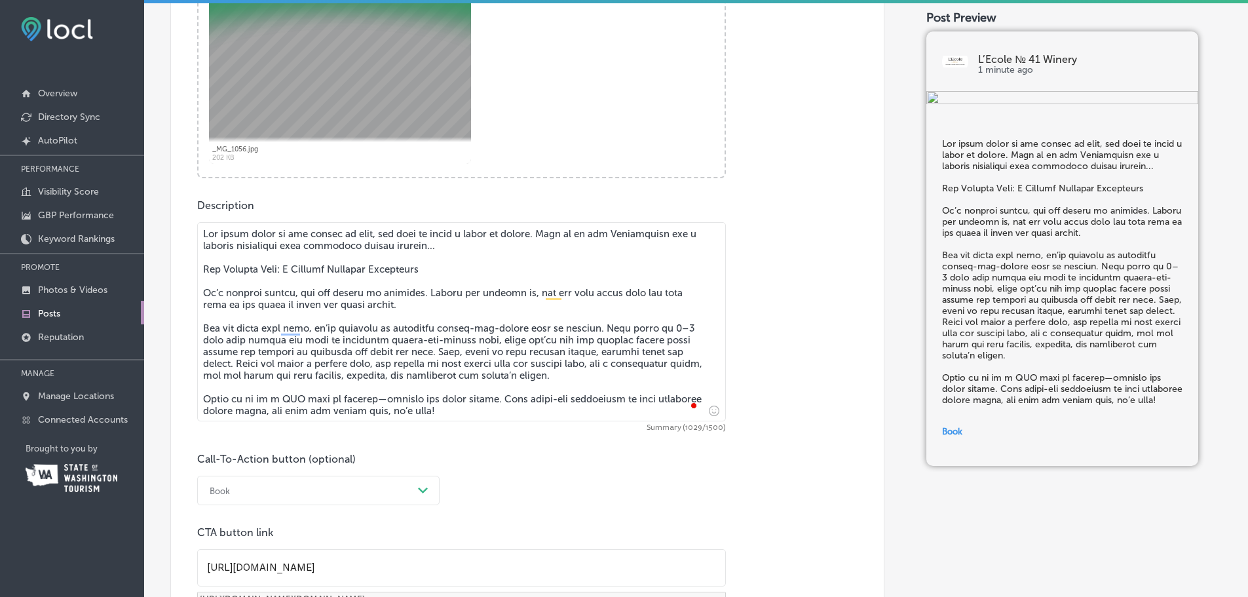
scroll to position [725, 0]
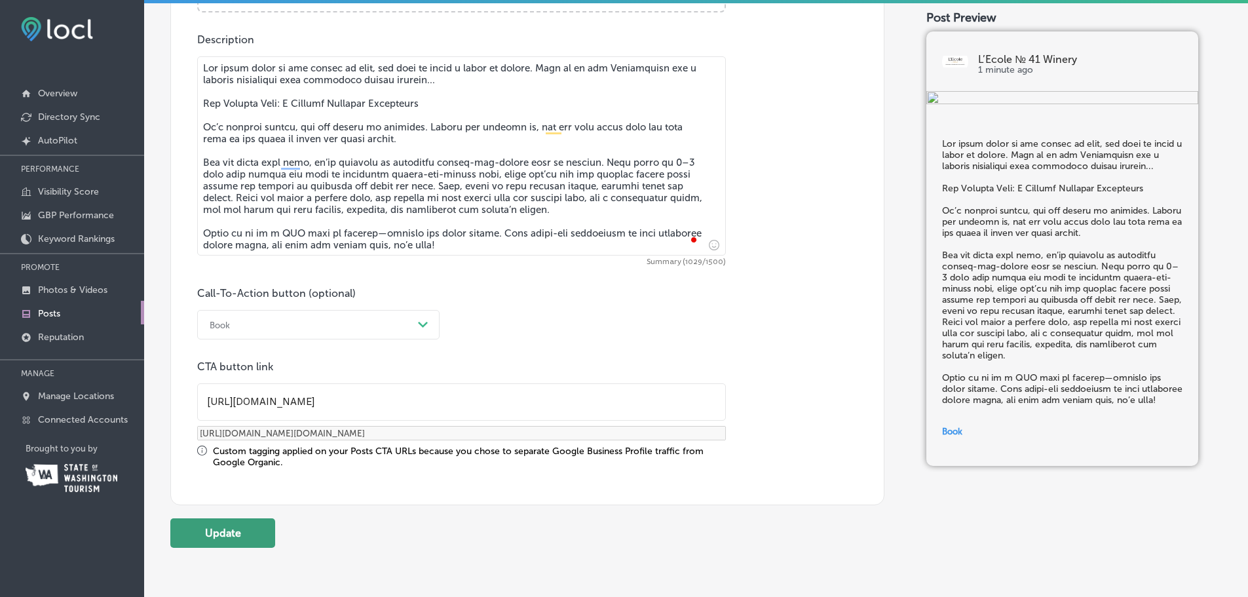
click at [228, 536] on button "Update" at bounding box center [222, 532] width 105 height 29
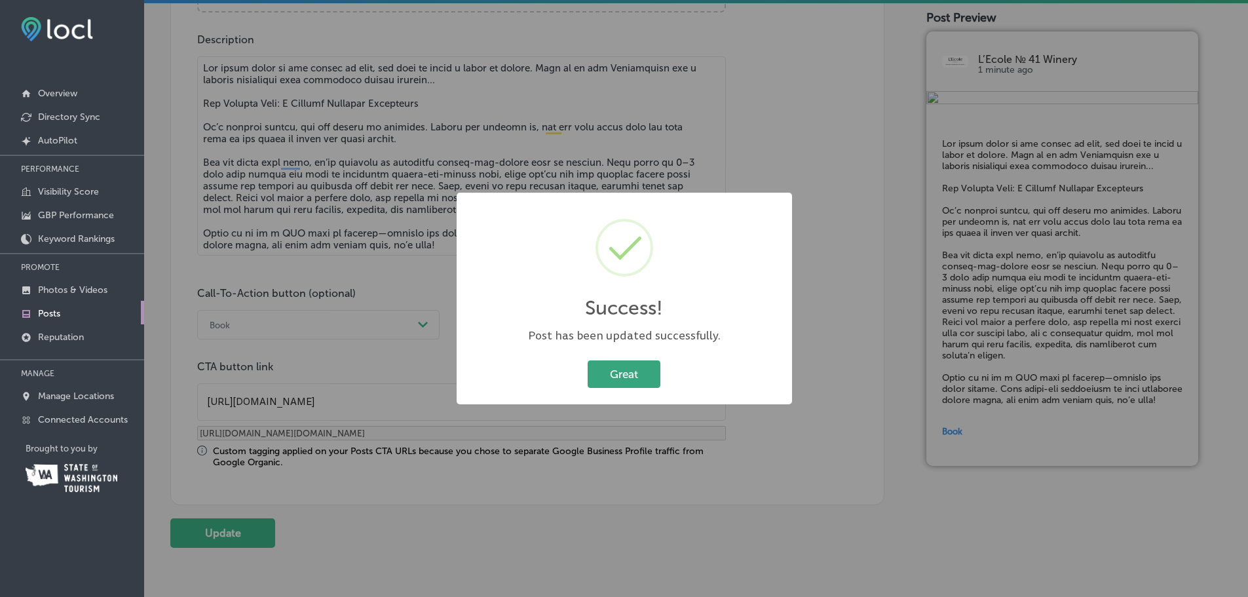
click at [642, 371] on button "Great" at bounding box center [624, 373] width 73 height 27
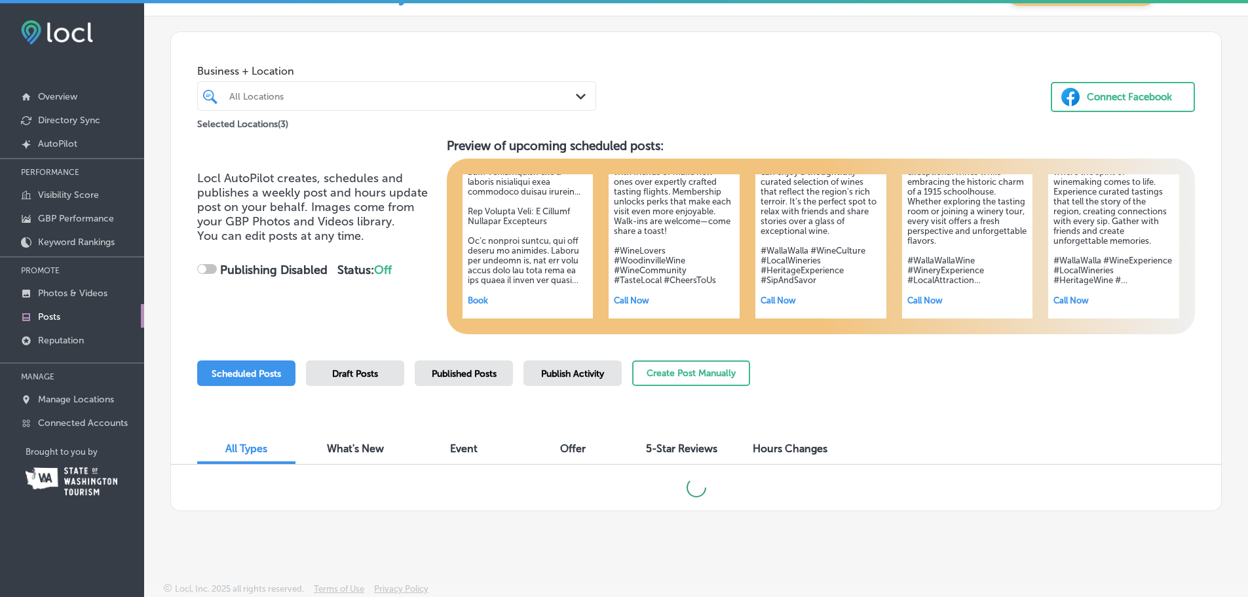
scroll to position [3, 0]
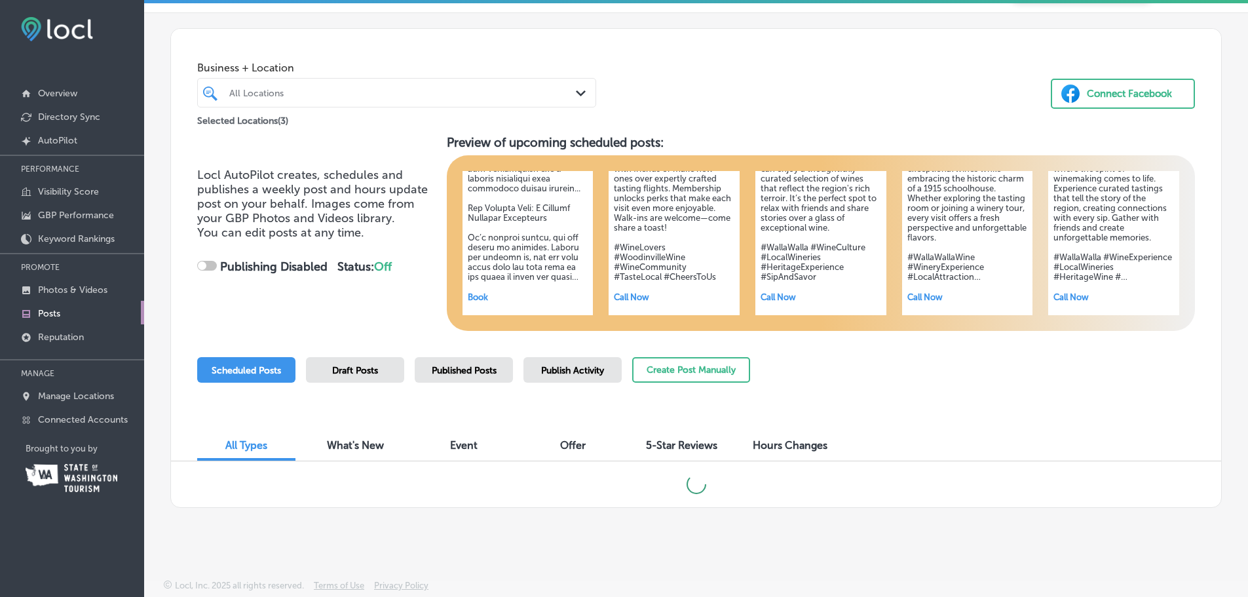
checkbox input "true"
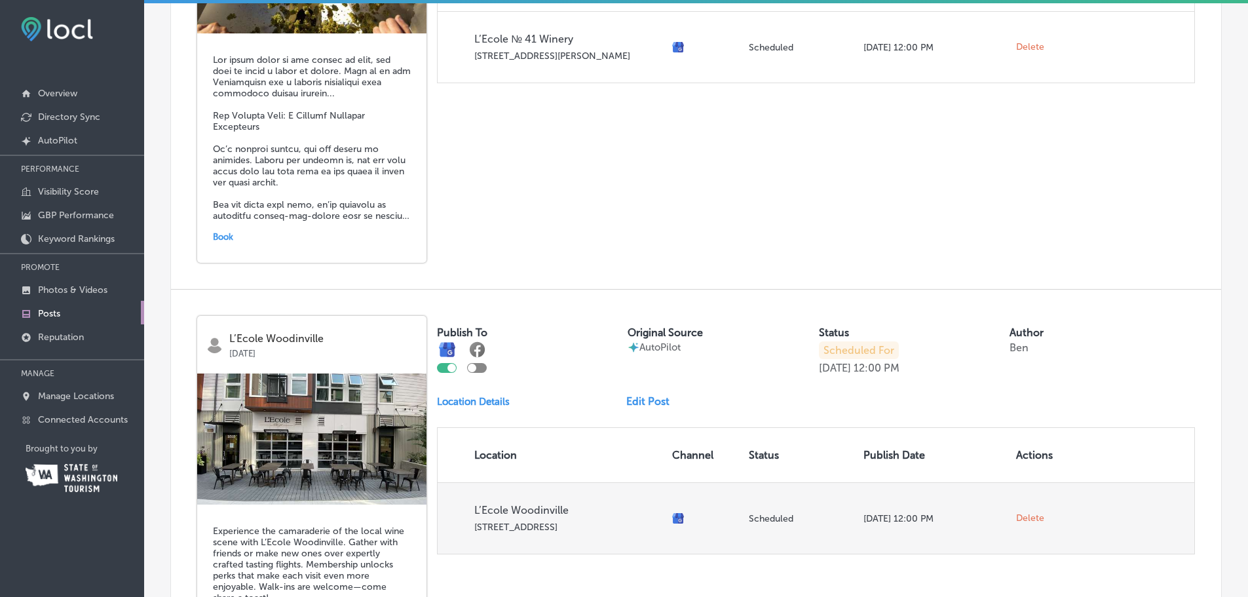
scroll to position [1279, 0]
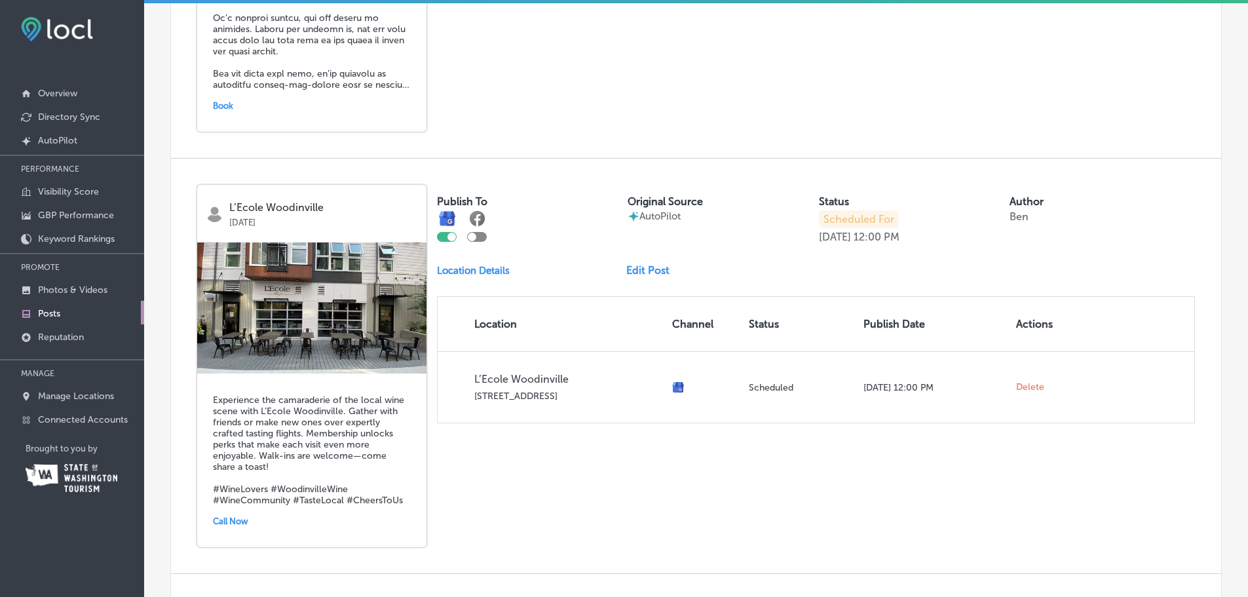
click at [658, 276] on link "Edit Post" at bounding box center [653, 270] width 54 height 12
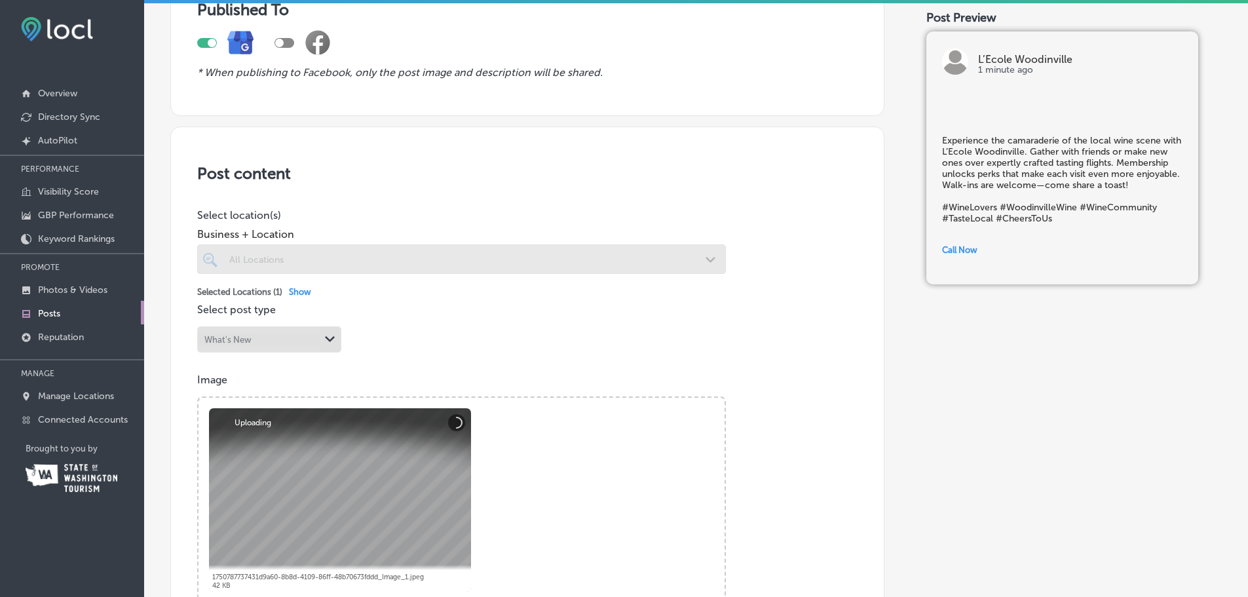
scroll to position [262, 0]
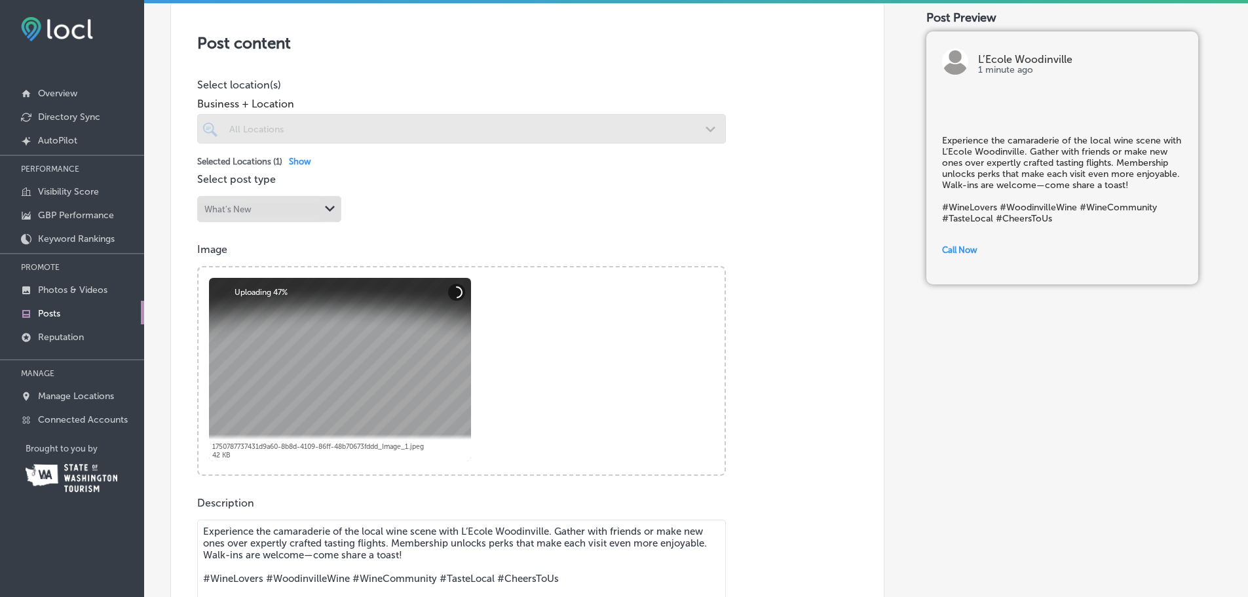
click at [471, 226] on div "Post content Select location(s) Business + Location All Locations Path Created …" at bounding box center [527, 415] width 714 height 838
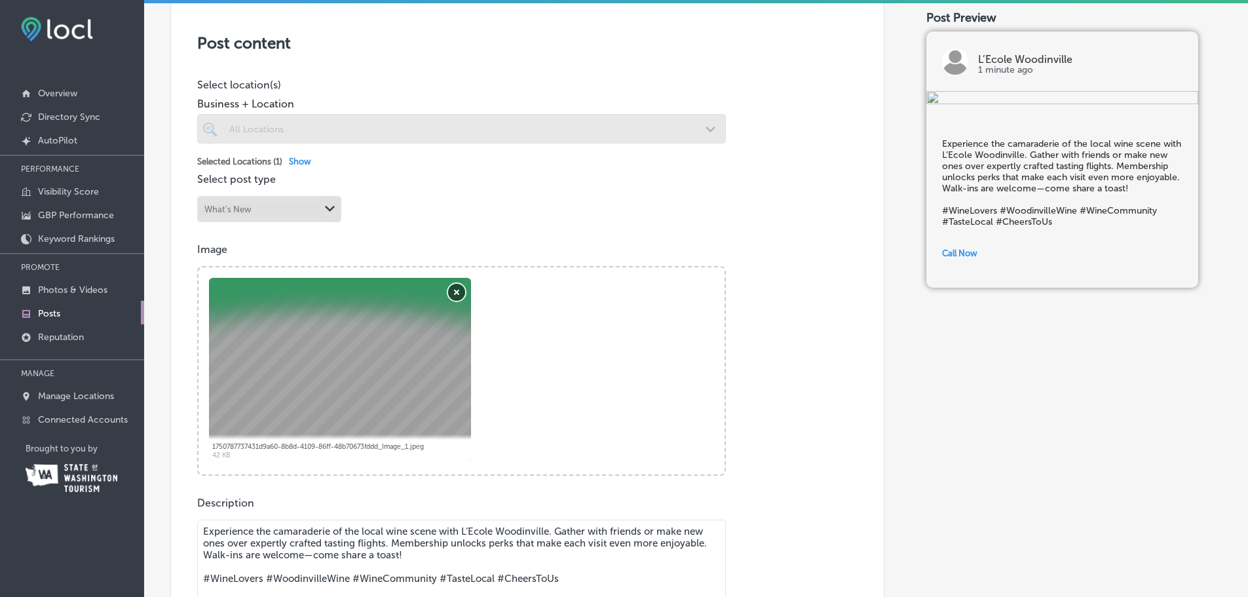
click at [459, 290] on button "Remove" at bounding box center [456, 292] width 17 height 17
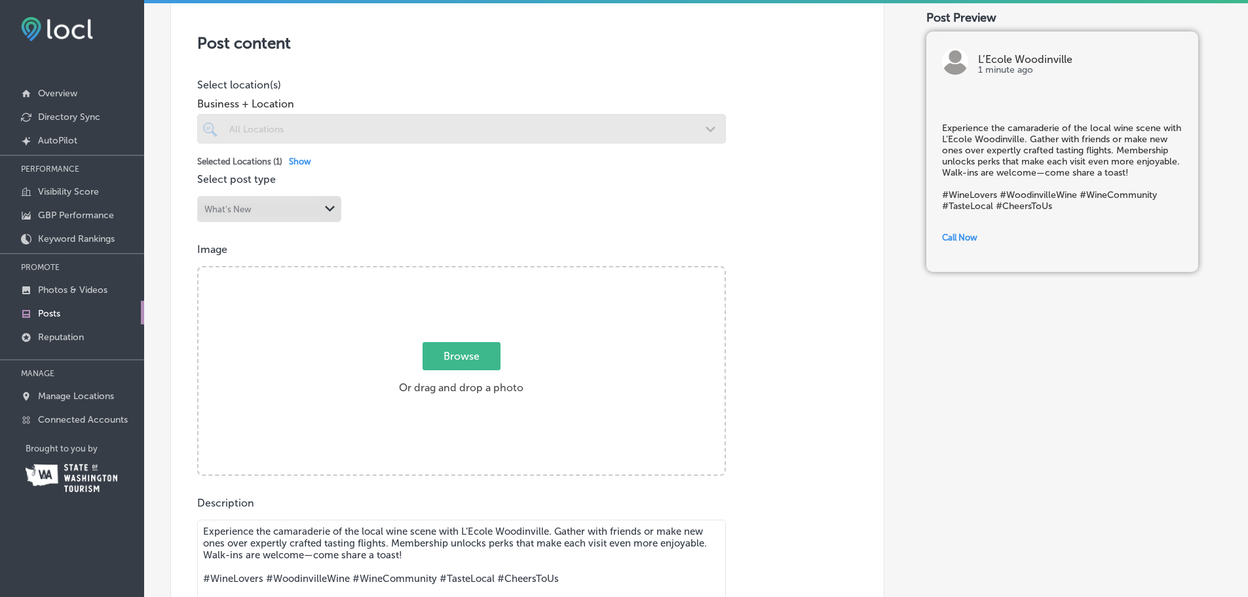
click at [486, 358] on span "Browse" at bounding box center [462, 356] width 78 height 28
click at [486, 271] on input "Browse Or drag and drop a photo" at bounding box center [461, 269] width 526 height 4
type input "C:\fakepath\_MG_1056.jpg"
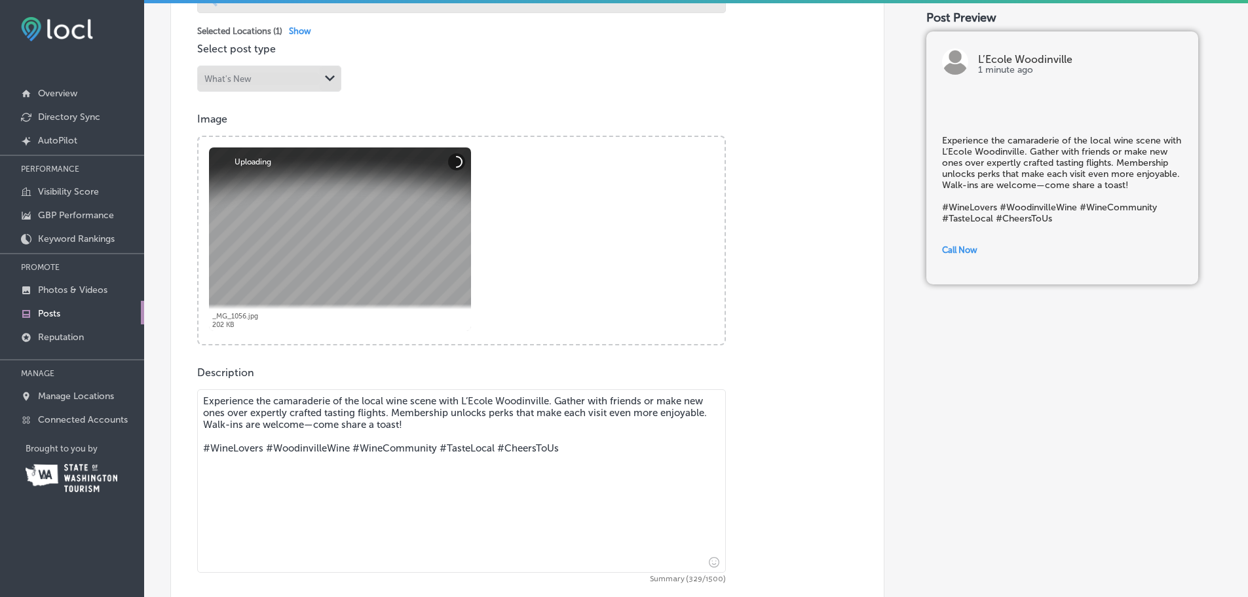
scroll to position [524, 0]
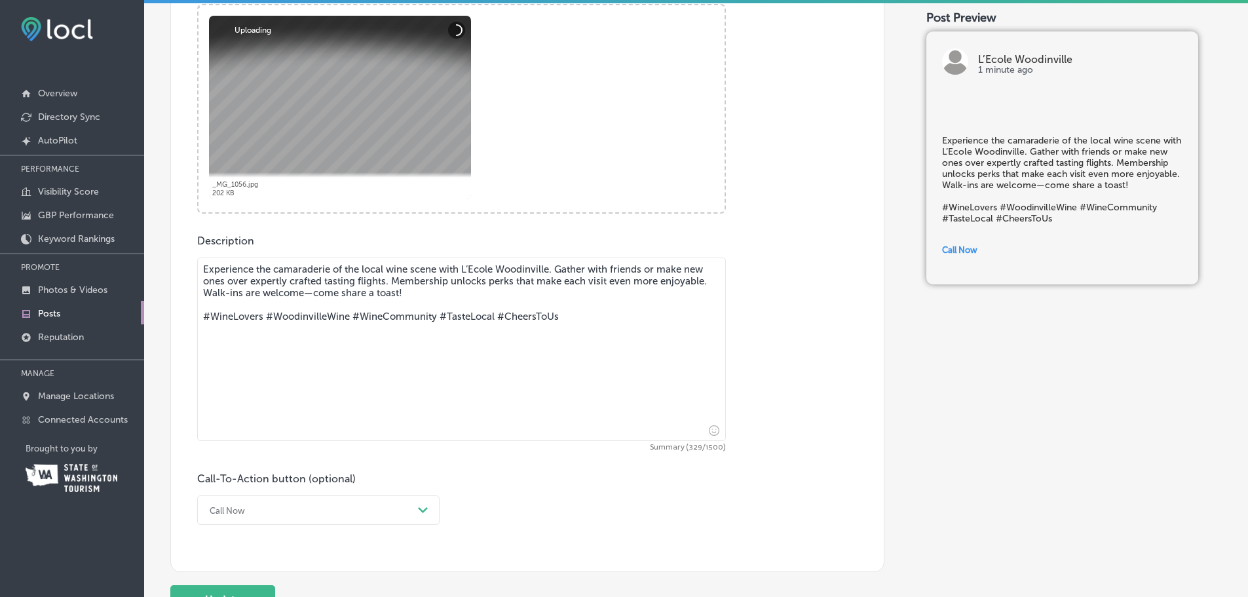
click at [297, 337] on textarea "Experience the camaraderie of the local wine scene with L’Ecole Woodinville. Ga…" at bounding box center [461, 348] width 529 height 183
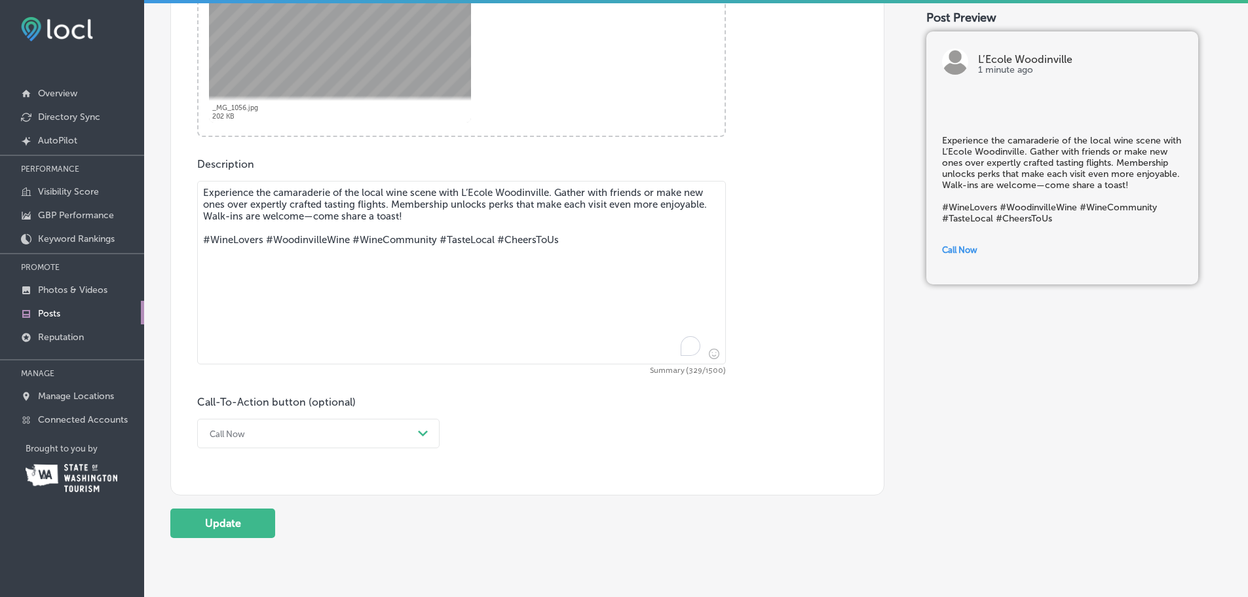
scroll to position [655, 0]
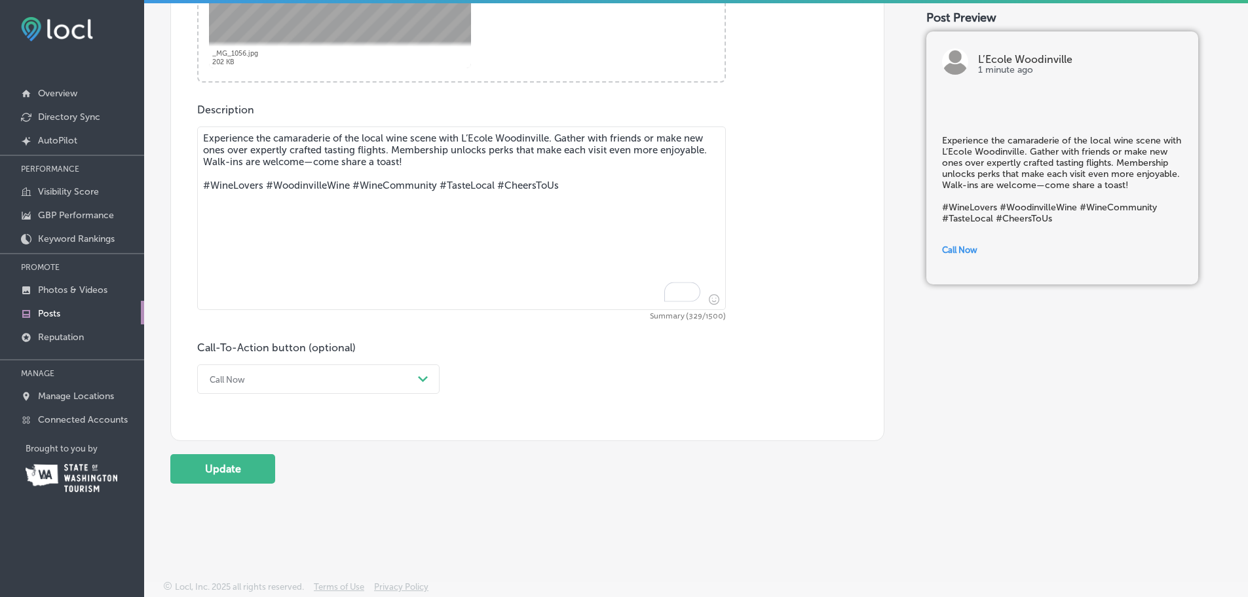
click at [246, 369] on div "Call Now Path Created with Sketch." at bounding box center [318, 378] width 242 height 29
click at [285, 226] on textarea "Experience the camaraderie of the local wine scene with L’Ecole Woodinville. Ga…" at bounding box center [461, 217] width 529 height 183
drag, startPoint x: 595, startPoint y: 216, endPoint x: -127, endPoint y: 77, distance: 735.8
click at [0, 77] on html "iconmonstr-menu-thin copy Created with Sketch. Overview Directory Sync Created …" at bounding box center [624, 297] width 1248 height 600
paste textarea "[URL][DOMAIN_NAME]"
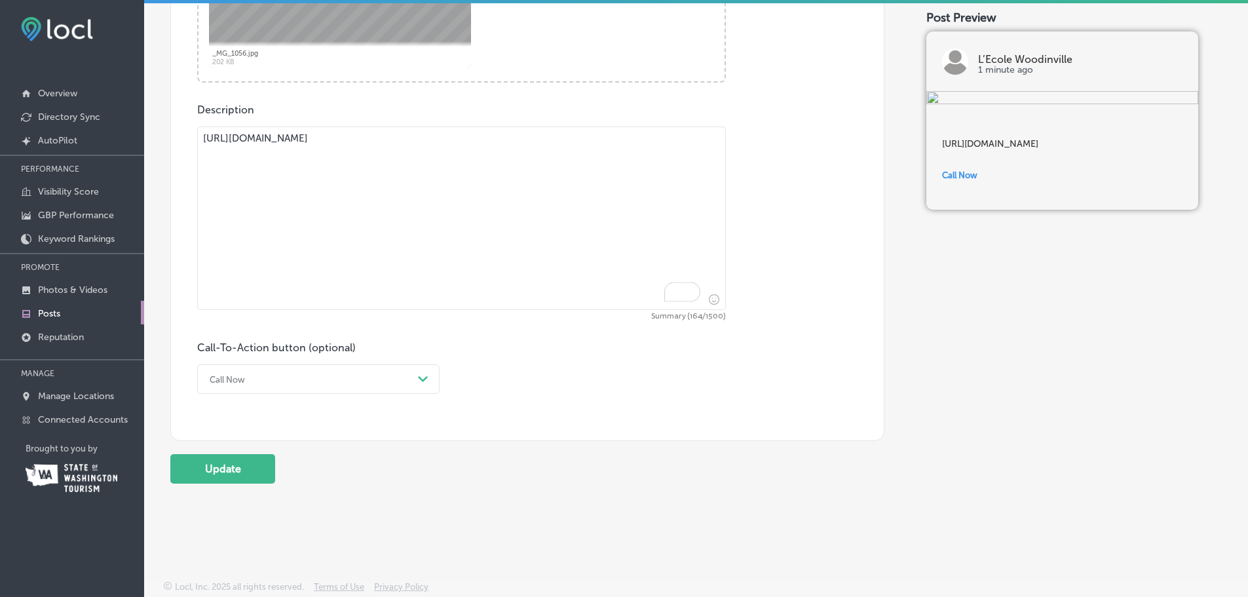
type textarea "Experience the camaraderie of the local wine scene with L’Ecole Woodinville. Ga…"
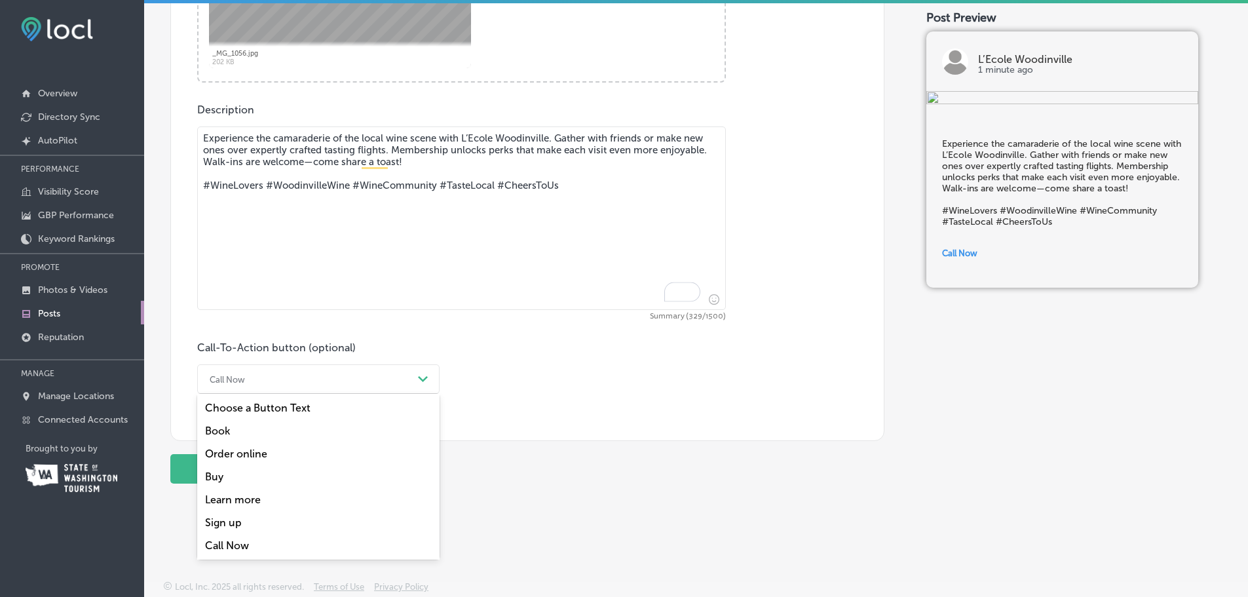
click at [269, 388] on div "Call Now" at bounding box center [308, 379] width 210 height 20
click at [233, 429] on div "Book" at bounding box center [318, 430] width 242 height 23
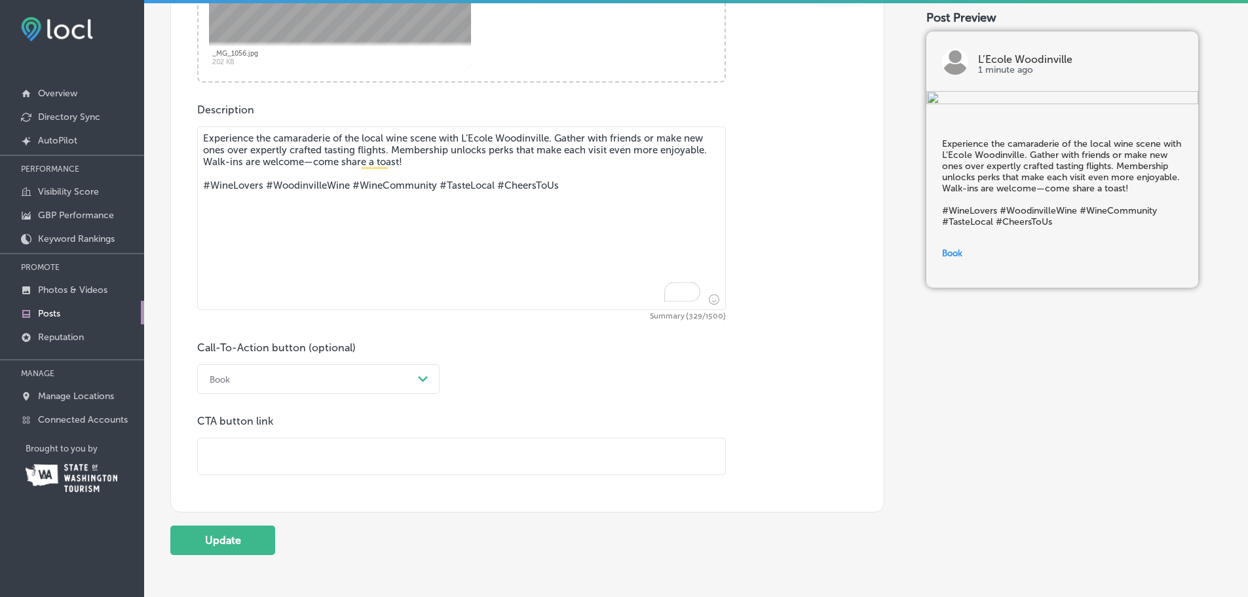
click at [243, 453] on input "text" at bounding box center [461, 456] width 527 height 36
click at [235, 460] on input "text" at bounding box center [461, 456] width 527 height 36
paste input "[URL][DOMAIN_NAME]"
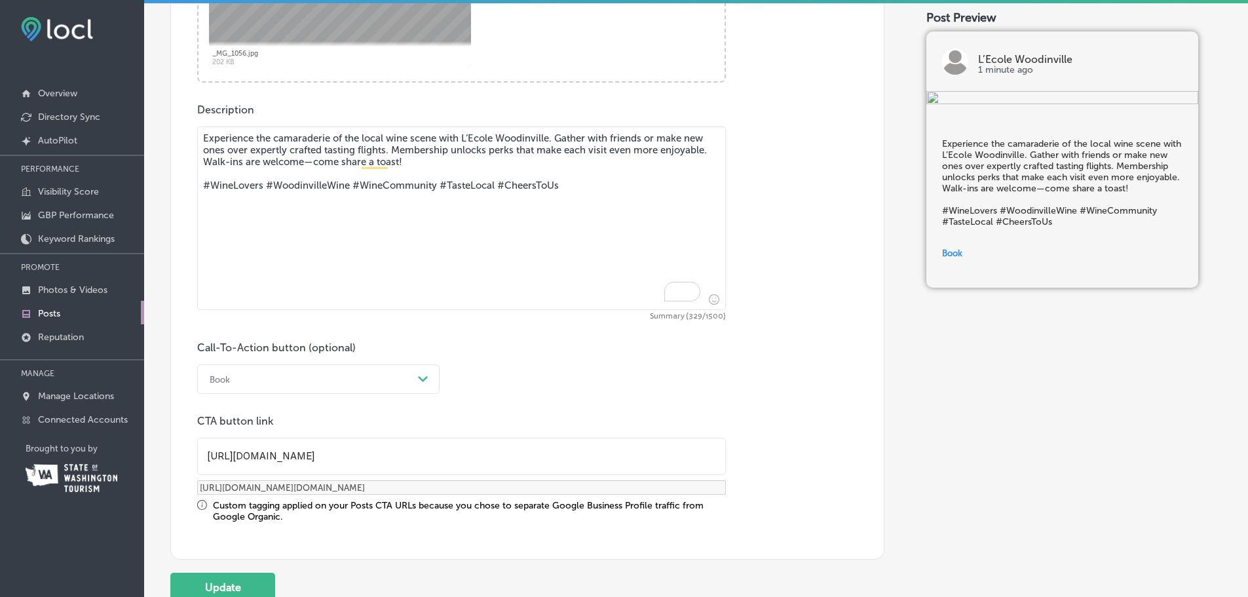
type input "[URL][DOMAIN_NAME]"
click at [278, 233] on textarea "Experience the camaraderie of the local wine scene with L’Ecole Woodinville. Ga…" at bounding box center [461, 217] width 529 height 183
click at [314, 130] on textarea "Experience the camaraderie of the local wine scene with L’Ecole Woodinville. Ga…" at bounding box center [461, 217] width 529 height 183
click at [280, 145] on textarea "Experience the camaraderie of the local wine scene with L’Ecole Woodinville. Ga…" at bounding box center [461, 217] width 529 height 183
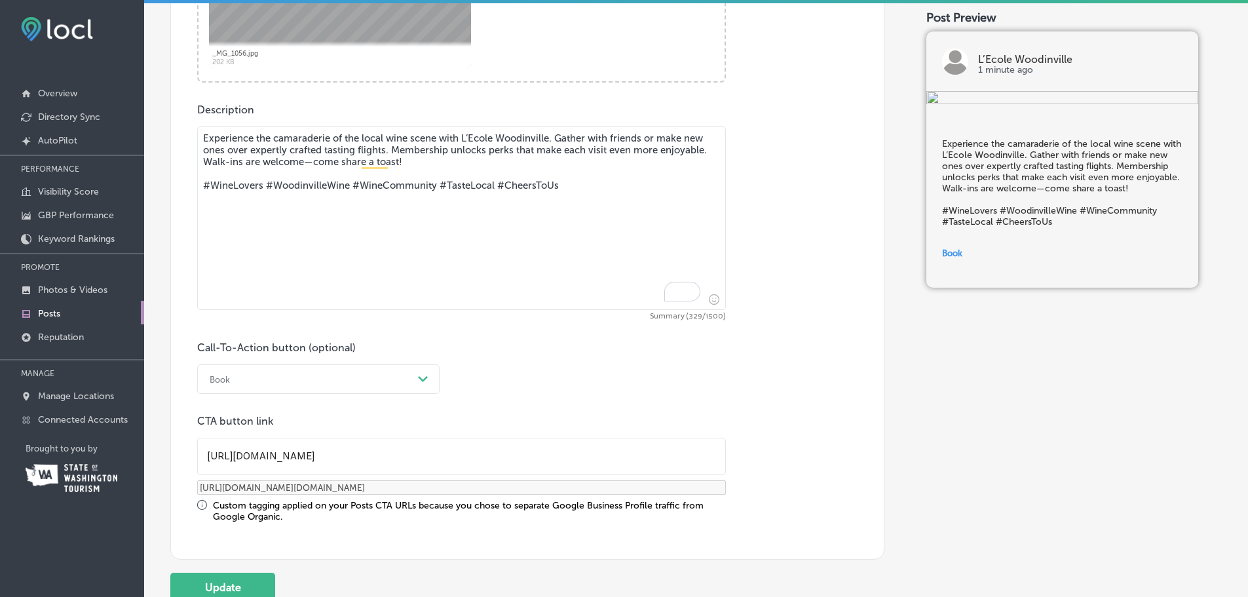
click at [280, 145] on textarea "Experience the camaraderie of the local wine scene with L’Ecole Woodinville. Ga…" at bounding box center [461, 217] width 529 height 183
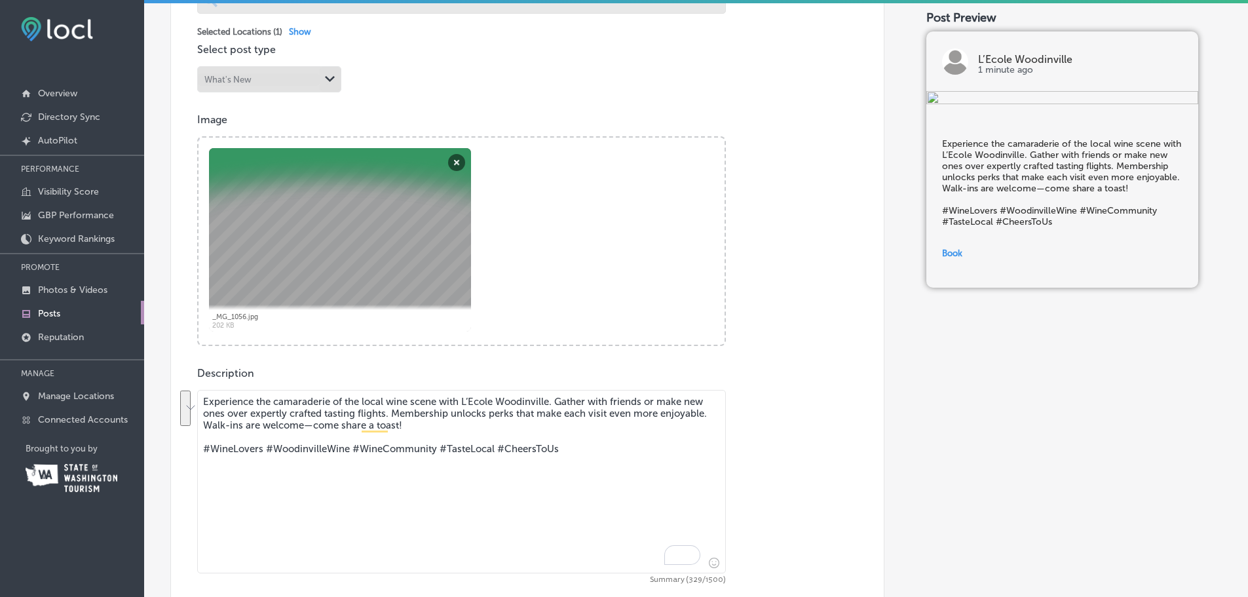
scroll to position [328, 0]
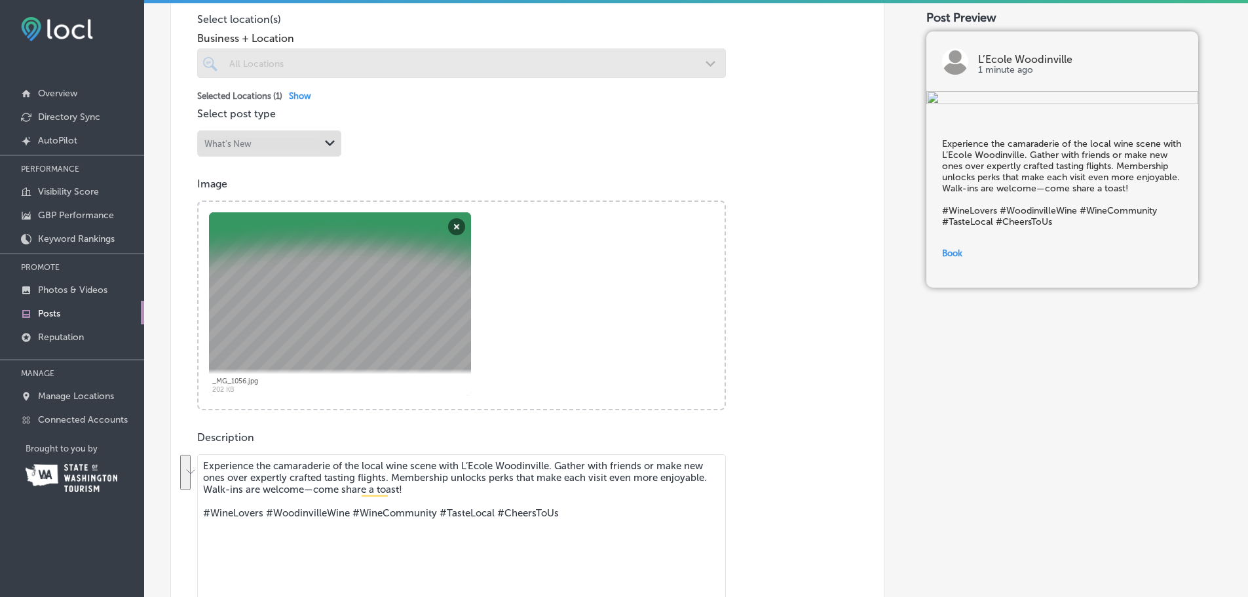
click at [366, 498] on textarea "Experience the camaraderie of the local wine scene with L’Ecole Woodinville. Ga…" at bounding box center [461, 545] width 529 height 183
click at [366, 496] on textarea "Experience the camaraderie of the local wine scene with L’Ecole Woodinville. Ga…" at bounding box center [461, 545] width 529 height 183
drag, startPoint x: 602, startPoint y: 517, endPoint x: 69, endPoint y: 436, distance: 538.6
click at [69, 436] on div "iconmonstr-menu-thin copy Created with Sketch. Overview Directory Sync Created …" at bounding box center [624, 298] width 1248 height 597
paste textarea "The first fruit of the season is here, and with it comes a sense of wonder. Sun…"
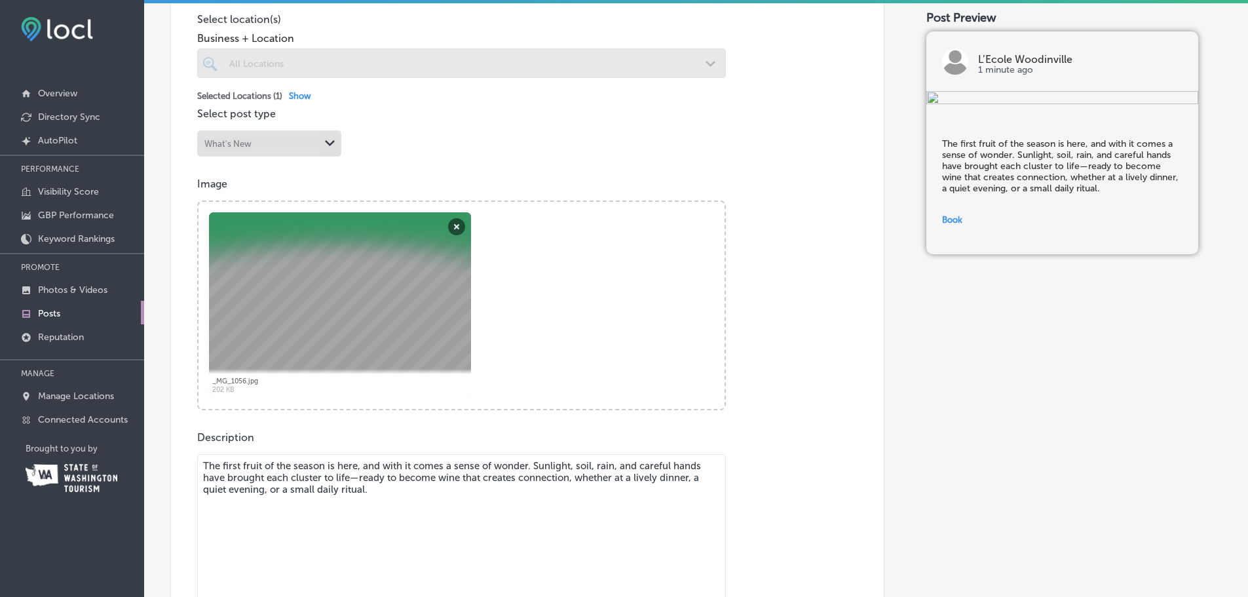
click at [357, 480] on textarea "The first fruit of the season is here, and with it comes a sense of wonder. Sun…" at bounding box center [461, 545] width 529 height 183
drag, startPoint x: 373, startPoint y: 486, endPoint x: 111, endPoint y: 413, distance: 271.3
click at [102, 409] on div "iconmonstr-menu-thin copy Created with Sketch. Overview Directory Sync Created …" at bounding box center [624, 298] width 1248 height 597
paste textarea "Harvest has officially begun! 🍇 We're thrilled to announce that the first fruit…"
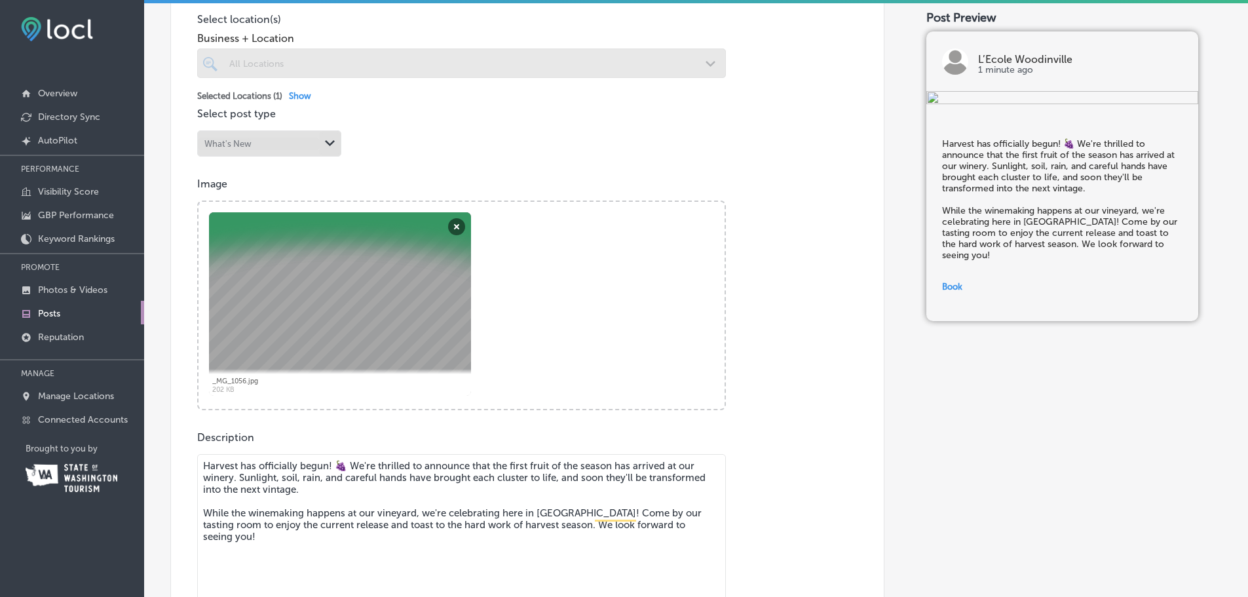
click at [330, 466] on textarea "Harvest has officially begun! 🍇 We're thrilled to announce that the first fruit…" at bounding box center [461, 545] width 529 height 183
click at [329, 461] on textarea "Harvest has officially begun! 🍇 We're thrilled to announce that the first fruit…" at bounding box center [461, 545] width 529 height 183
click at [297, 472] on textarea "Harvest has officially begun in Walla Walla! 🍇 We're thrilled to announce that …" at bounding box center [461, 545] width 529 height 183
click at [267, 478] on textarea "Harvest has officially begun in Walla Walla! 🍇 We're thrilled to announce that …" at bounding box center [461, 545] width 529 height 183
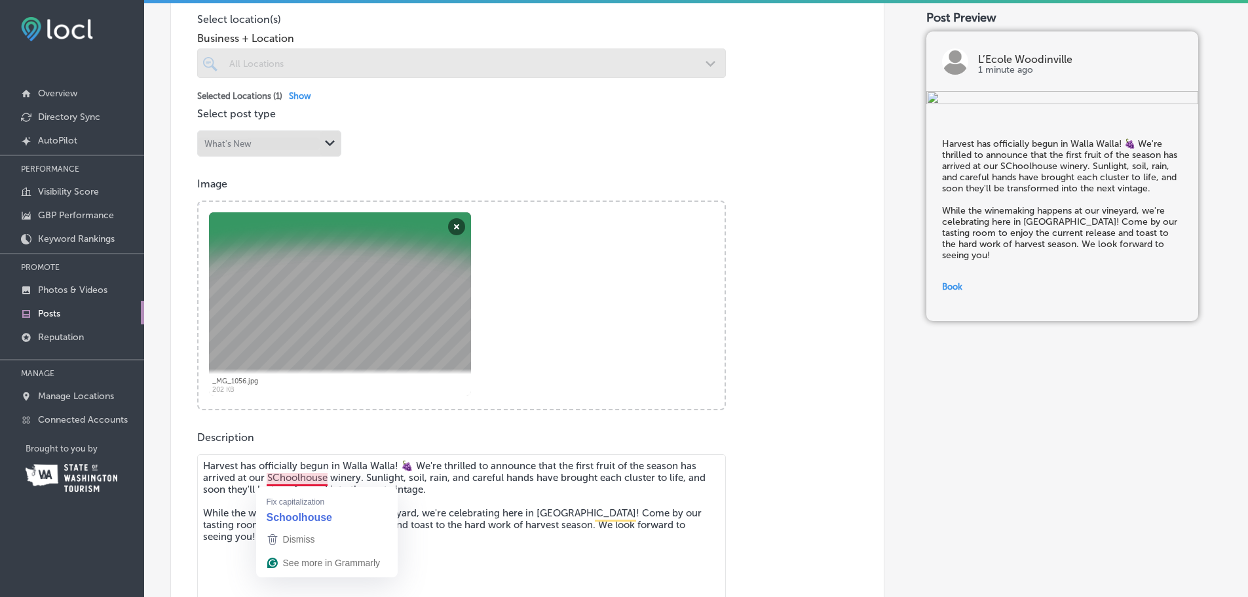
click at [276, 476] on textarea "Harvest has officially begun in Walla Walla! 🍇 We're thrilled to announce that …" at bounding box center [461, 545] width 529 height 183
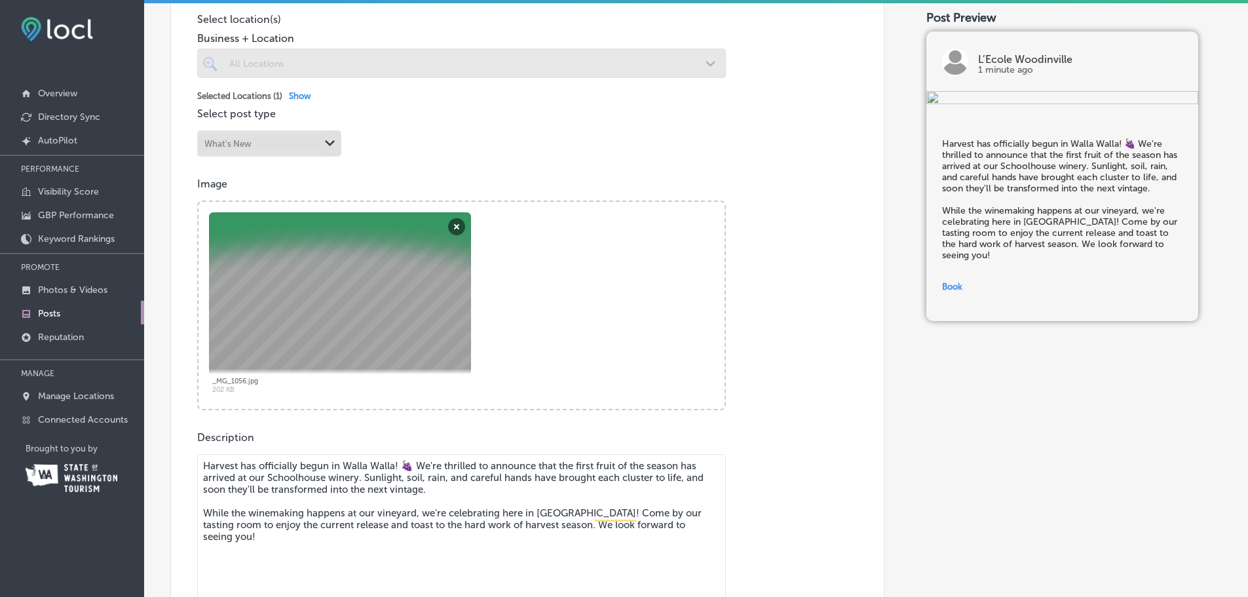
click at [432, 490] on textarea "Harvest has officially begun in Walla Walla! 🍇 We're thrilled to announce that …" at bounding box center [461, 545] width 529 height 183
drag, startPoint x: 417, startPoint y: 512, endPoint x: 349, endPoint y: 517, distance: 67.7
click at [349, 517] on textarea "Harvest has officially begun in Walla Walla! 🍇 We're thrilled to announce that …" at bounding box center [461, 545] width 529 height 183
click at [482, 513] on textarea "Harvest has officially begun in Walla Walla! 🍇 We're thrilled to announce that …" at bounding box center [461, 545] width 529 height 183
click at [481, 512] on textarea "Harvest has officially begun in Walla Walla! 🍇 We're thrilled to announce that …" at bounding box center [461, 545] width 529 height 183
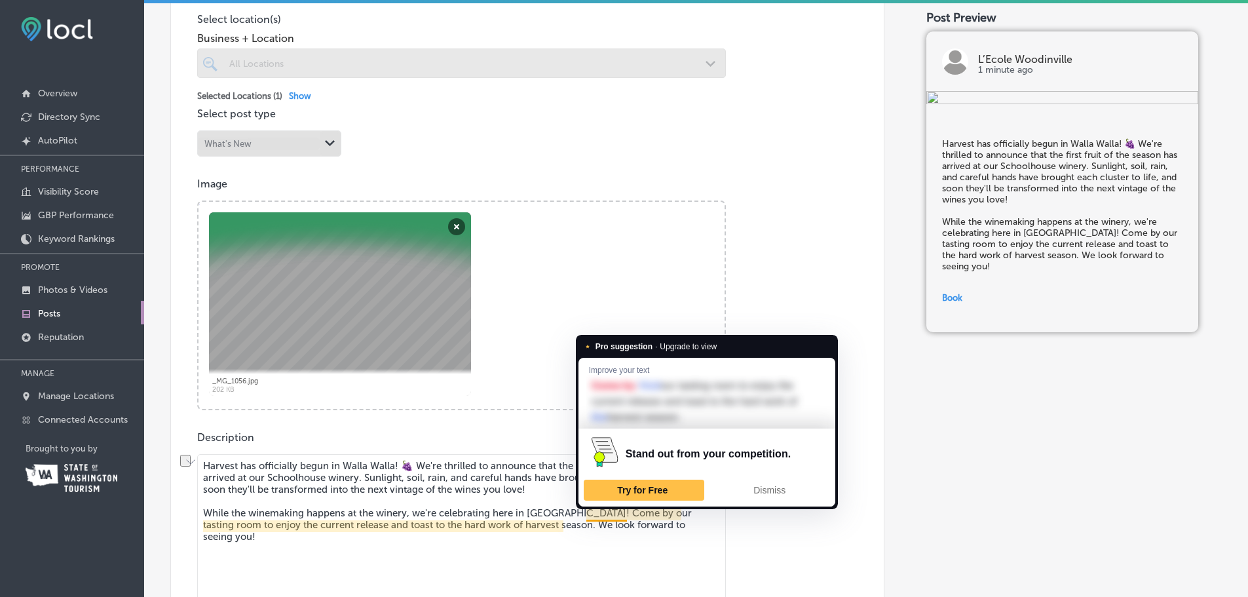
drag, startPoint x: 445, startPoint y: 517, endPoint x: 589, endPoint y: 512, distance: 143.5
click at [589, 512] on textarea "Harvest has officially begun in Walla Walla! 🍇 We're thrilled to announce that …" at bounding box center [461, 545] width 529 height 183
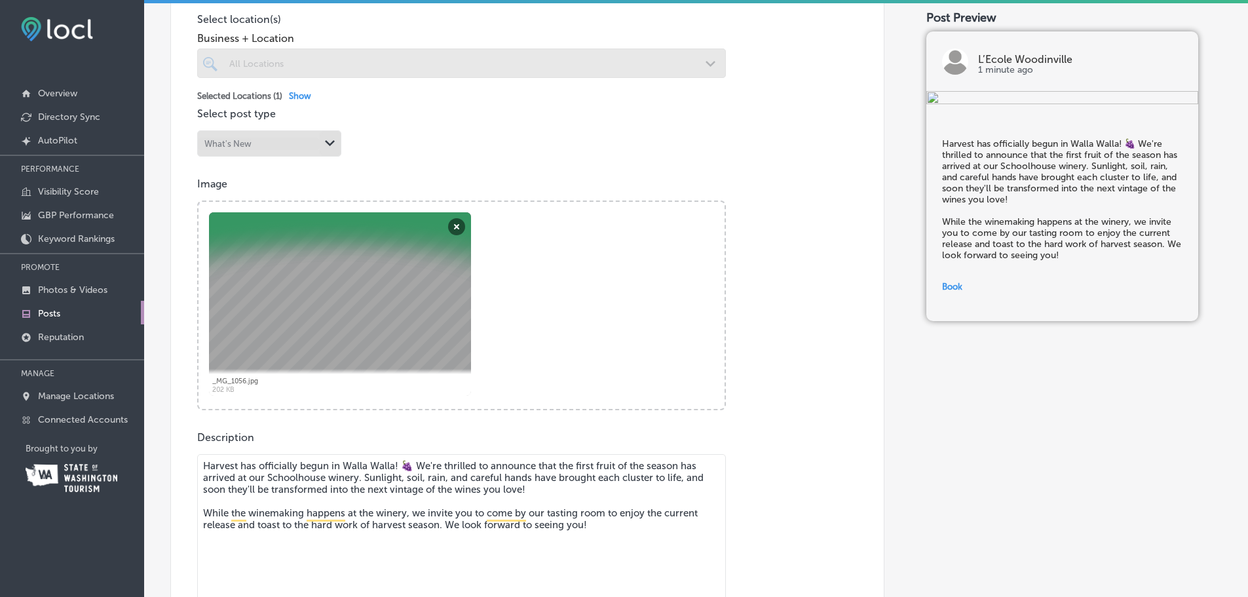
click at [693, 516] on textarea "Harvest has officially begun in Walla Walla! 🍇 We're thrilled to announce that …" at bounding box center [461, 545] width 529 height 183
click at [702, 514] on textarea "Harvest has officially begun in Walla Walla! 🍇 We're thrilled to announce that …" at bounding box center [461, 545] width 529 height 183
click at [234, 521] on textarea "Harvest has officially begun in Walla Walla! 🍇 We're thrilled to announce that …" at bounding box center [461, 545] width 529 height 183
drag, startPoint x: 624, startPoint y: 532, endPoint x: 79, endPoint y: 454, distance: 549.9
click at [79, 454] on div "iconmonstr-menu-thin copy Created with Sketch. Overview Directory Sync Created …" at bounding box center [624, 298] width 1248 height 597
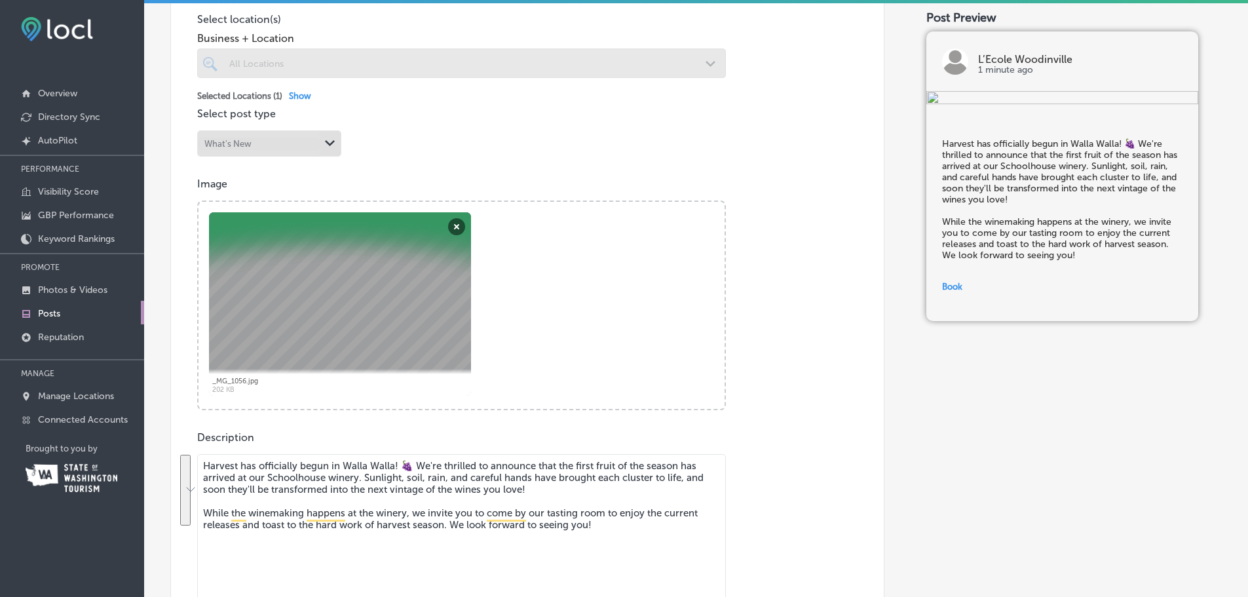
paste textarea "🍇 We're thrilled to announce that the first fruit of the season has arrived at …"
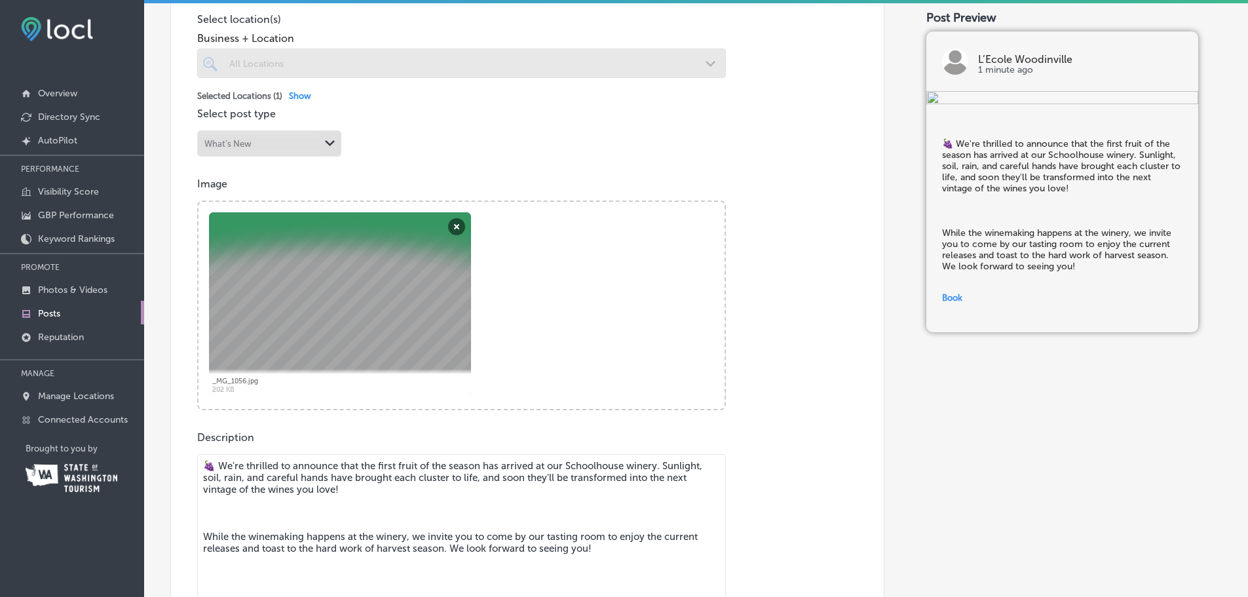
click at [345, 508] on textarea "🍇 We're thrilled to announce that the first fruit of the season has arrived at …" at bounding box center [461, 545] width 529 height 183
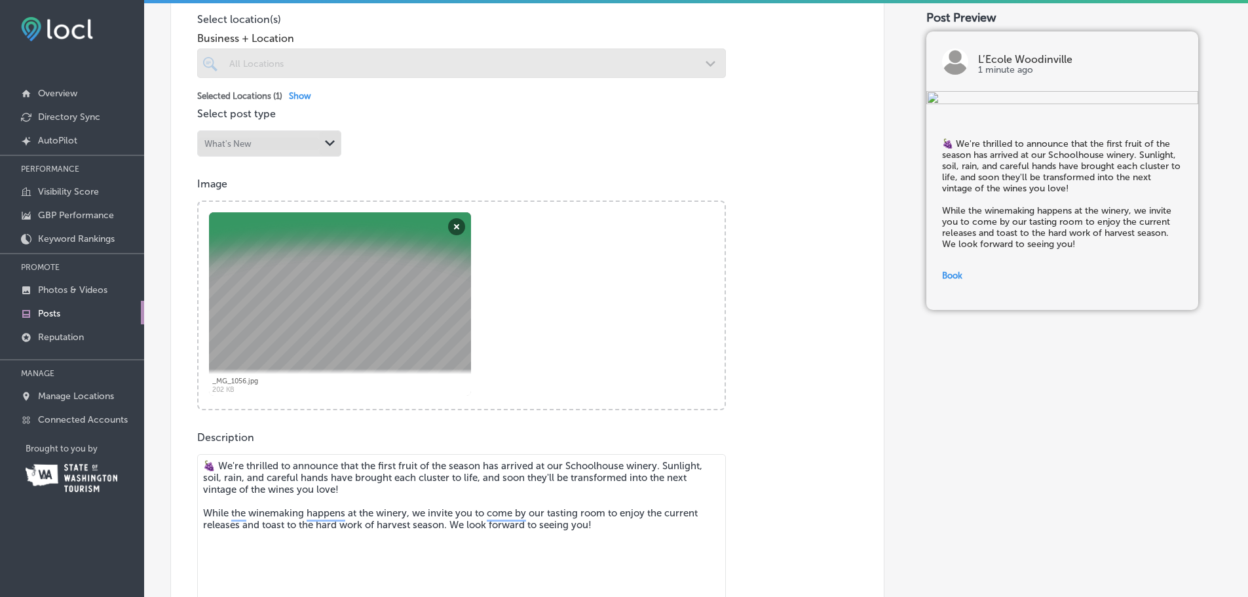
click at [247, 514] on textarea "🍇 We're thrilled to announce that the first fruit of the season has arrived at …" at bounding box center [461, 545] width 529 height 183
click at [240, 512] on textarea "🍇 We're thrilled to announce that the first fruit of the season has arrived at …" at bounding box center [461, 545] width 529 height 183
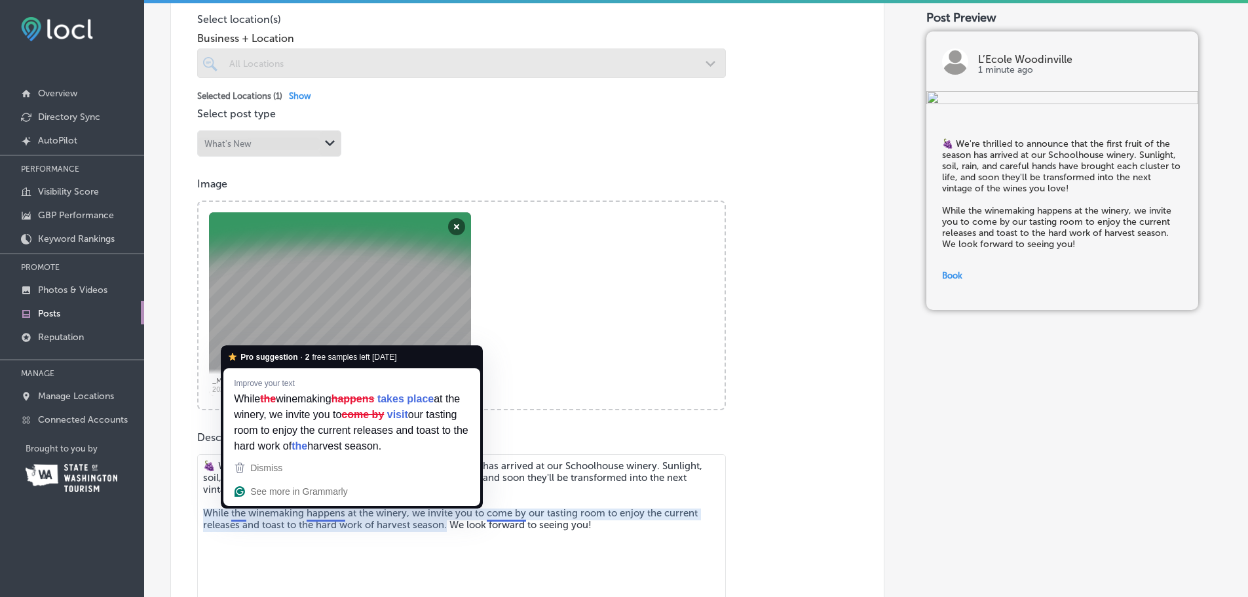
click at [240, 512] on textarea "🍇 We're thrilled to announce that the first fruit of the season has arrived at …" at bounding box center [461, 545] width 529 height 183
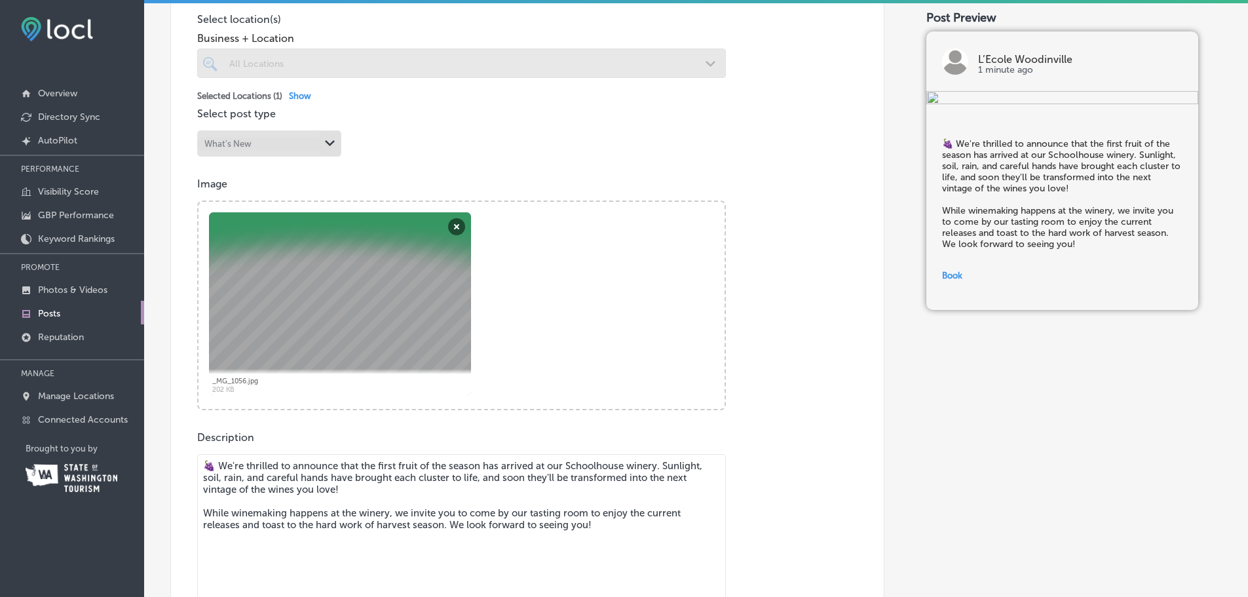
click at [532, 514] on textarea "🍇 We're thrilled to announce that the first fruit of the season has arrived at …" at bounding box center [461, 545] width 529 height 183
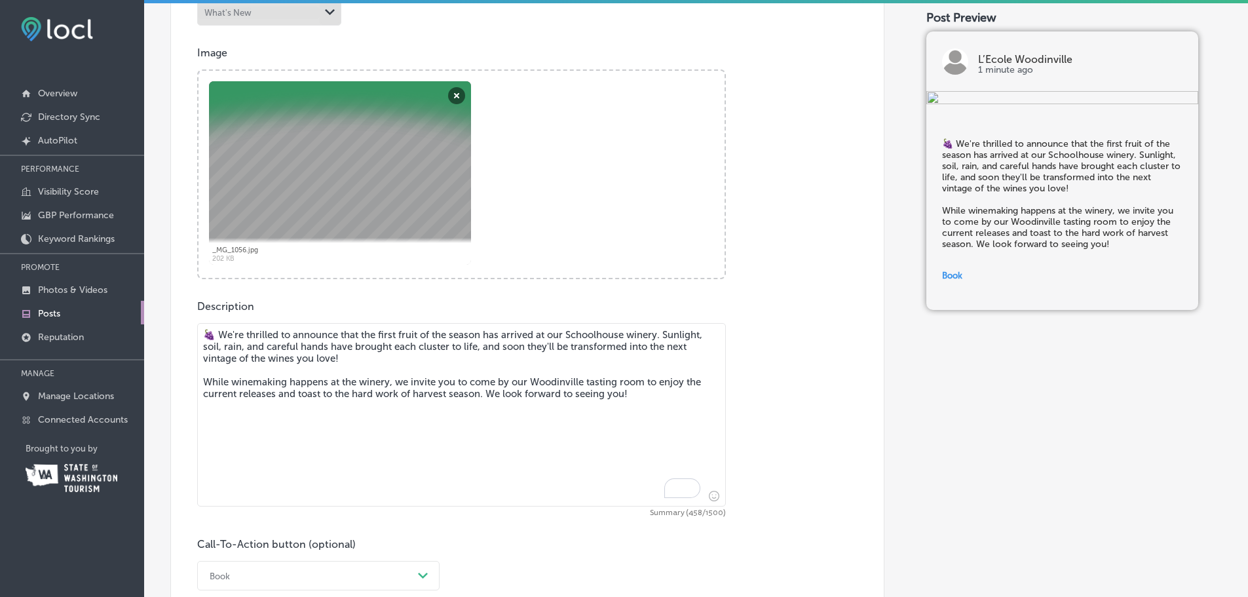
drag, startPoint x: 400, startPoint y: 394, endPoint x: 420, endPoint y: 396, distance: 20.4
click at [420, 396] on textarea "🍇 We're thrilled to announce that the first fruit of the season has arrived at …" at bounding box center [461, 414] width 529 height 183
drag, startPoint x: 324, startPoint y: 394, endPoint x: 457, endPoint y: 400, distance: 133.1
click at [457, 400] on textarea "🍇 We're thrilled to announce that the first fruit of the season has arrived at …" at bounding box center [461, 414] width 529 height 183
click at [453, 400] on textarea "🍇 We're thrilled to announce that the first fruit of the season has arrived at …" at bounding box center [461, 414] width 529 height 183
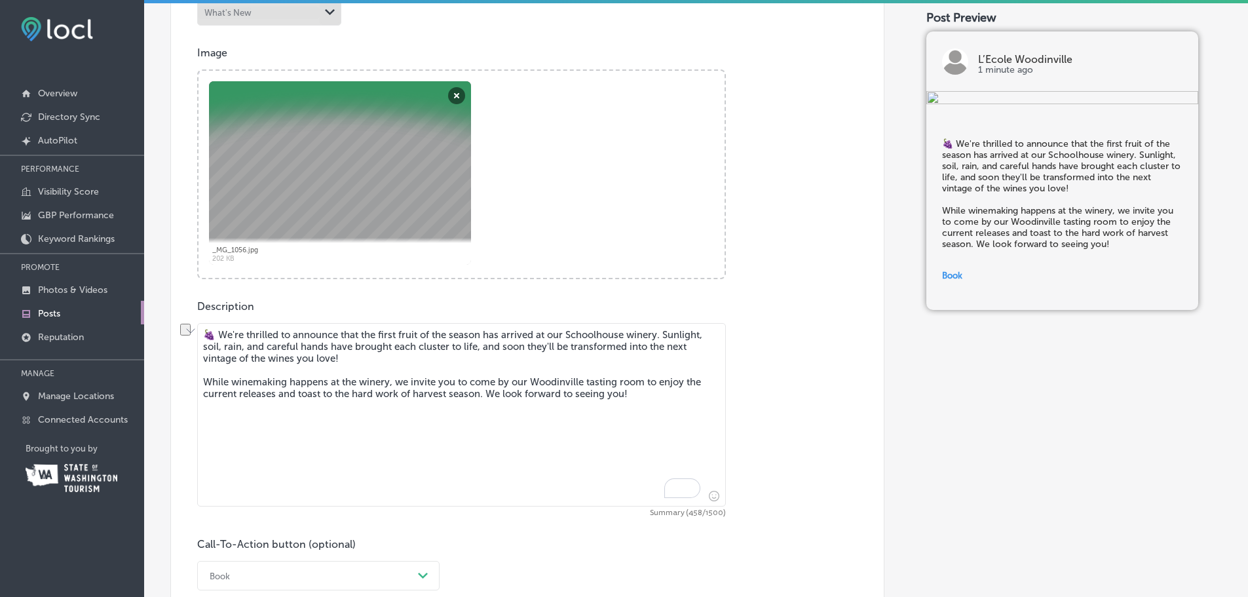
click at [449, 401] on textarea "🍇 We're thrilled to announce that the first fruit of the season has arrived at …" at bounding box center [461, 414] width 529 height 183
click at [479, 388] on textarea "🍇 We're thrilled to announce that the first fruit of the season has arrived at …" at bounding box center [461, 414] width 529 height 183
click at [480, 391] on textarea "🍇 We're thrilled to announce that the first fruit of the season has arrived at …" at bounding box center [461, 414] width 529 height 183
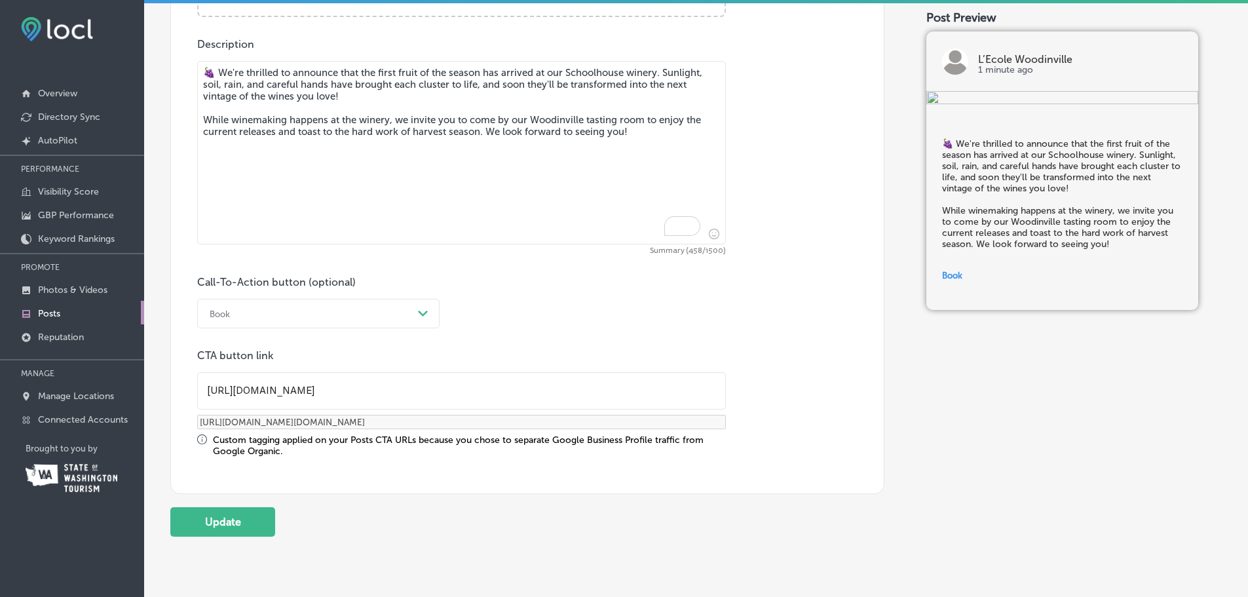
click at [389, 121] on textarea "🍇 We're thrilled to announce that the first fruit of the season has arrived at …" at bounding box center [461, 152] width 529 height 183
type textarea "🍇 We're thrilled to announce that the first fruit of the season has arrived at …"
click at [220, 524] on button "Update" at bounding box center [222, 521] width 105 height 29
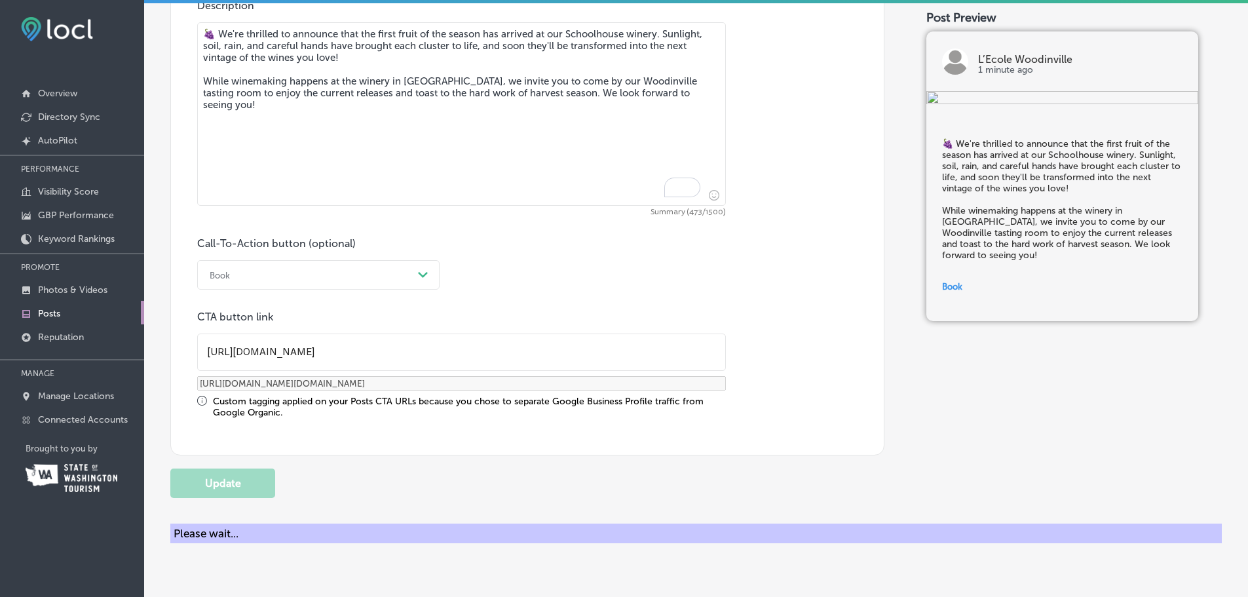
scroll to position [775, 0]
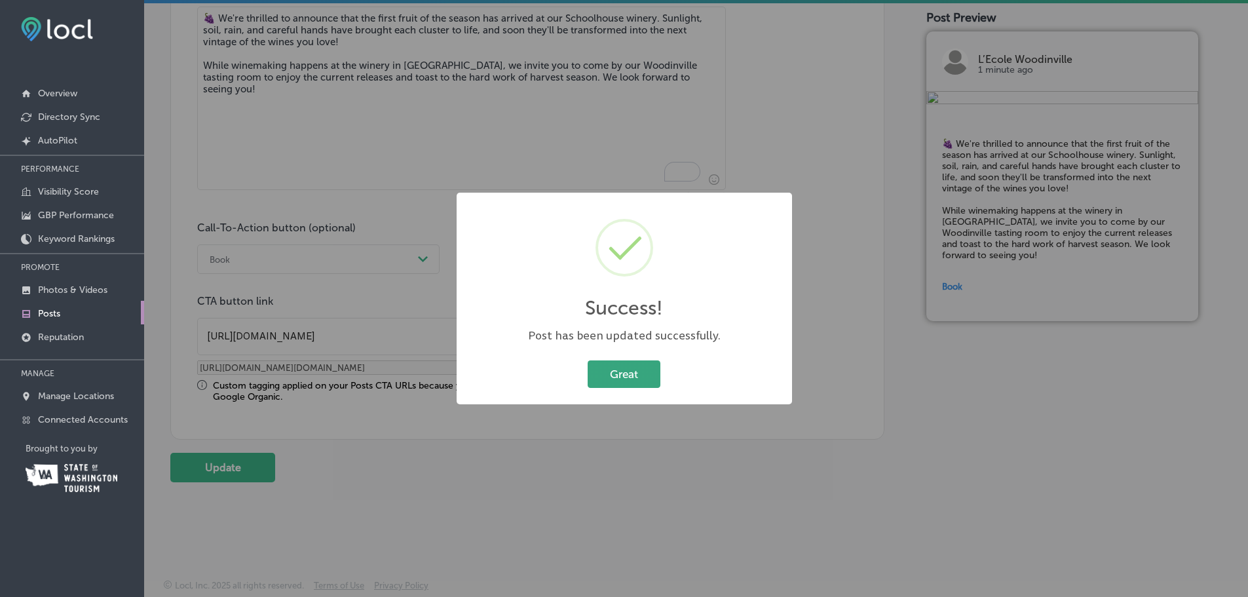
click at [618, 371] on button "Great" at bounding box center [624, 373] width 73 height 27
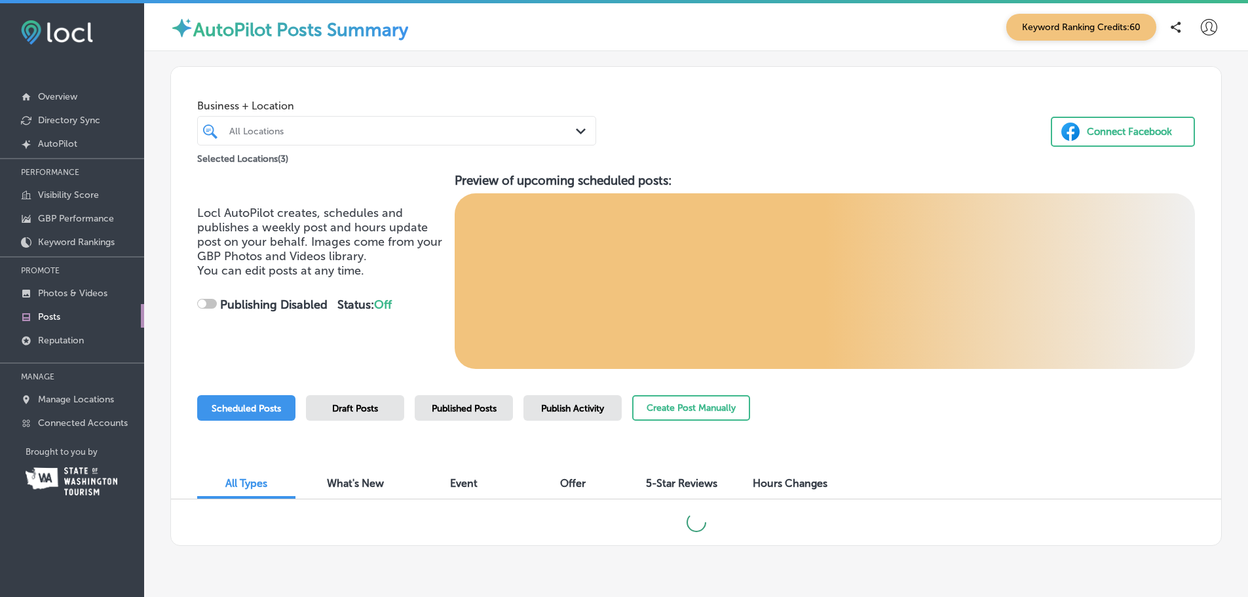
scroll to position [35, 0]
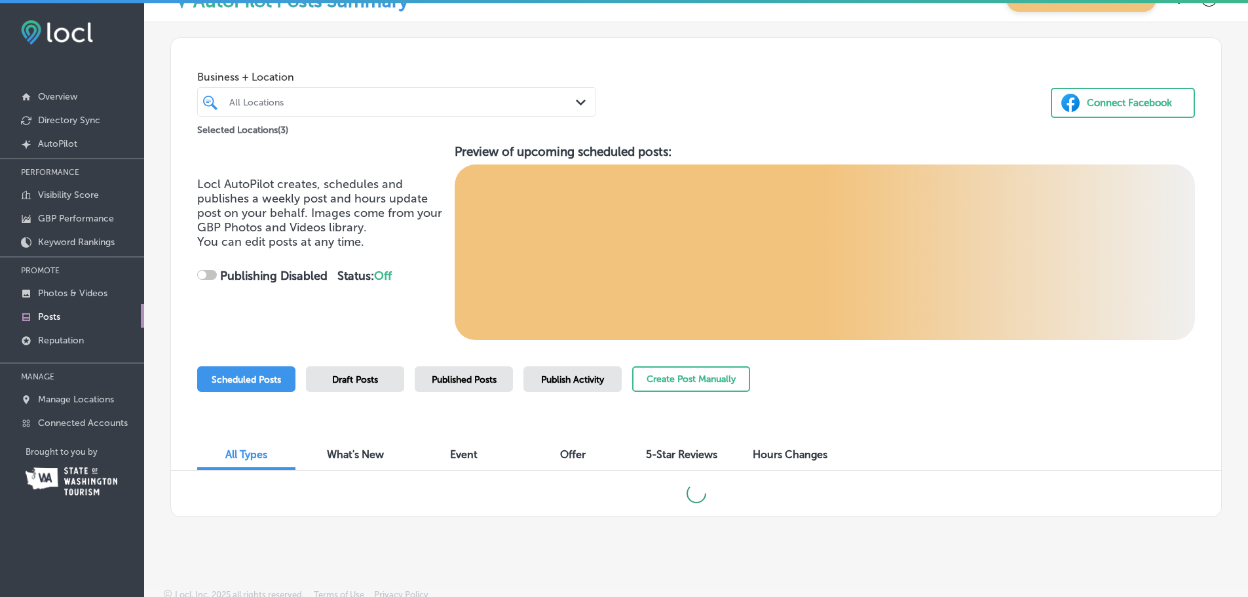
checkbox input "true"
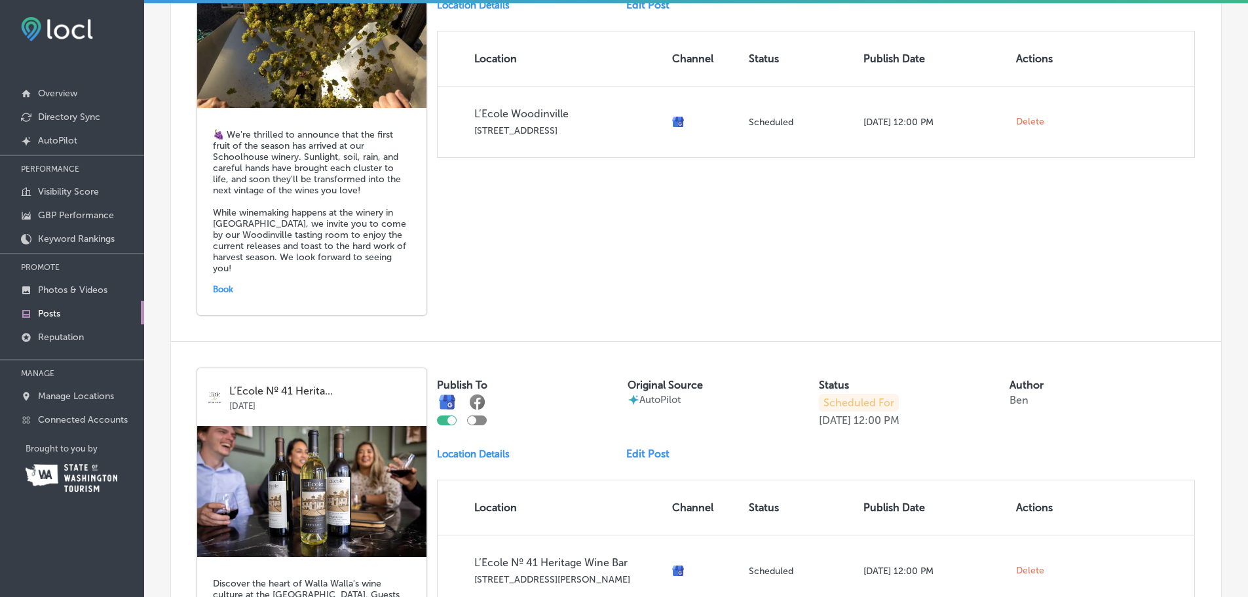
scroll to position [1738, 0]
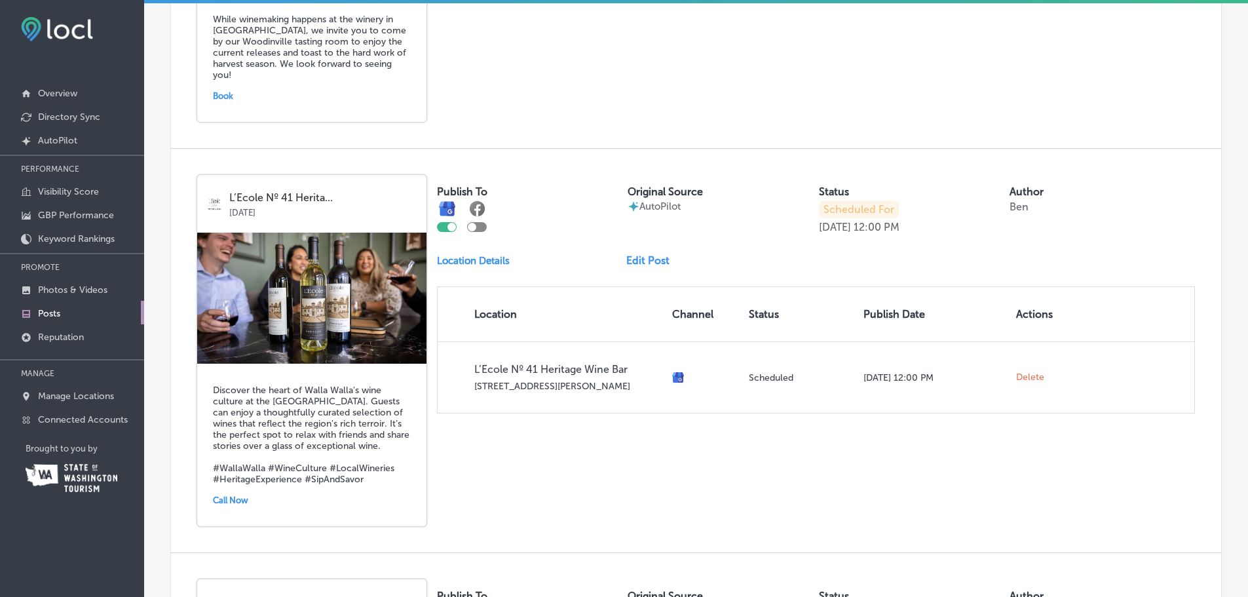
click at [654, 259] on link "Edit Post" at bounding box center [653, 260] width 54 height 12
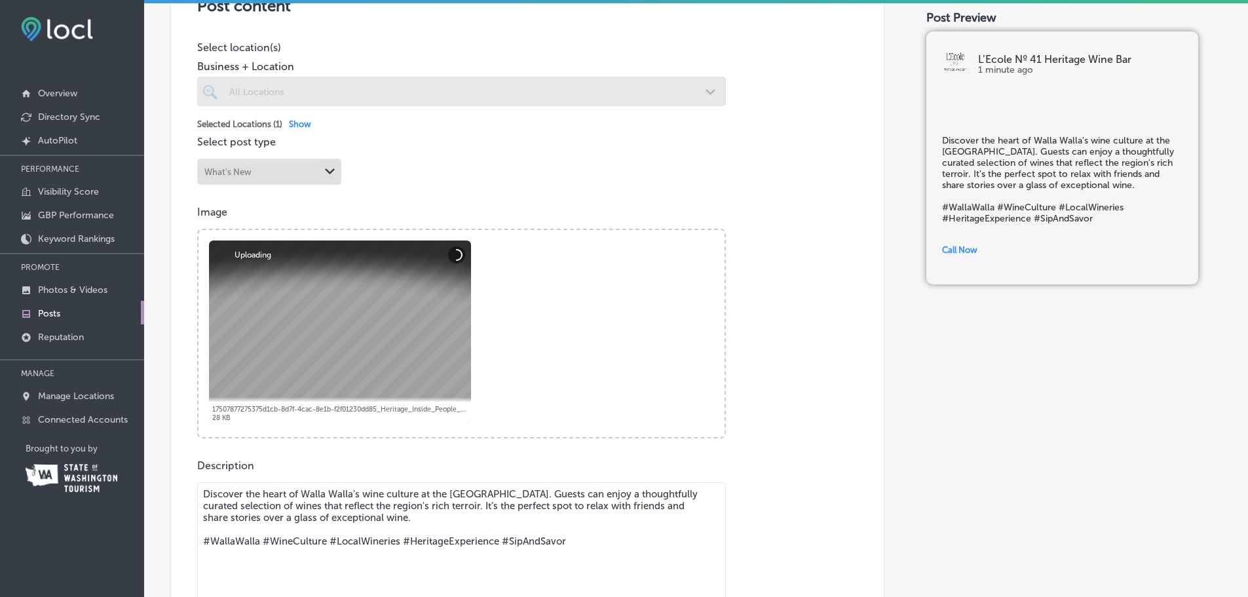
scroll to position [393, 0]
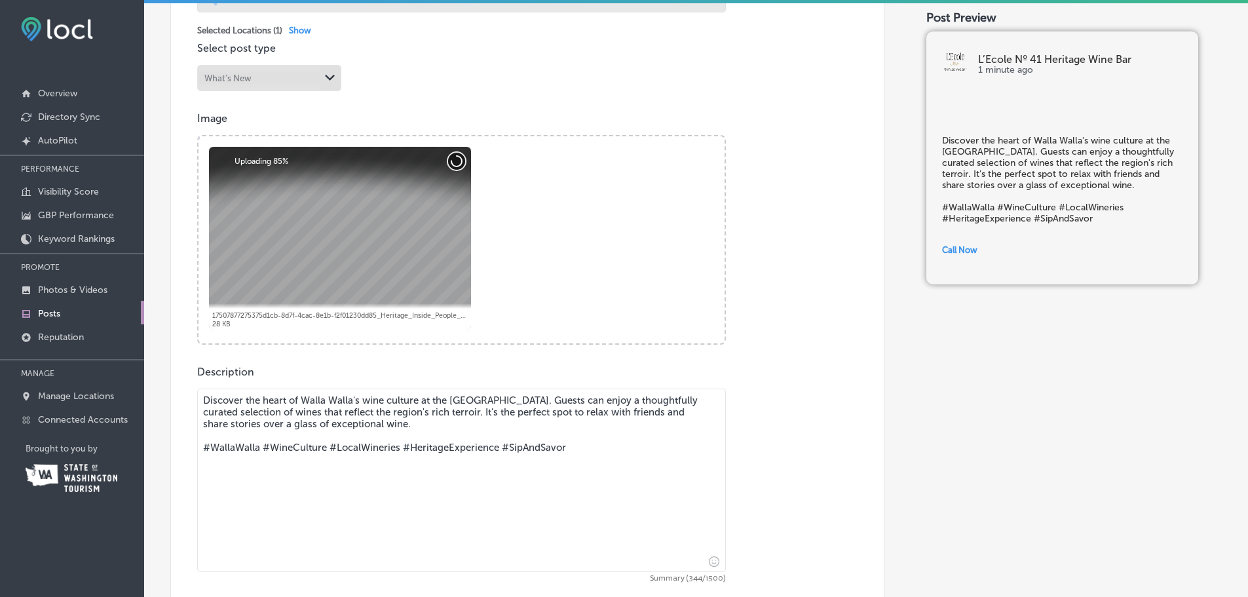
click at [458, 160] on button "Cancel" at bounding box center [456, 161] width 17 height 17
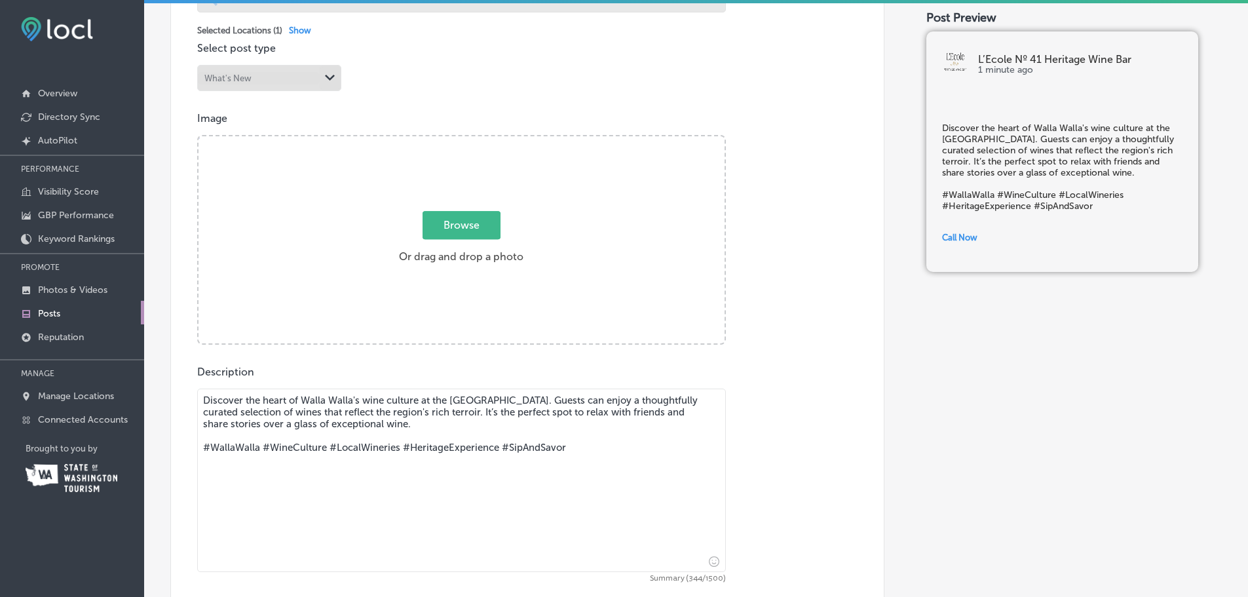
click at [448, 224] on span "Browse" at bounding box center [462, 225] width 78 height 28
click at [448, 140] on input "Browse Or drag and drop a photo" at bounding box center [461, 138] width 526 height 4
type input "C:\fakepath\_MG_1056.jpg"
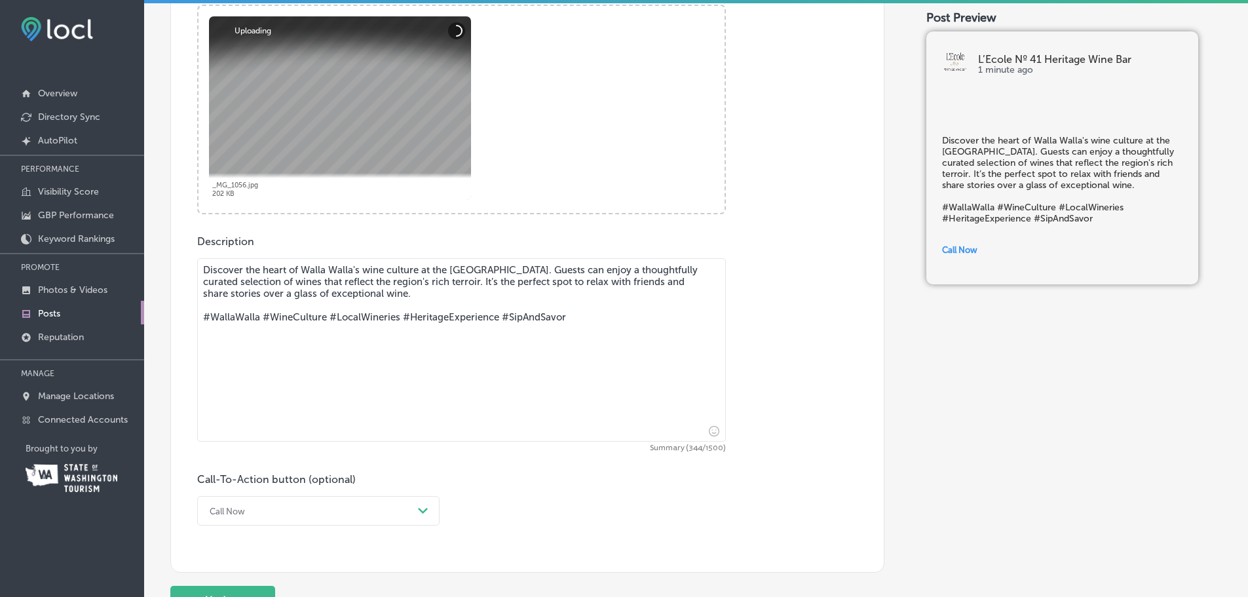
scroll to position [524, 0]
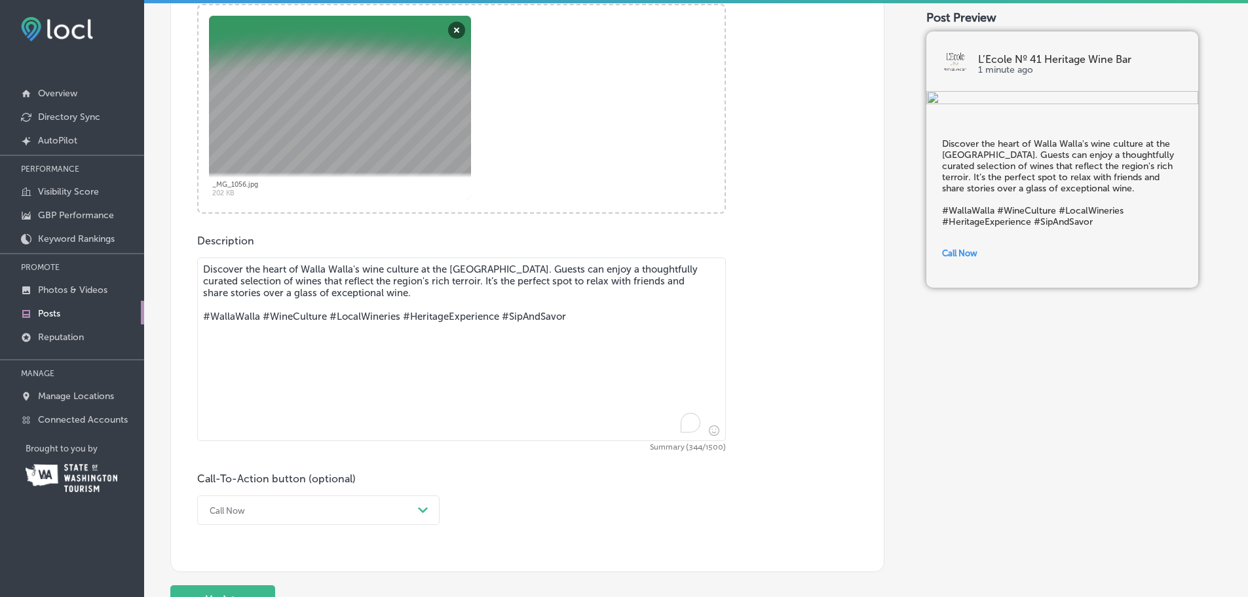
drag, startPoint x: 565, startPoint y: 336, endPoint x: -175, endPoint y: 238, distance: 746.6
click at [0, 238] on html "iconmonstr-menu-thin copy Created with Sketch. Overview Directory Sync Created …" at bounding box center [624, 297] width 1248 height 600
paste textarea "🍇 We're thrilled to announce that the first fruit of the season has arrived at …"
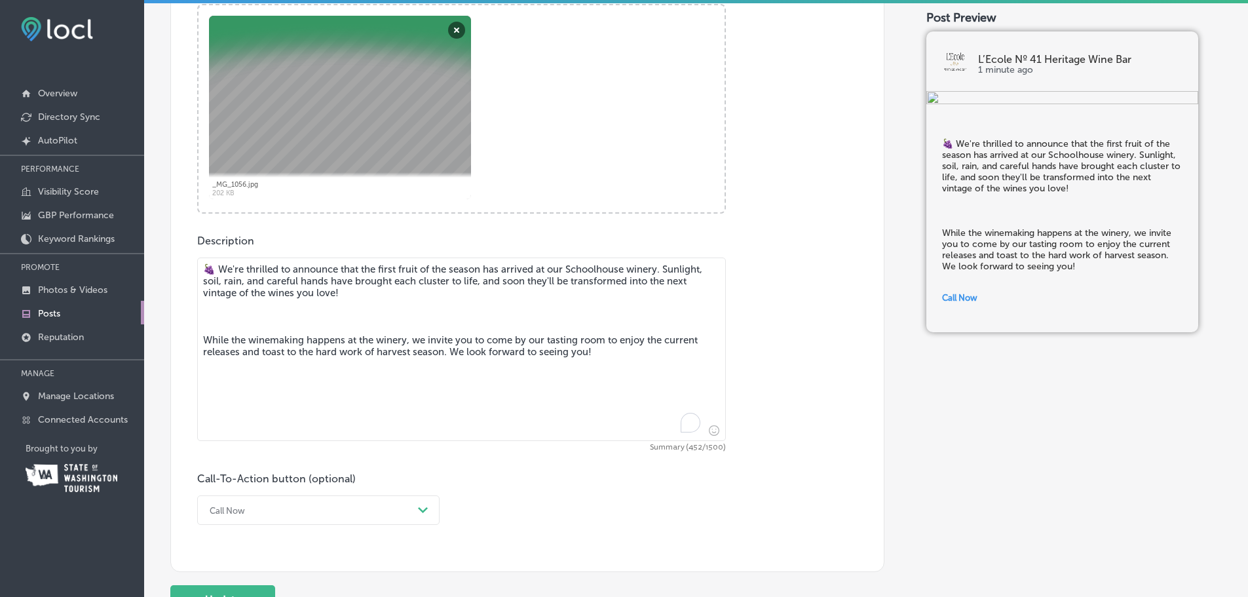
click at [235, 317] on textarea "🍇 We're thrilled to announce that the first fruit of the season has arrived at …" at bounding box center [461, 348] width 529 height 183
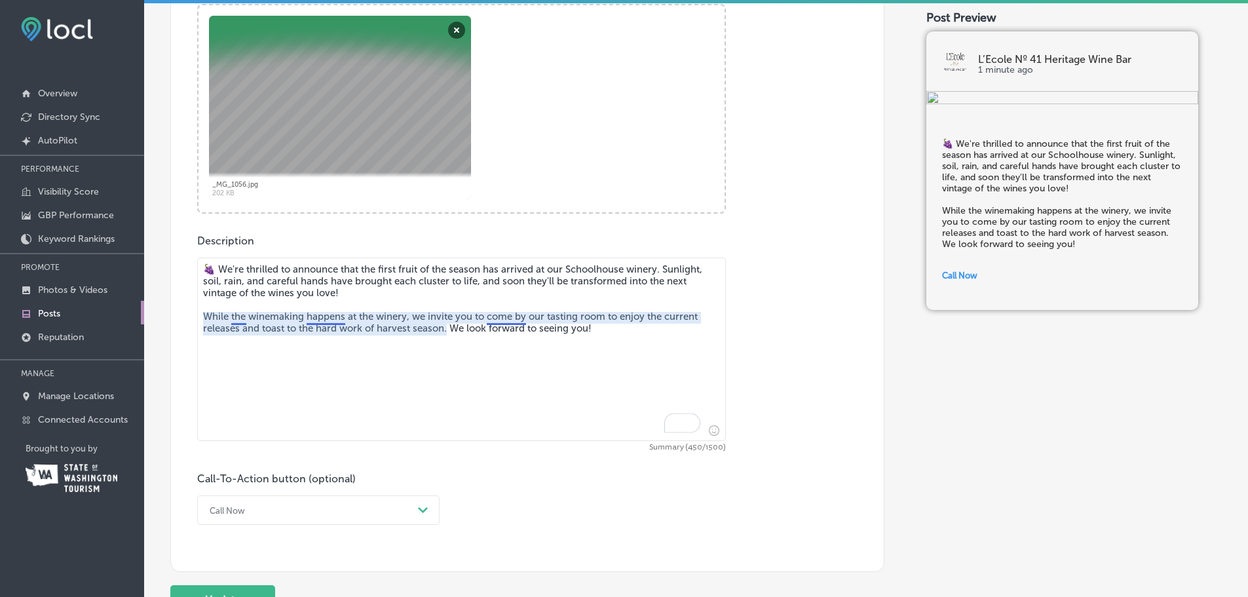
click at [242, 316] on textarea "🍇 We're thrilled to announce that the first fruit of the season has arrived at …" at bounding box center [461, 348] width 529 height 183
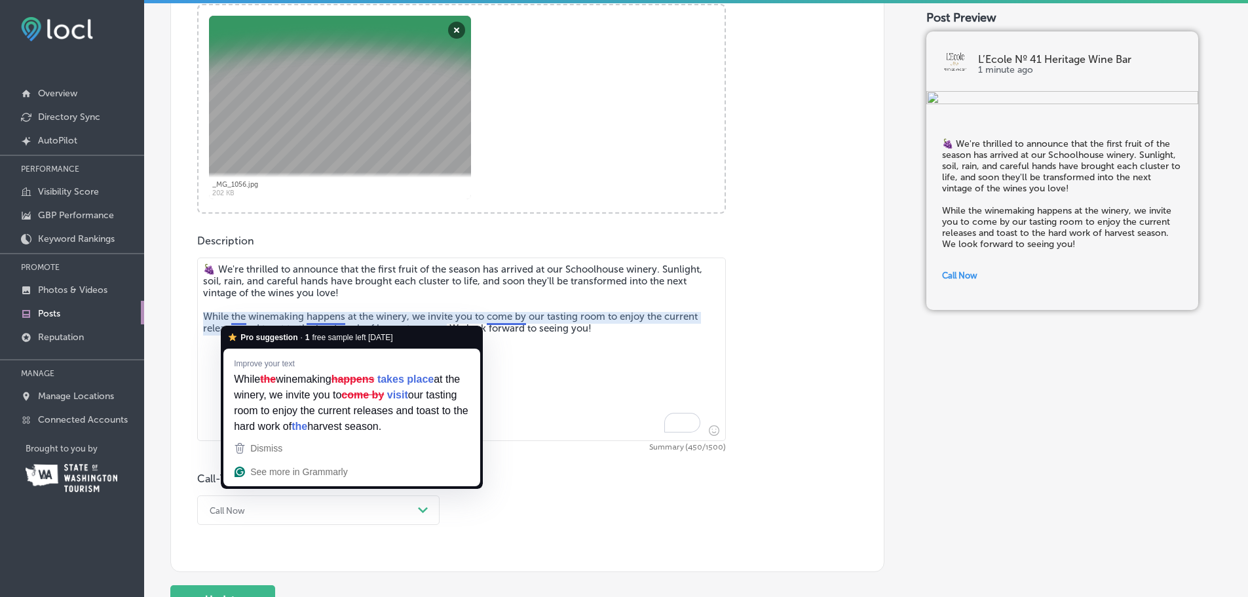
click at [240, 313] on textarea "🍇 We're thrilled to announce that the first fruit of the season has arrived at …" at bounding box center [461, 348] width 529 height 183
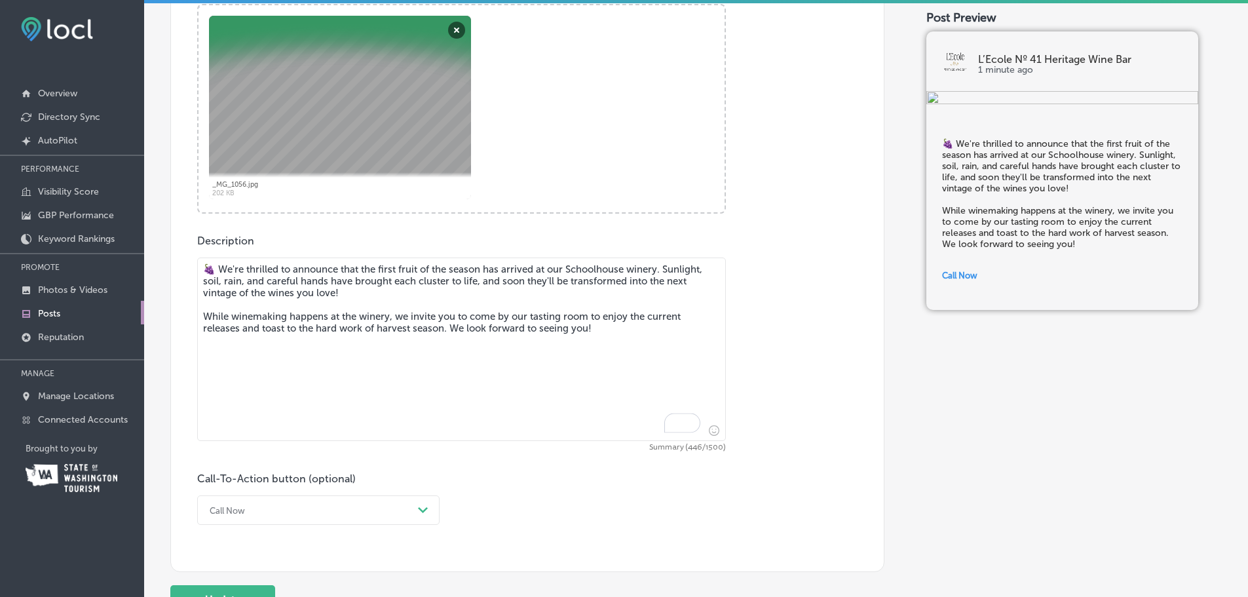
click at [386, 316] on textarea "🍇 We're thrilled to announce that the first fruit of the season has arrived at …" at bounding box center [461, 348] width 529 height 183
click at [387, 316] on textarea "🍇 We're thrilled to announce that the first fruit of the season has arrived at …" at bounding box center [461, 348] width 529 height 183
click at [363, 314] on textarea "🍇 We're thrilled to announce that the first fruit of the season has arrived at …" at bounding box center [461, 348] width 529 height 183
click at [529, 314] on textarea "🍇 We're thrilled to announce that the first fruit of the season has arrived at …" at bounding box center [461, 348] width 529 height 183
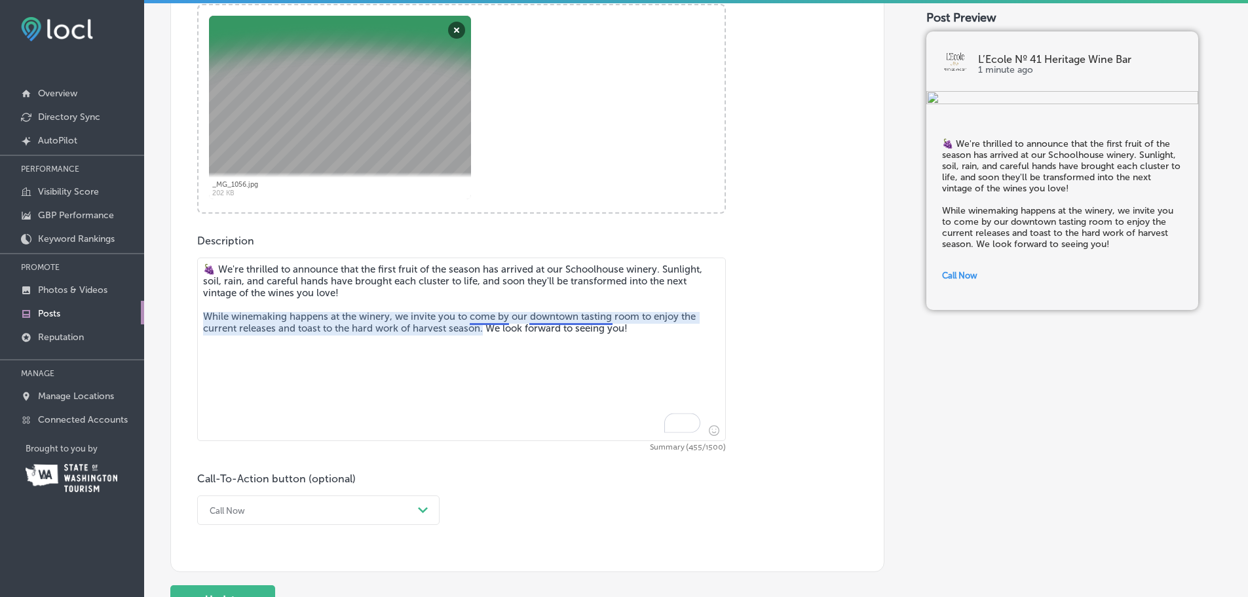
drag, startPoint x: 530, startPoint y: 316, endPoint x: 540, endPoint y: 316, distance: 9.8
click at [540, 316] on textarea "🍇 We're thrilled to announce that the first fruit of the season has arrived at …" at bounding box center [461, 348] width 529 height 183
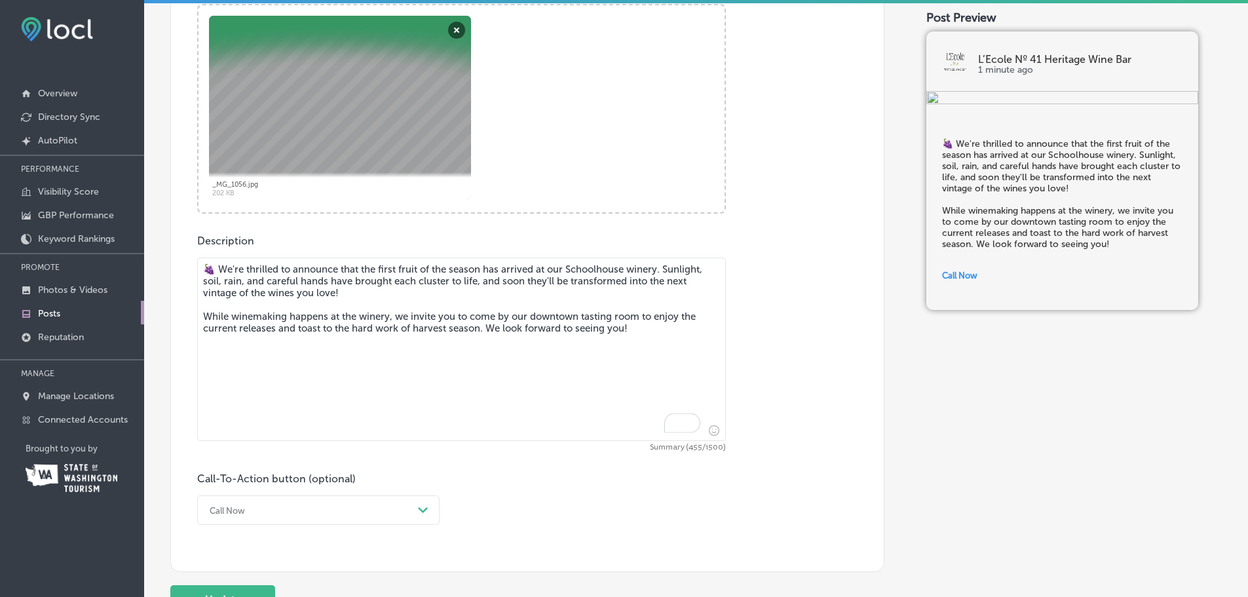
click at [640, 320] on textarea "🍇 We're thrilled to announce that the first fruit of the season has arrived at …" at bounding box center [461, 348] width 529 height 183
click at [256, 364] on textarea "🍇 We're thrilled to announce that the first fruit of the season has arrived at …" at bounding box center [461, 348] width 529 height 183
click at [390, 307] on textarea "🍇 We're thrilled to announce that the first fruit of the season has arrived at …" at bounding box center [461, 348] width 529 height 183
click at [388, 310] on textarea "🍇 We're thrilled to announce that the first fruit of the season has arrived at …" at bounding box center [461, 348] width 529 height 183
click at [656, 271] on textarea "🍇 We're thrilled to announce that the first fruit of the season has arrived at …" at bounding box center [461, 348] width 529 height 183
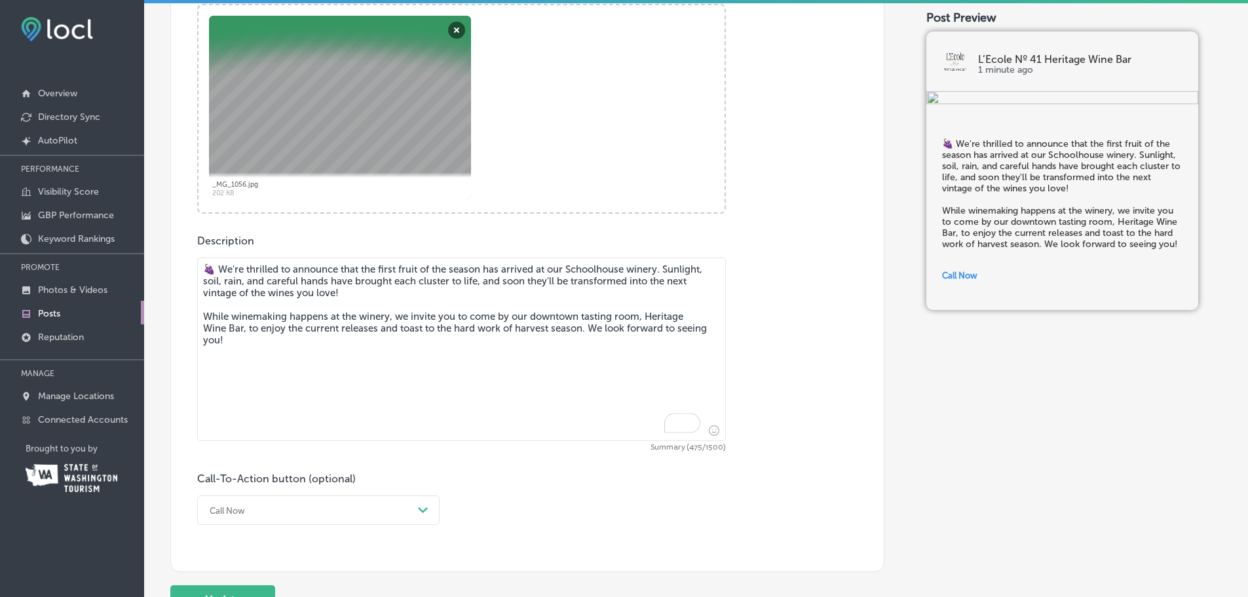
click at [453, 319] on textarea "🍇 We're thrilled to announce that the first fruit of the season has arrived at …" at bounding box center [461, 348] width 529 height 183
click at [585, 328] on textarea "🍇 We're thrilled to announce that the first fruit of the season has arrived at …" at bounding box center [461, 348] width 529 height 183
click at [589, 332] on textarea "🍇 We're thrilled to announce that the first fruit of the season has arrived at …" at bounding box center [461, 348] width 529 height 183
click at [526, 348] on textarea "🍇 We're thrilled to announce that the first fruit of the season has arrived at …" at bounding box center [461, 348] width 529 height 183
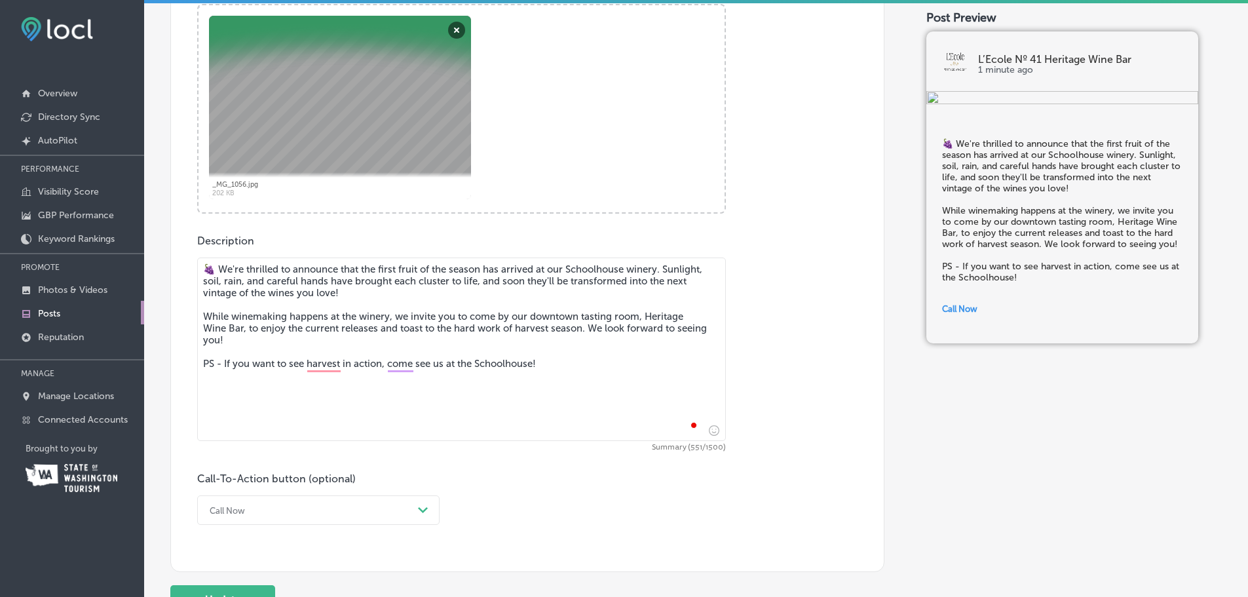
type textarea "🍇 We're thrilled to announce that the first fruit of the season has arrived at …"
click at [324, 364] on textarea "🍇 We're thrilled to announce that the first fruit of the season has arrived at …" at bounding box center [461, 348] width 529 height 183
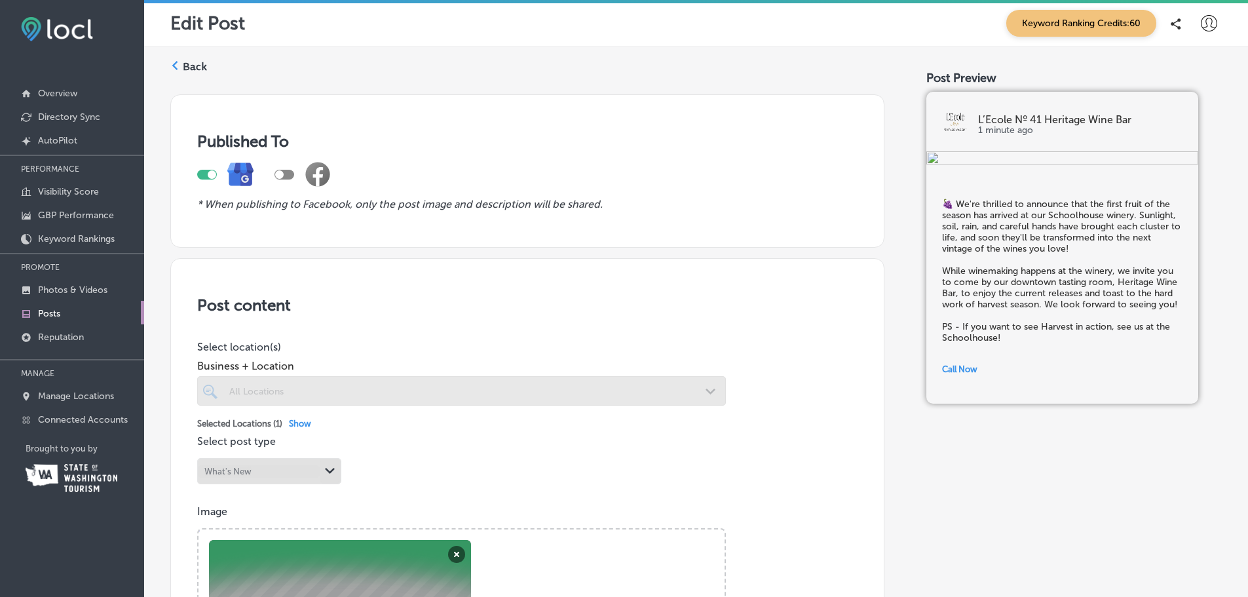
scroll to position [524, 0]
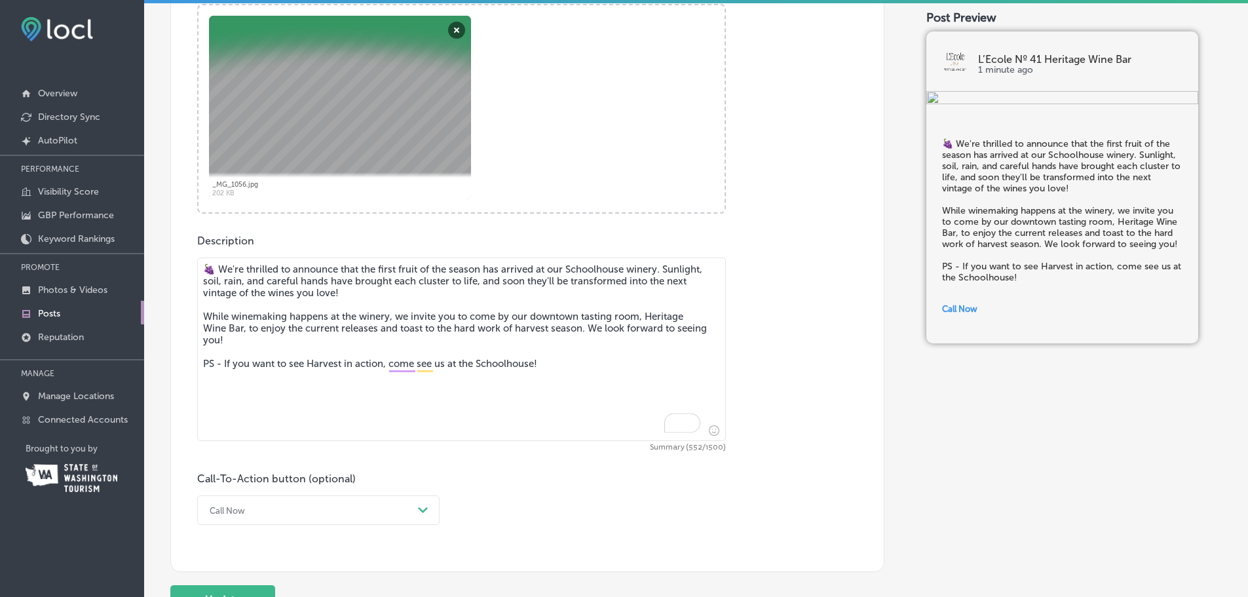
click at [311, 367] on textarea "🍇 We're thrilled to announce that the first fruit of the season has arrived at …" at bounding box center [461, 348] width 529 height 183
click at [322, 362] on textarea "🍇 We're thrilled to announce that the first fruit of the season has arrived at …" at bounding box center [461, 348] width 529 height 183
click at [360, 358] on textarea "🍇 We're thrilled to announce that the first fruit of the season has arrived at …" at bounding box center [461, 348] width 529 height 183
click at [649, 355] on textarea "🍇 We're thrilled to announce that the first fruit of the season has arrived at …" at bounding box center [461, 348] width 529 height 183
click at [561, 368] on textarea "🍇 We're thrilled to announce that the first fruit of the season has arrived at …" at bounding box center [461, 348] width 529 height 183
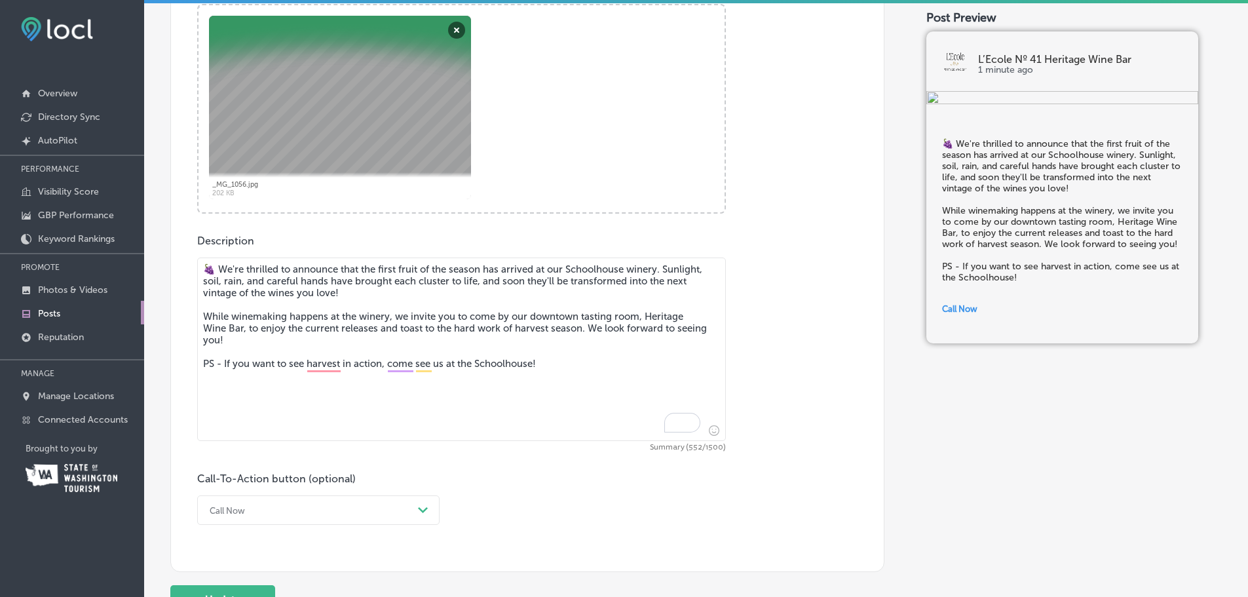
type textarea "🍇 We're thrilled to announce that the first fruit of the season has arrived at …"
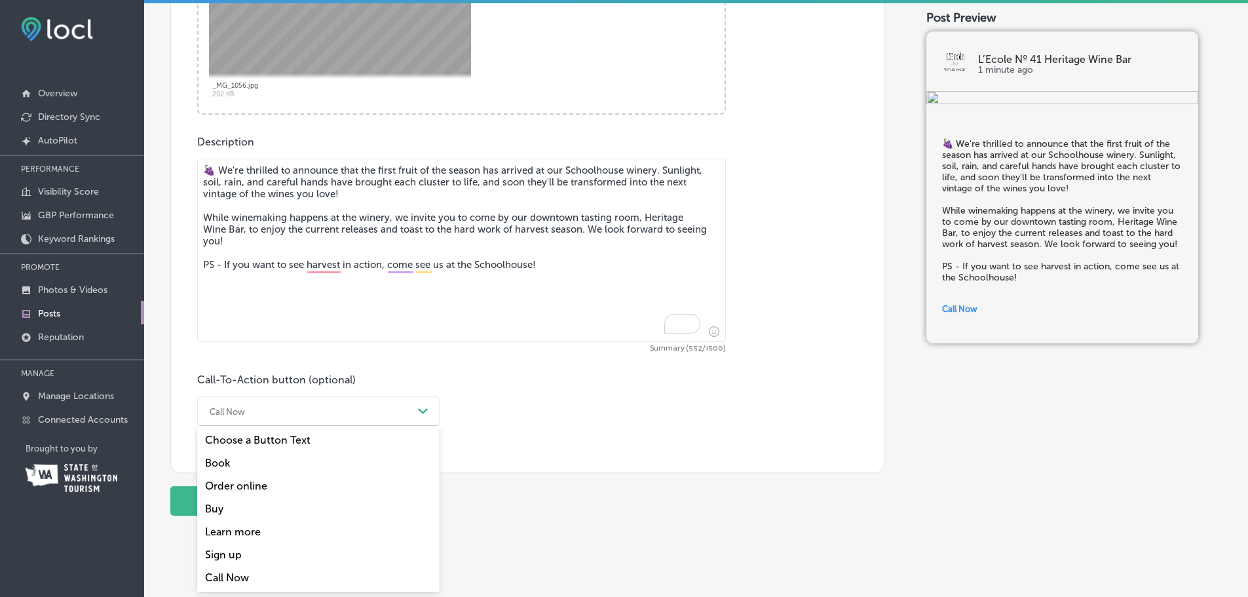
click at [247, 426] on div "option Buy focused, 4 of 7. 7 results available. Use Up and Down to choose opti…" at bounding box center [318, 410] width 242 height 29
click at [240, 493] on div "Order online" at bounding box center [318, 485] width 242 height 23
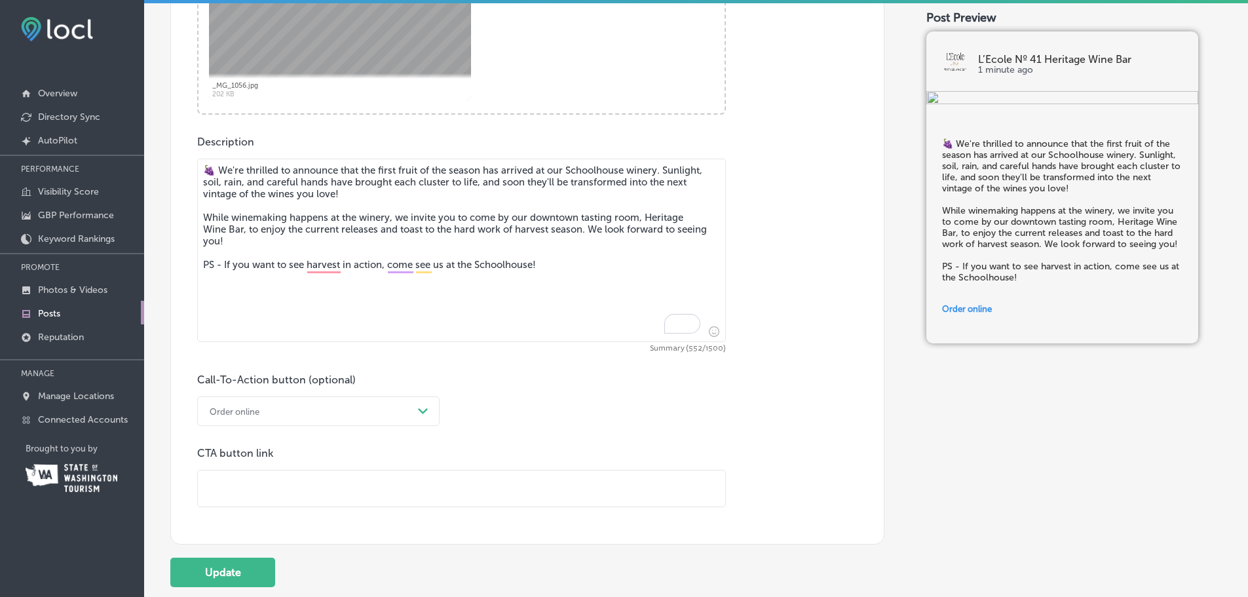
click at [247, 486] on input "text" at bounding box center [461, 488] width 527 height 36
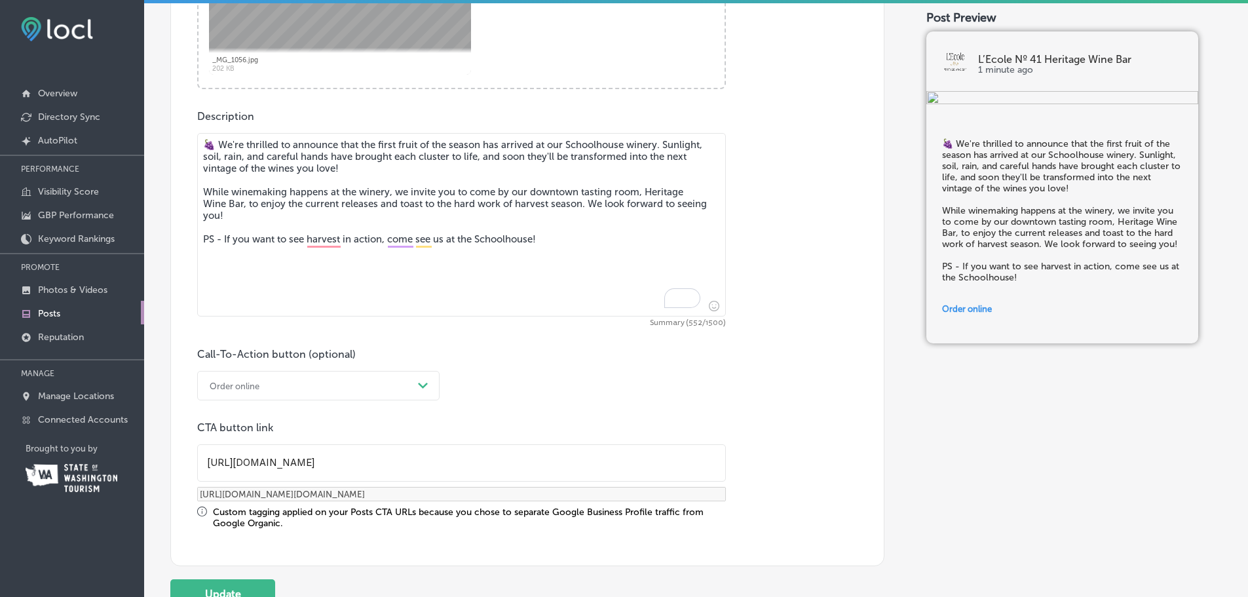
scroll to position [644, 0]
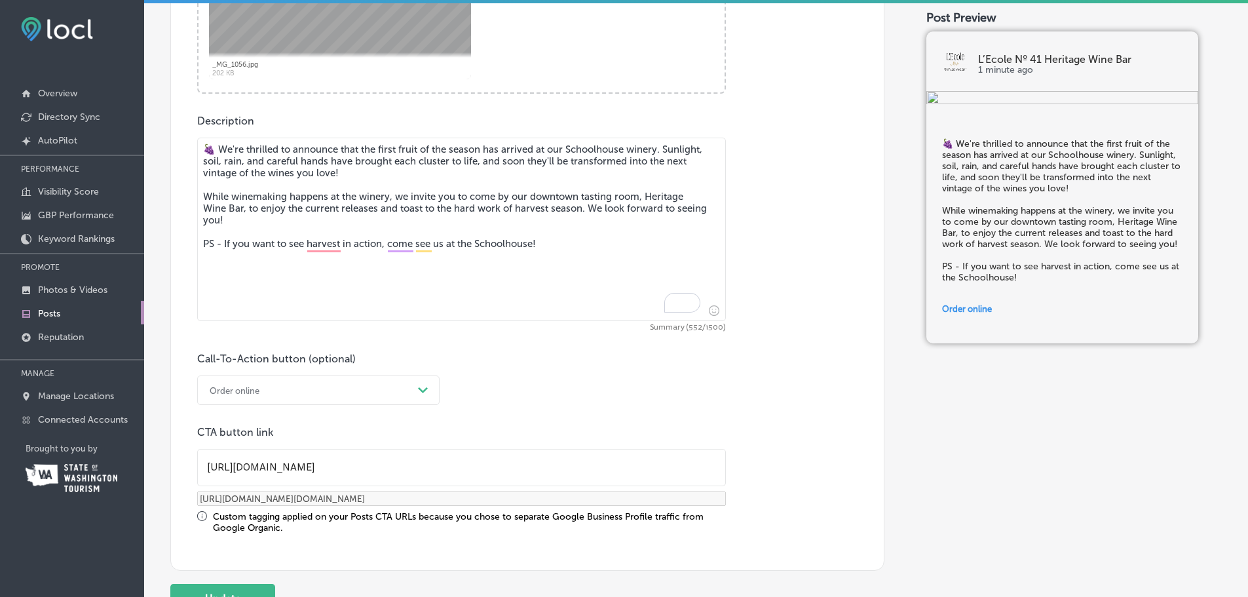
click at [339, 389] on div "Order online" at bounding box center [308, 390] width 210 height 20
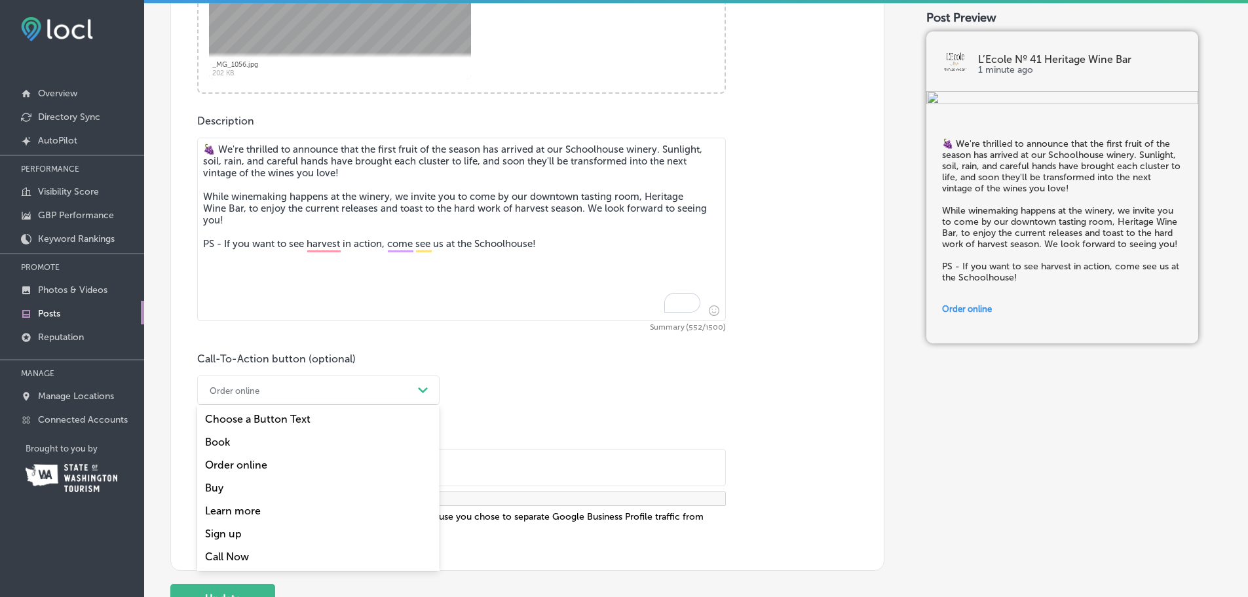
click at [256, 440] on div "Book" at bounding box center [318, 441] width 242 height 23
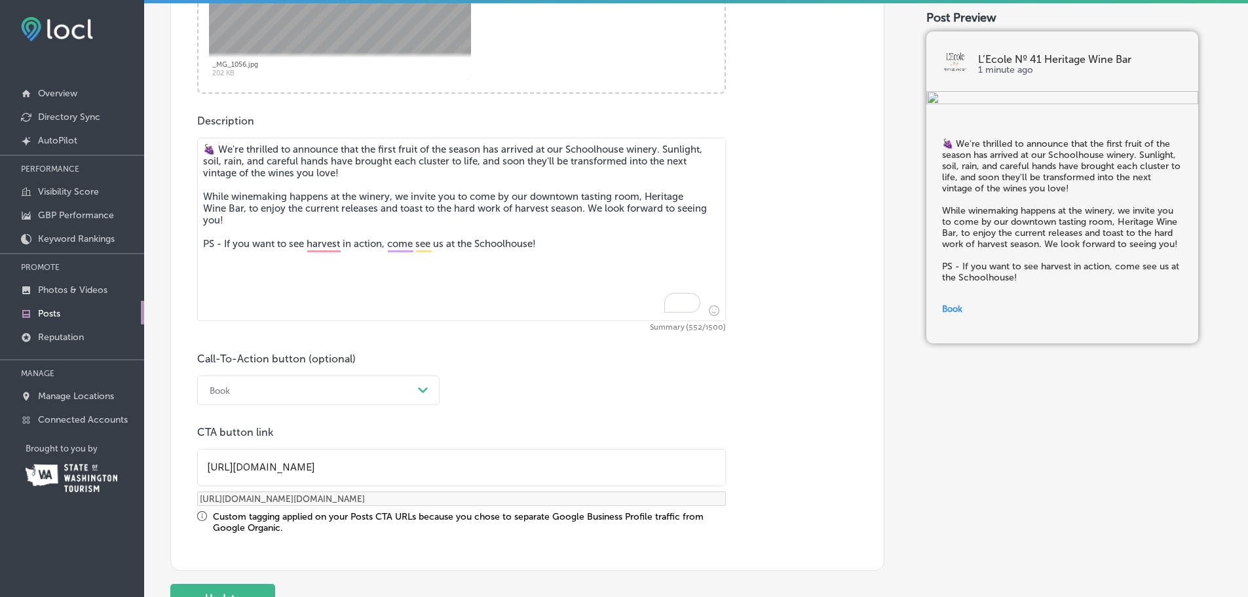
click at [359, 461] on input "https://www.lecole.com/heritage-wine-bar/" at bounding box center [461, 467] width 527 height 36
drag, startPoint x: 418, startPoint y: 460, endPoint x: 157, endPoint y: 467, distance: 260.8
click at [157, 467] on div "Back Published To * When publishing to Facebook, only the post image and descri…" at bounding box center [696, 25] width 1104 height 1245
click at [324, 475] on input "https://www.lecole.com/heritage-wine-bar/" at bounding box center [461, 467] width 527 height 36
click at [319, 464] on input "https://www.lecole.com/heritage-wine-bar/" at bounding box center [461, 467] width 527 height 36
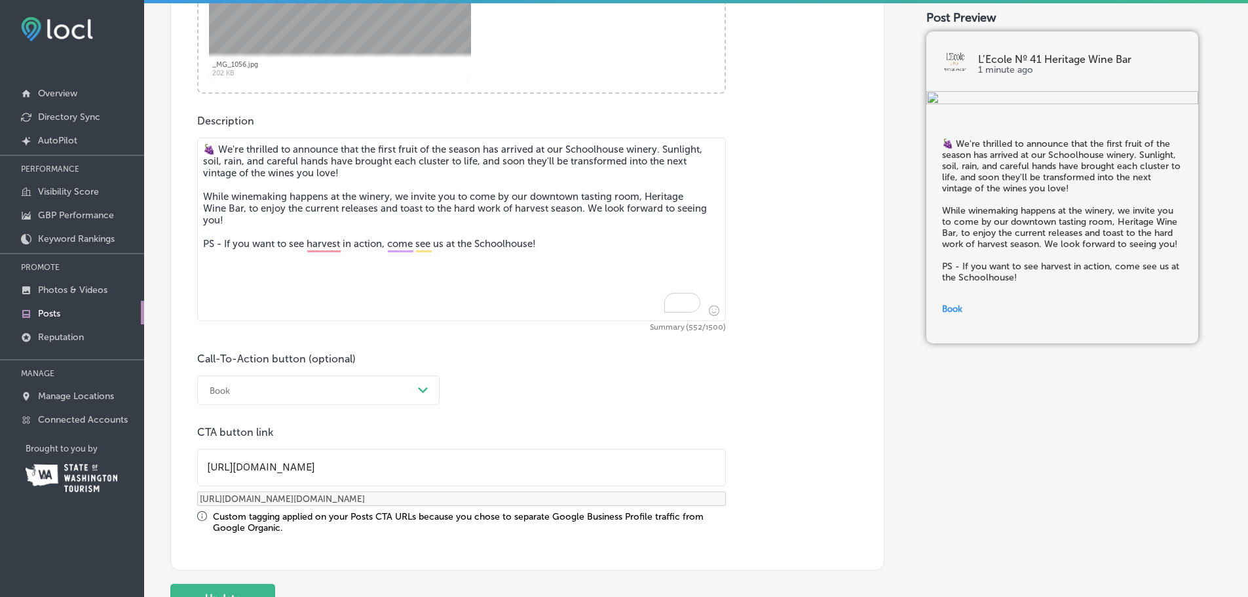
drag, startPoint x: 318, startPoint y: 464, endPoint x: 568, endPoint y: 454, distance: 250.4
click at [568, 454] on input "https://www.lecole.com/heritage-wine-bar/" at bounding box center [461, 467] width 527 height 36
type input "https://www.lecole.com/h"
type input "https://www.lecole.com/h?utm_source=google-gmb-post&utm_medium=gmb-post-button&…"
type input "https://www.lecole.com/"
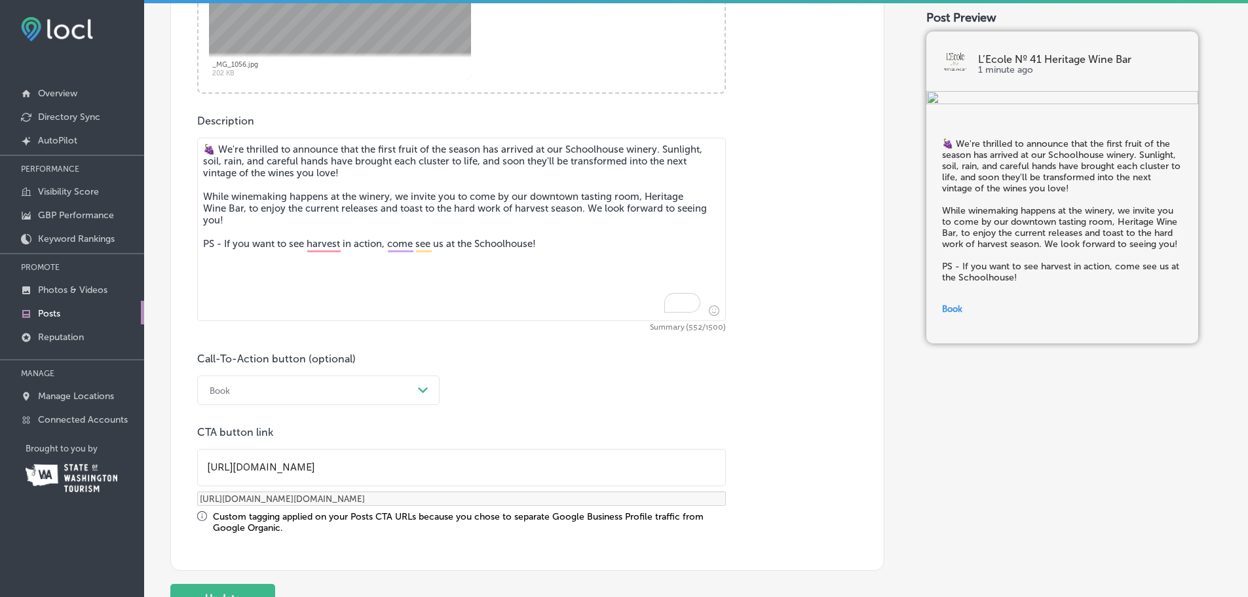
type input "https://www.lecole.com/?utm_source=google-gmb-post&utm_medium=gmb-post-button&u…"
type input "https://www.lecole.com/visit-us/schoolhouse-tasting-room/"
type input "https://www.lecole.com/visit-us/schoolhouse-tasting-room/?utm_source=google-gmb…"
drag, startPoint x: 352, startPoint y: 469, endPoint x: 574, endPoint y: 451, distance: 222.8
click at [574, 451] on input "https://www.lecole.com/visit-us/schoolhouse-tasting-room/" at bounding box center [461, 467] width 527 height 36
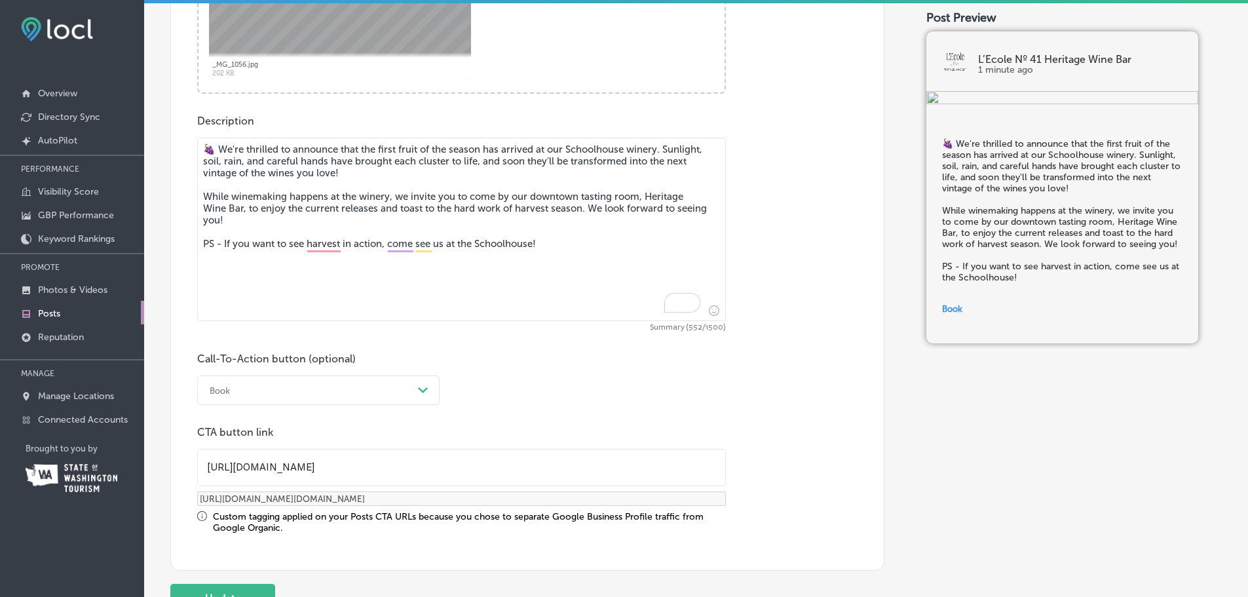
type input "https://www.lecole.com/visit-us"
type input "https://www.lecole.com/visit-us?utm_source=google-gmb-post&utm_medium=gmb-post-…"
click at [311, 462] on input "https://www.lecole.com/visit-us" at bounding box center [461, 467] width 527 height 36
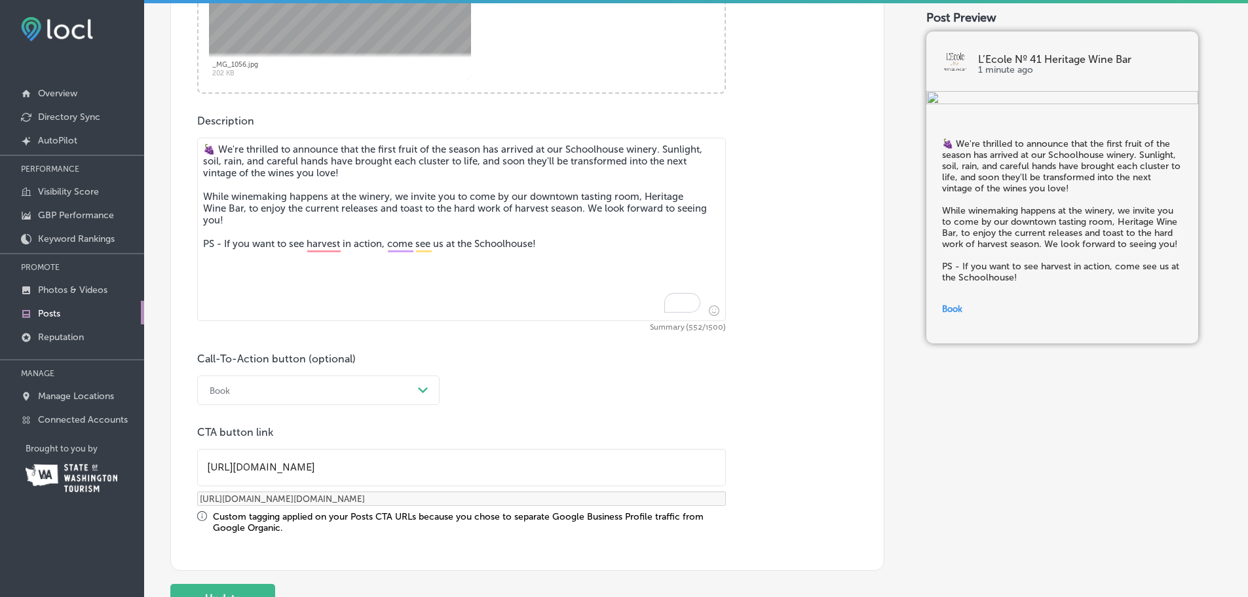
click at [290, 470] on input "https://www.lecole.com/visit-us" at bounding box center [461, 467] width 527 height 36
click at [291, 465] on input "https://www.lecole.com/visit-us" at bounding box center [461, 467] width 527 height 36
type input "https://www.lecol.e.com/visit-us"
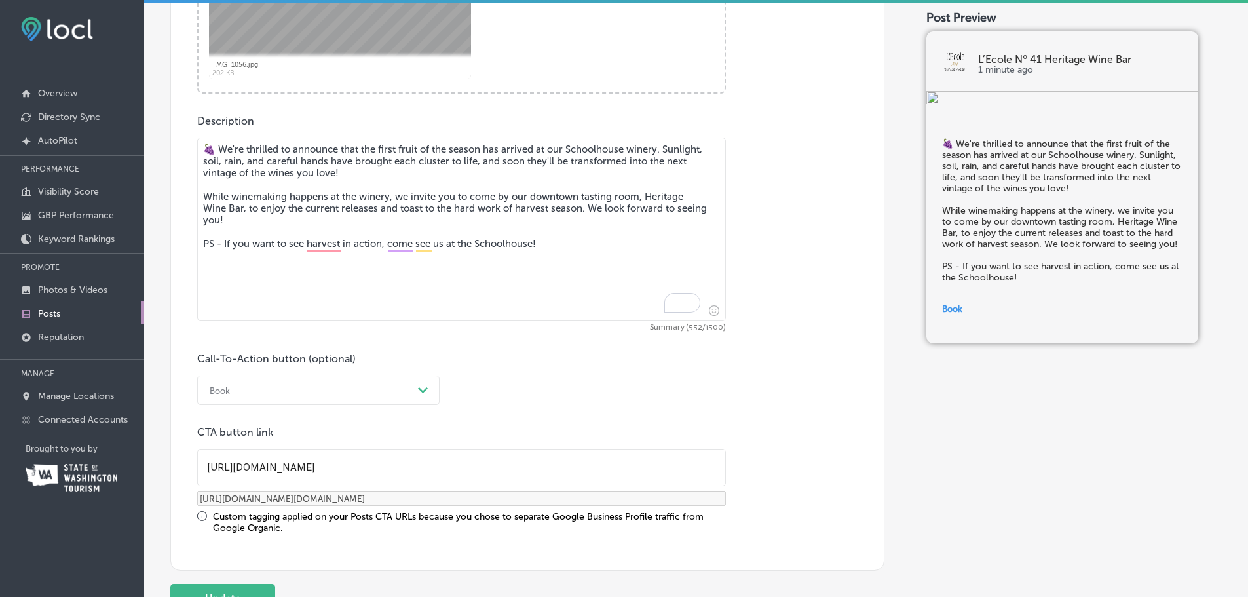
type input "https://www.lecol.e.com/visit-us?utm_source=google-gmb-post&utm_medium=gmb-post…"
click at [286, 465] on input "https://www.lecol.e.com/visit-us" at bounding box center [461, 467] width 527 height 36
paste input "e.com/visit-us/"
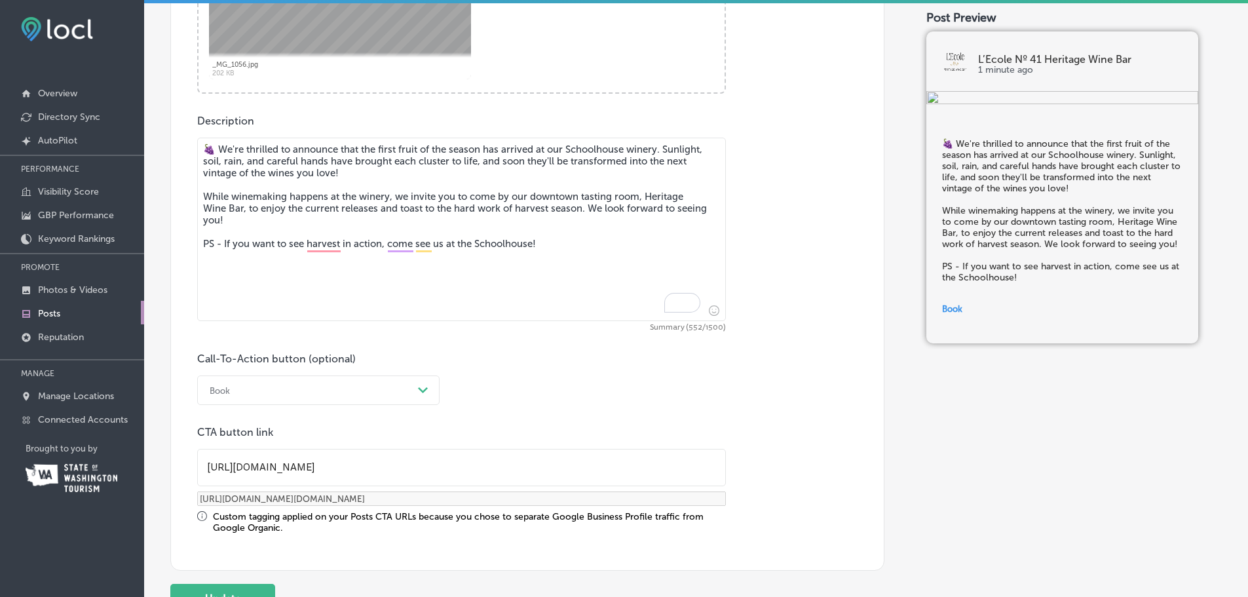
type input "https://www.lecole.com/visit-us/"
type input "https://www.lecole.com/visit-us/?utm_source=google-gmb-post&utm_medium=gmb-post…"
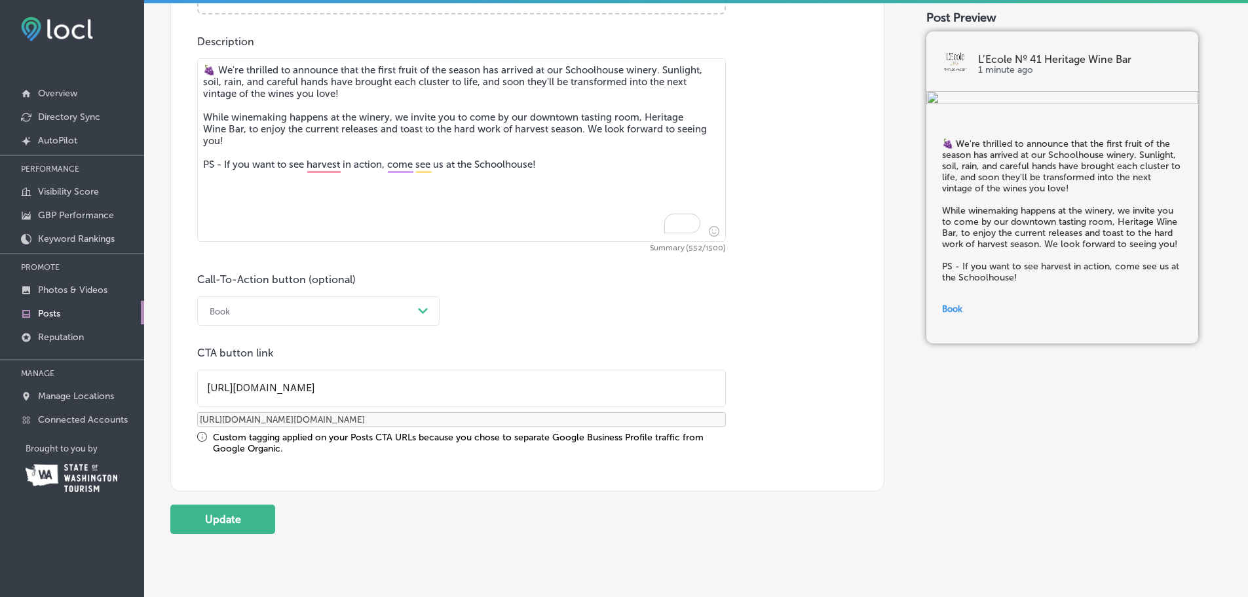
scroll to position [775, 0]
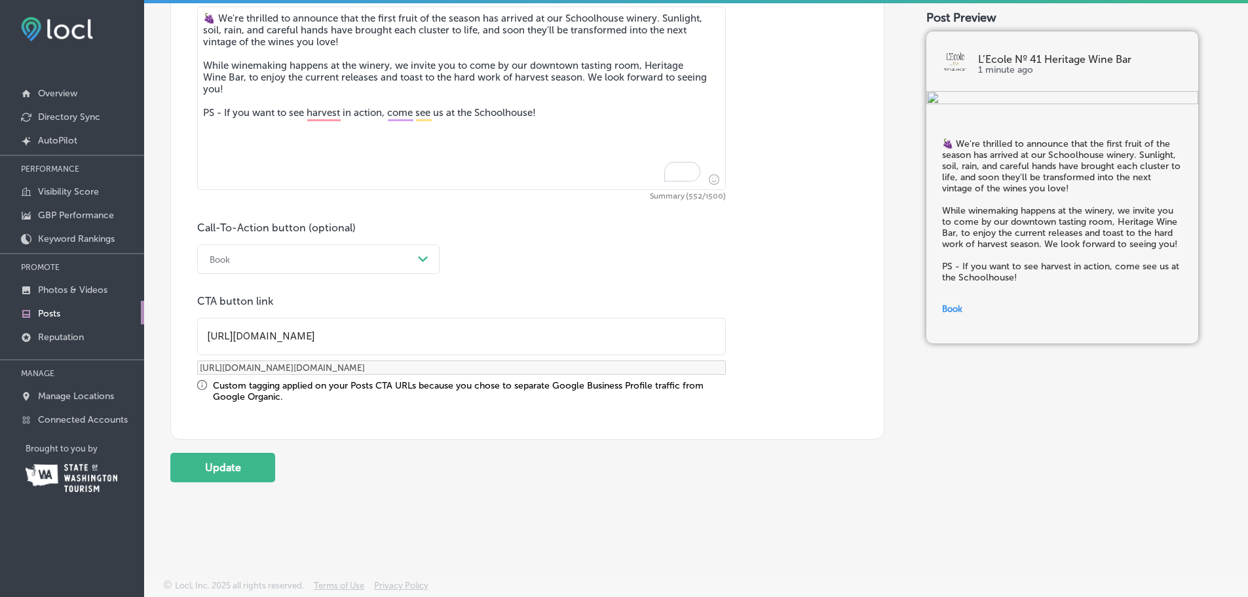
type input "https://www.lecole.com/visit-us/"
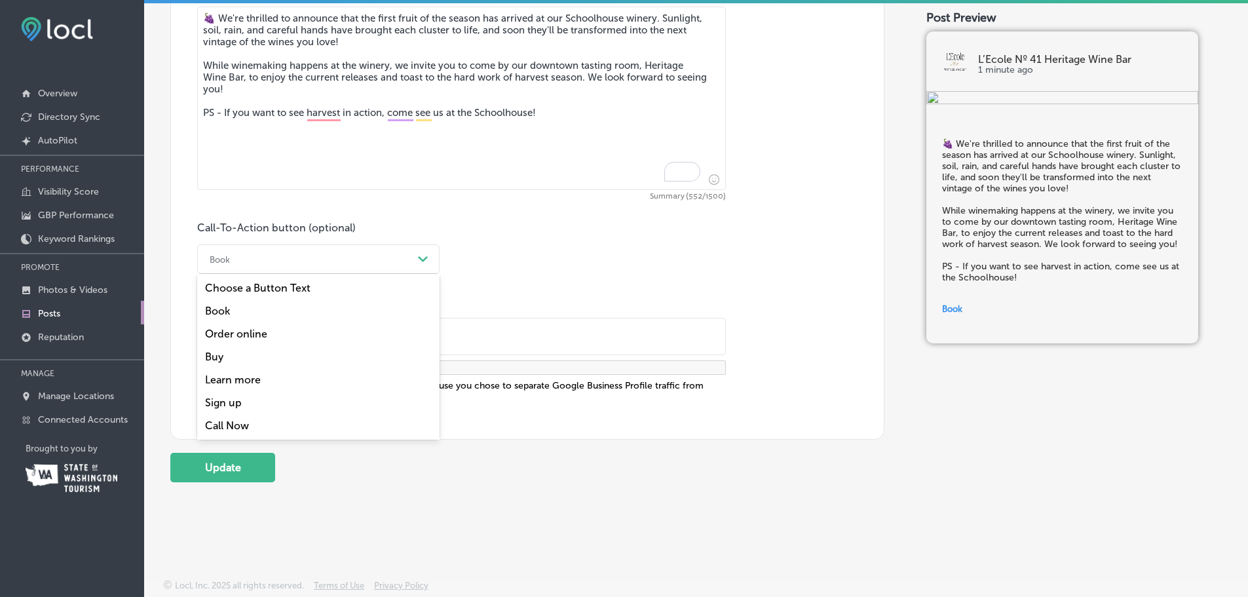
click at [269, 255] on div "Book" at bounding box center [308, 259] width 210 height 20
click at [244, 369] on div "Learn more" at bounding box center [318, 379] width 242 height 23
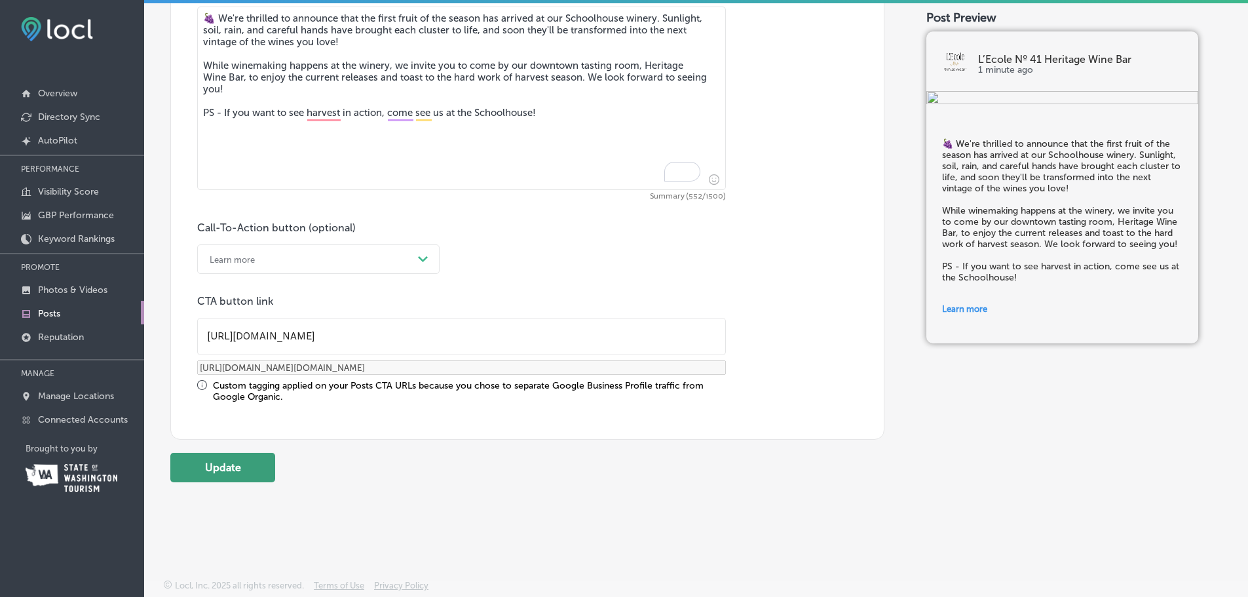
click at [225, 460] on button "Update" at bounding box center [222, 467] width 105 height 29
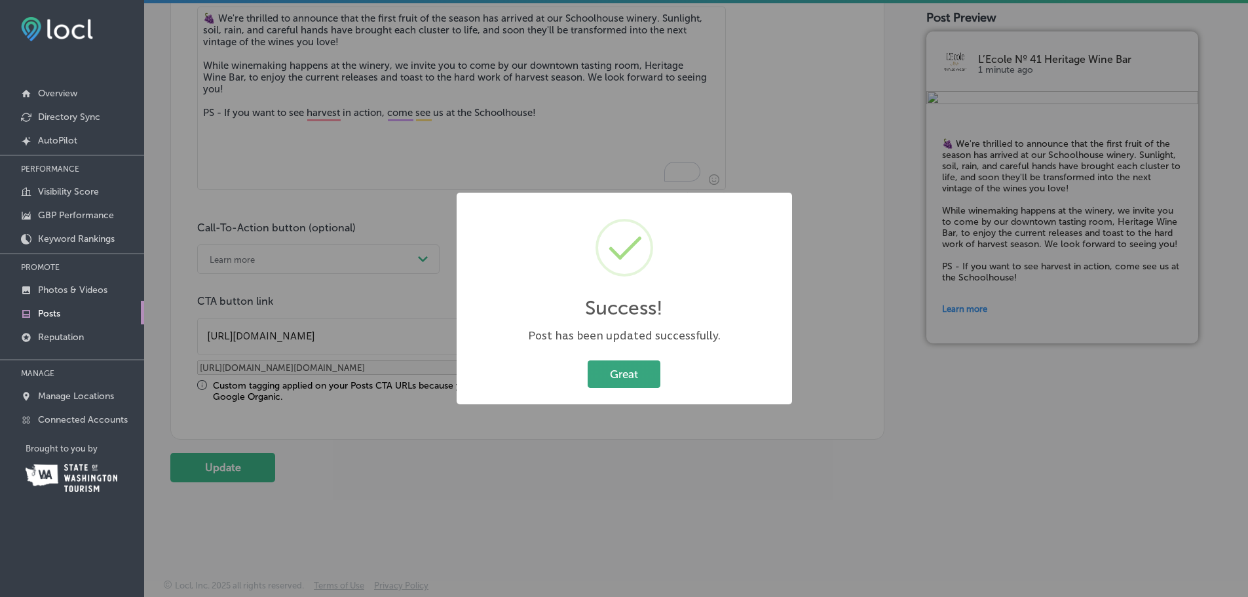
click at [630, 366] on button "Great" at bounding box center [624, 373] width 73 height 27
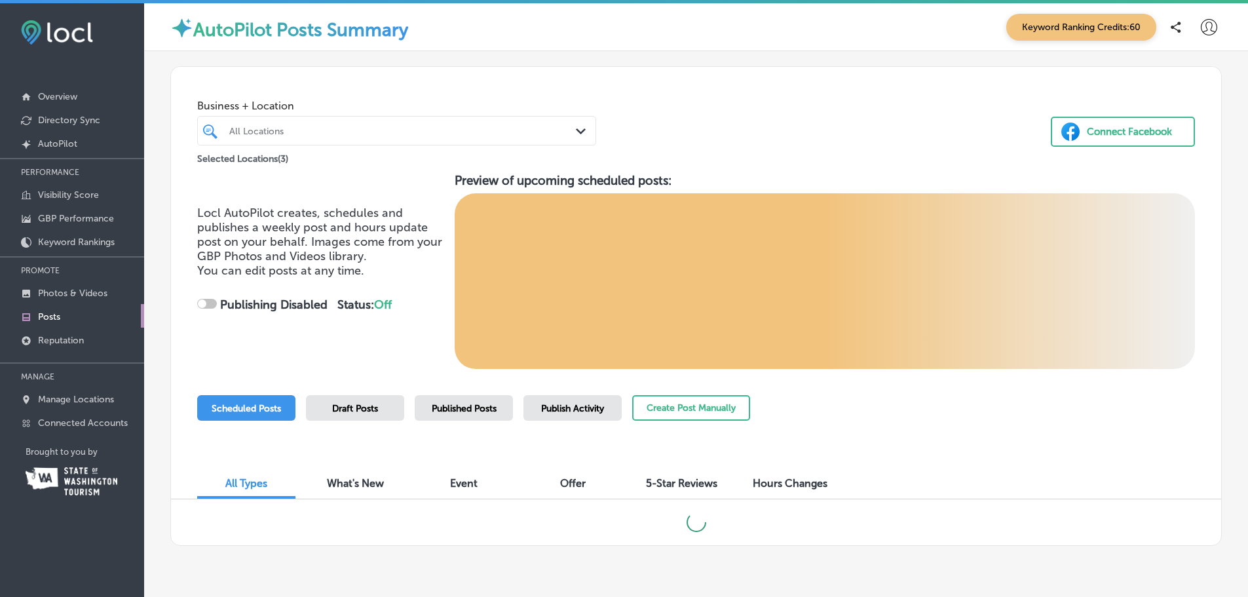
checkbox input "true"
